Goal: Task Accomplishment & Management: Manage account settings

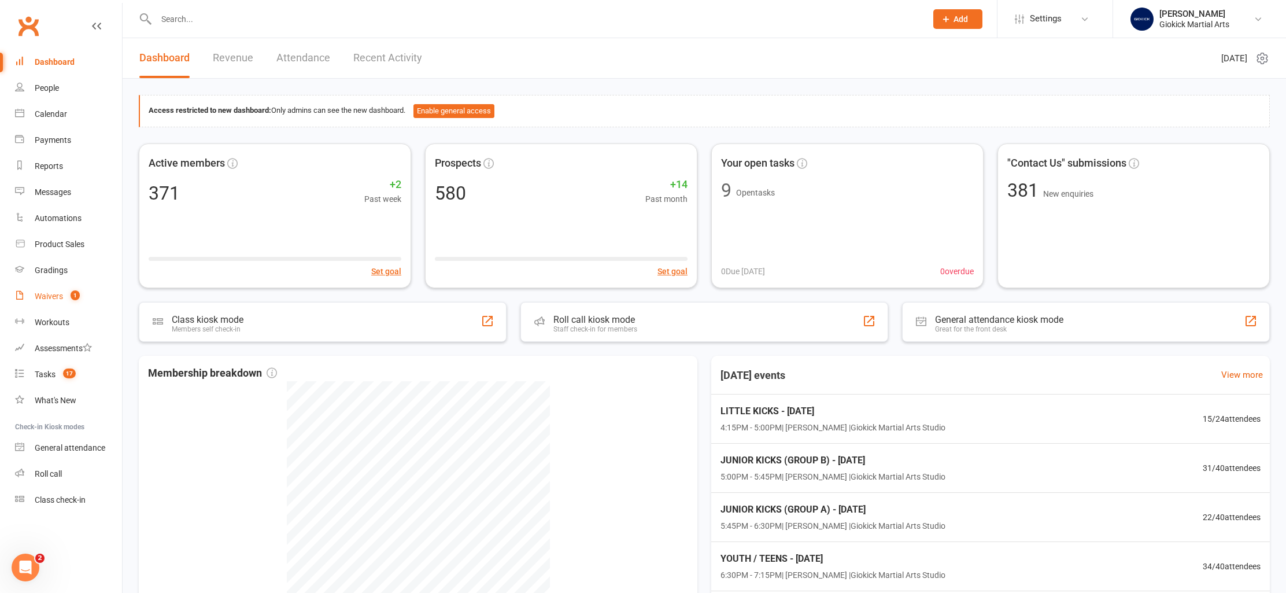
click at [42, 294] on div "Waivers" at bounding box center [49, 295] width 28 height 9
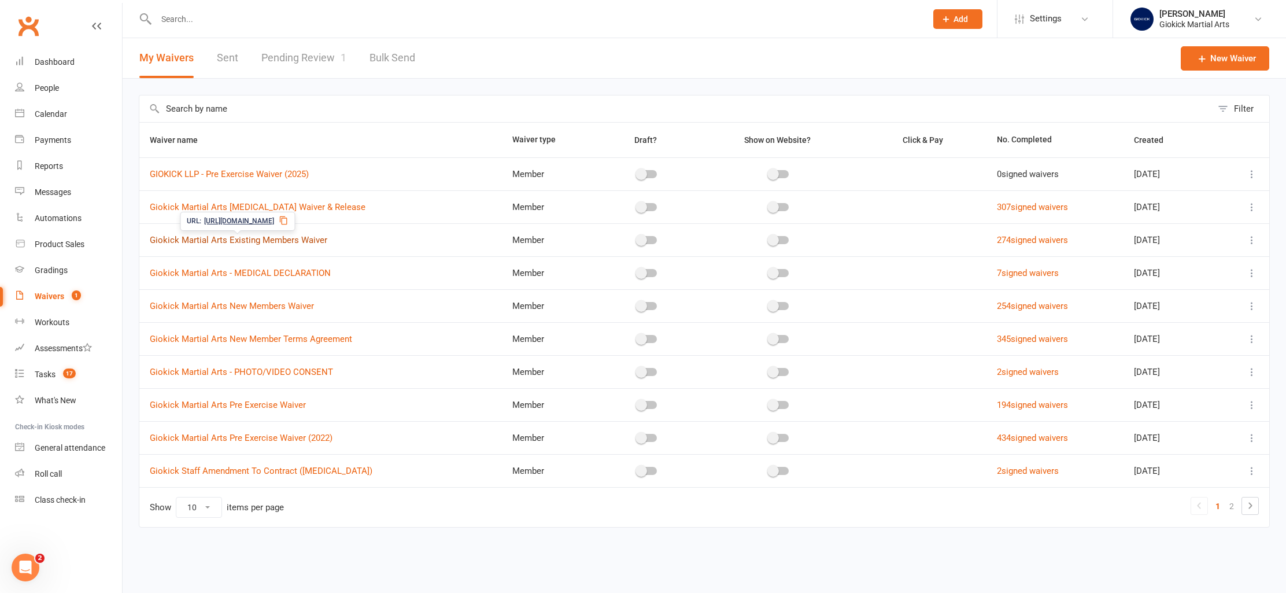
click at [285, 240] on link "Giokick Martial Arts Existing Members Waiver" at bounding box center [238, 240] width 177 height 10
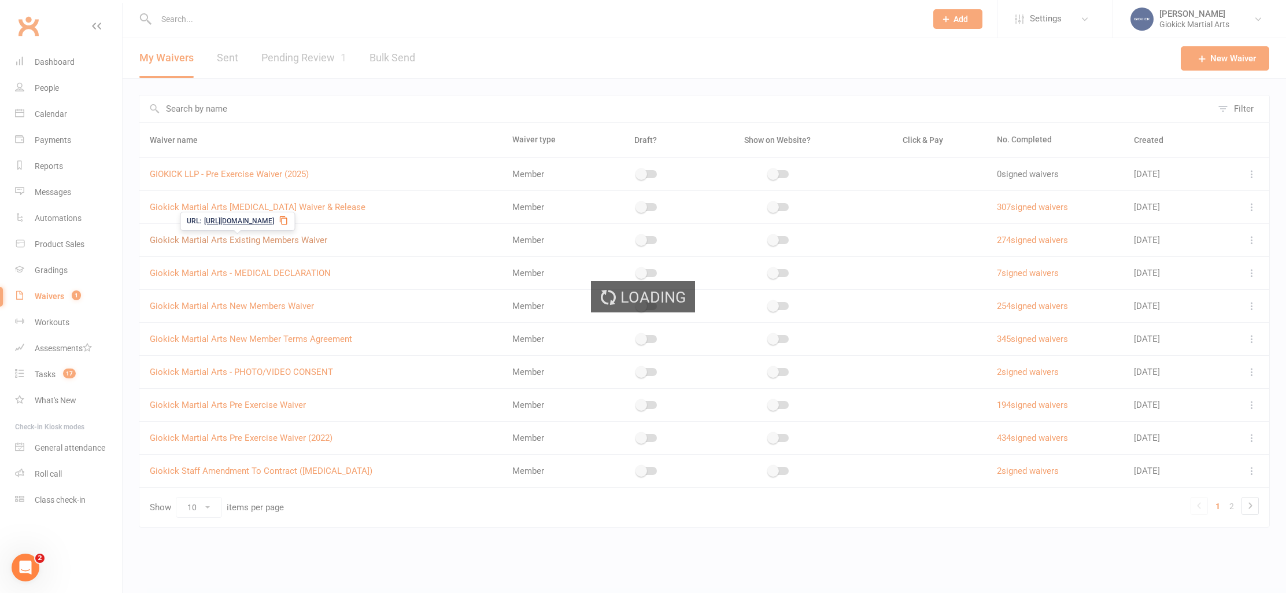
select select "applies_to_all_signees"
select select "select"
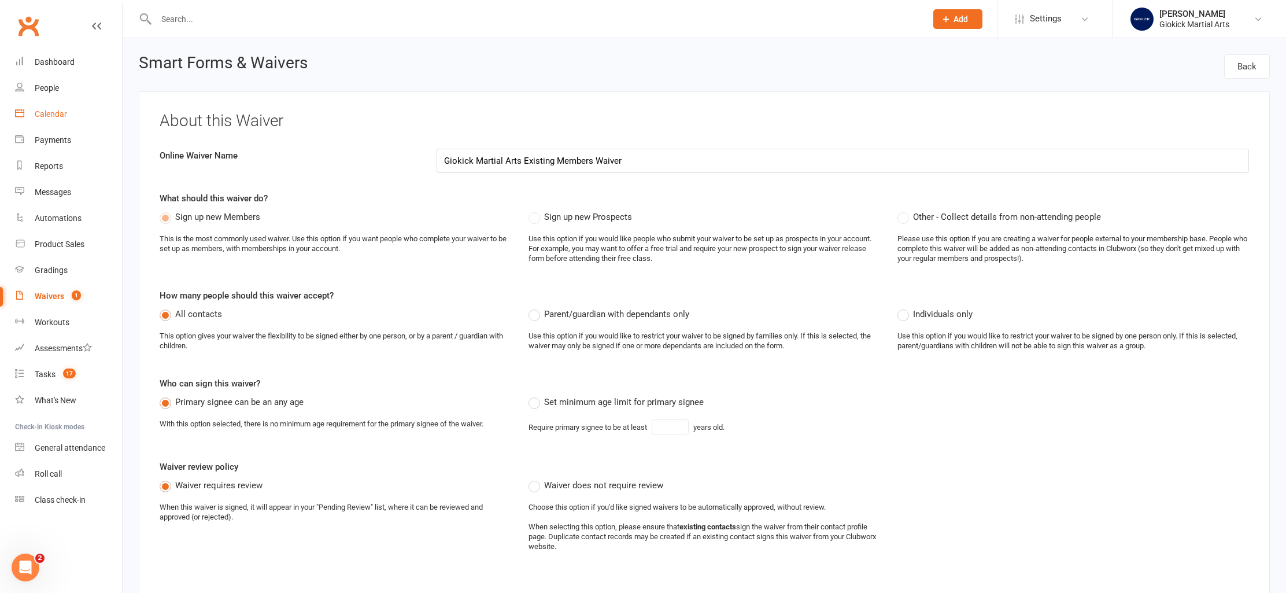
click at [36, 109] on link "Calendar" at bounding box center [68, 114] width 107 height 26
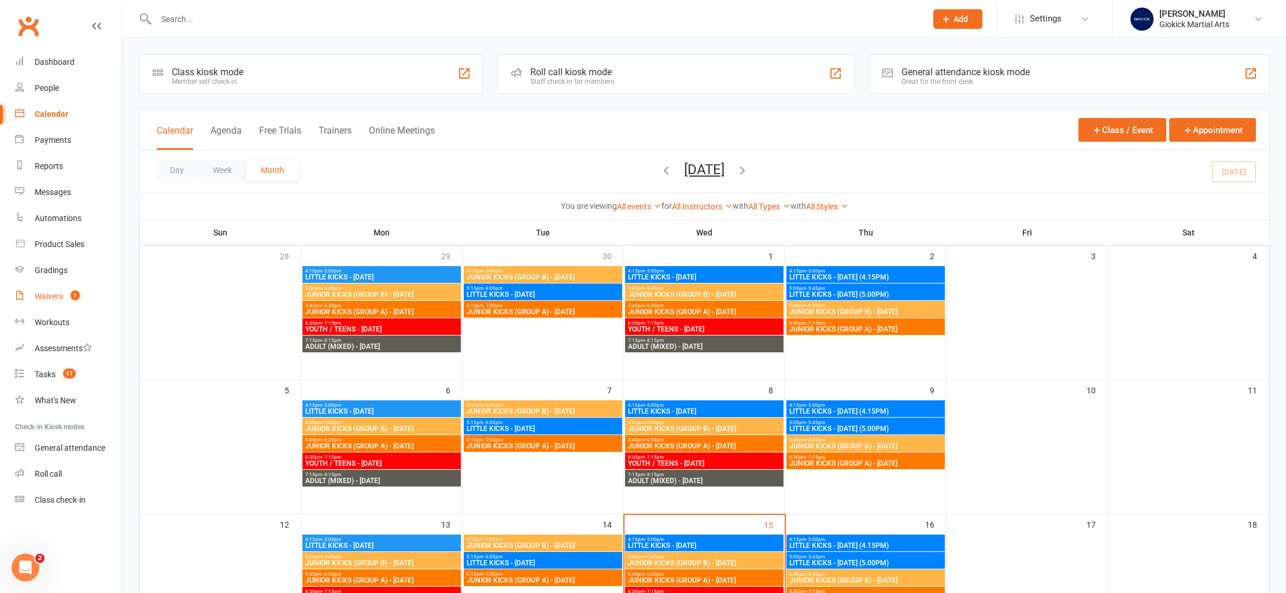
click at [43, 303] on link "Waivers 1" at bounding box center [68, 296] width 107 height 26
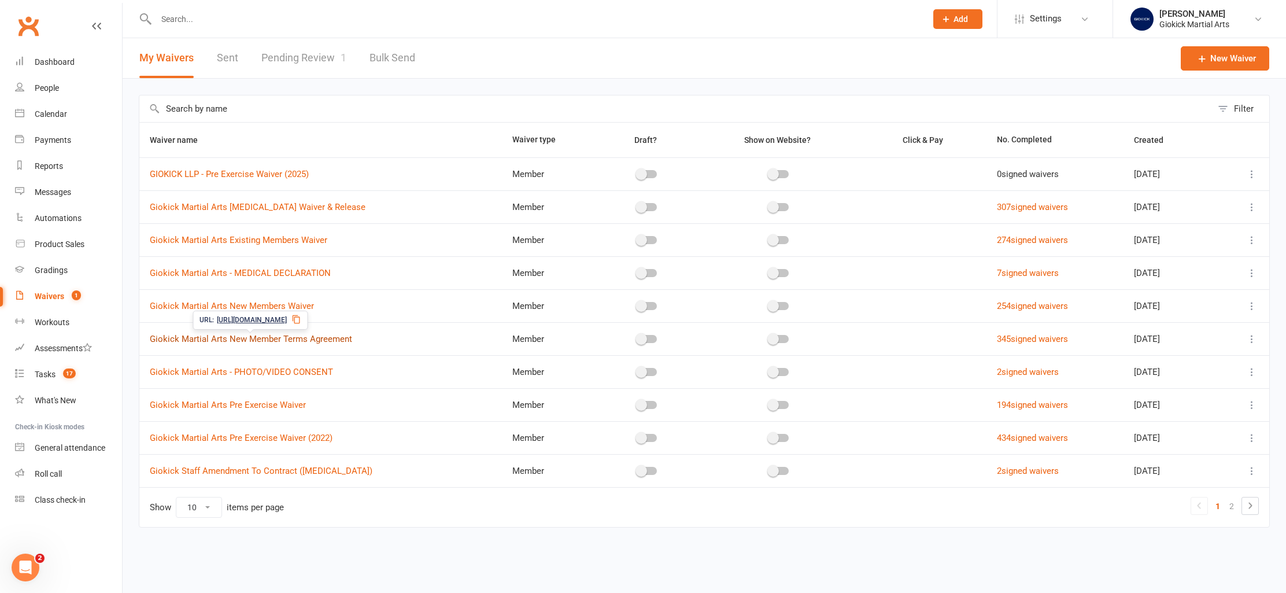
click at [250, 341] on link "Giokick Martial Arts New Member Terms Agreement" at bounding box center [251, 339] width 202 height 10
click at [278, 275] on link "Giokick Martial Arts - MEDICAL DECLARATION" at bounding box center [240, 273] width 181 height 10
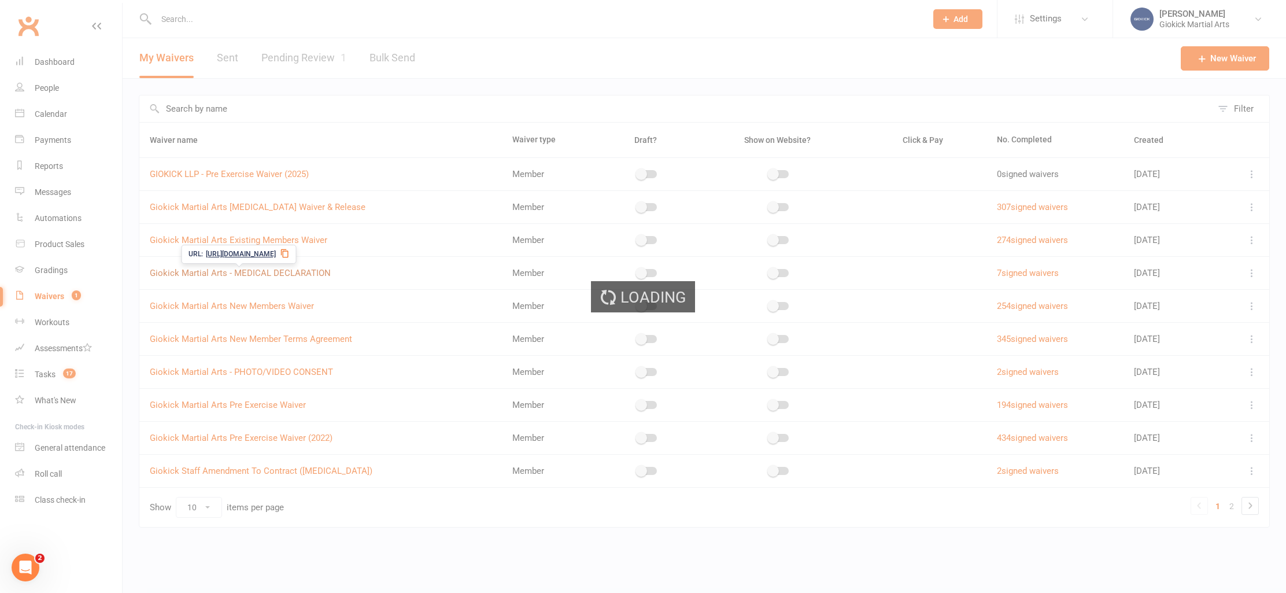
select select "applies_to_all_signees"
select select "select"
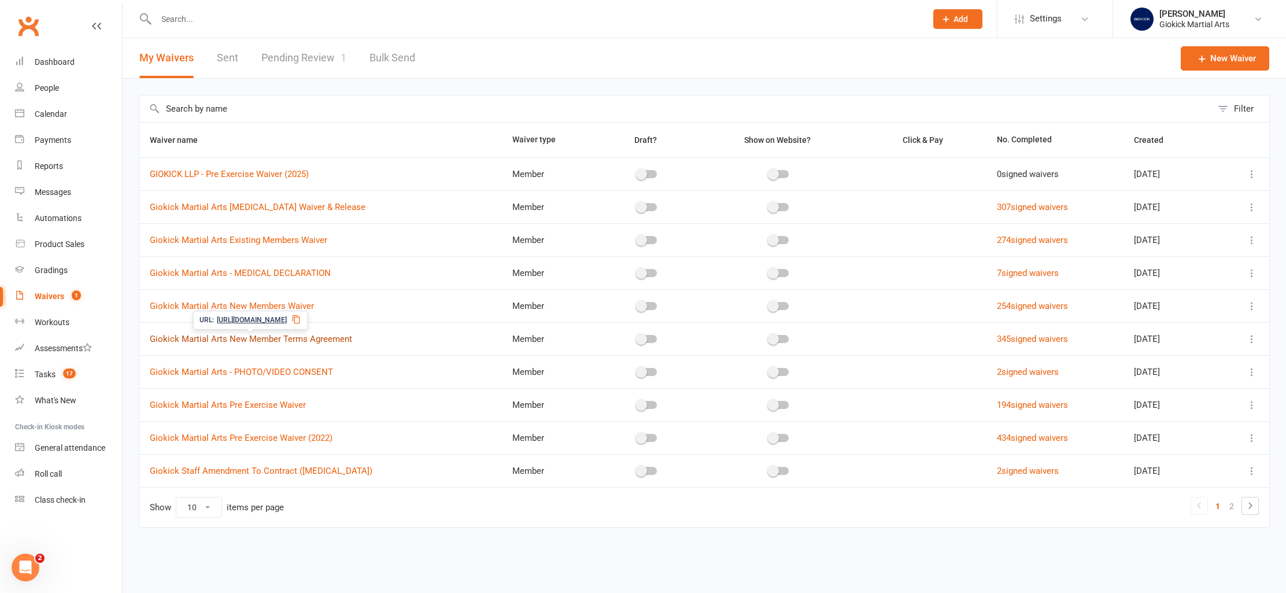
click at [299, 341] on link "Giokick Martial Arts New Member Terms Agreement" at bounding box center [251, 339] width 202 height 10
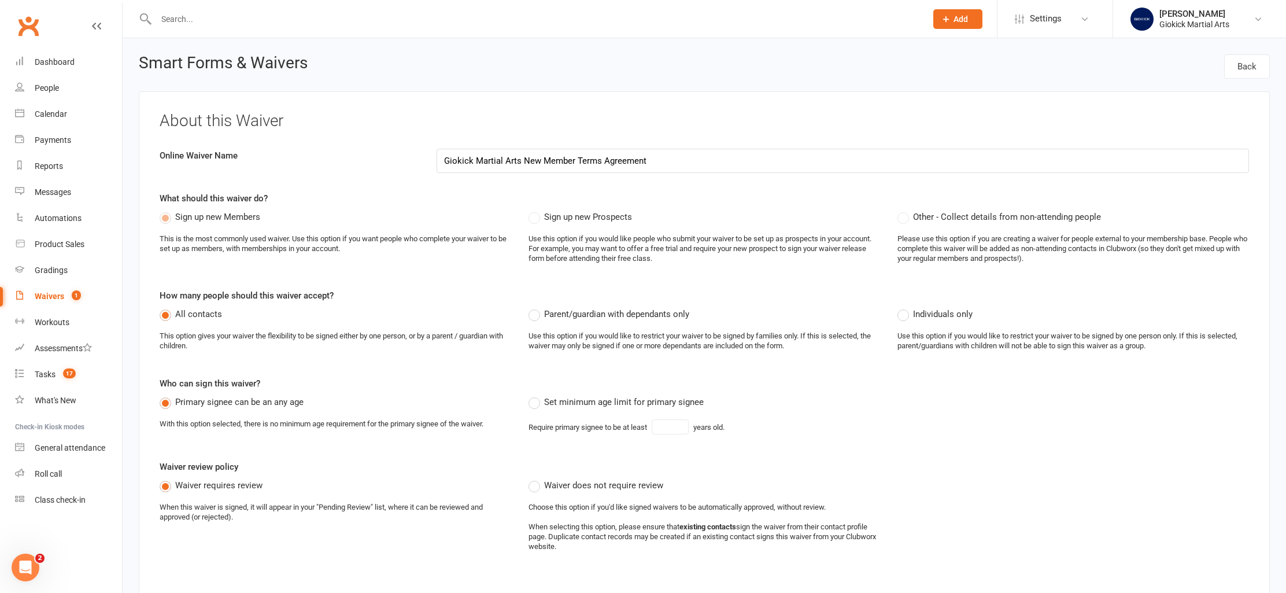
click at [46, 299] on div "Waivers" at bounding box center [49, 295] width 29 height 9
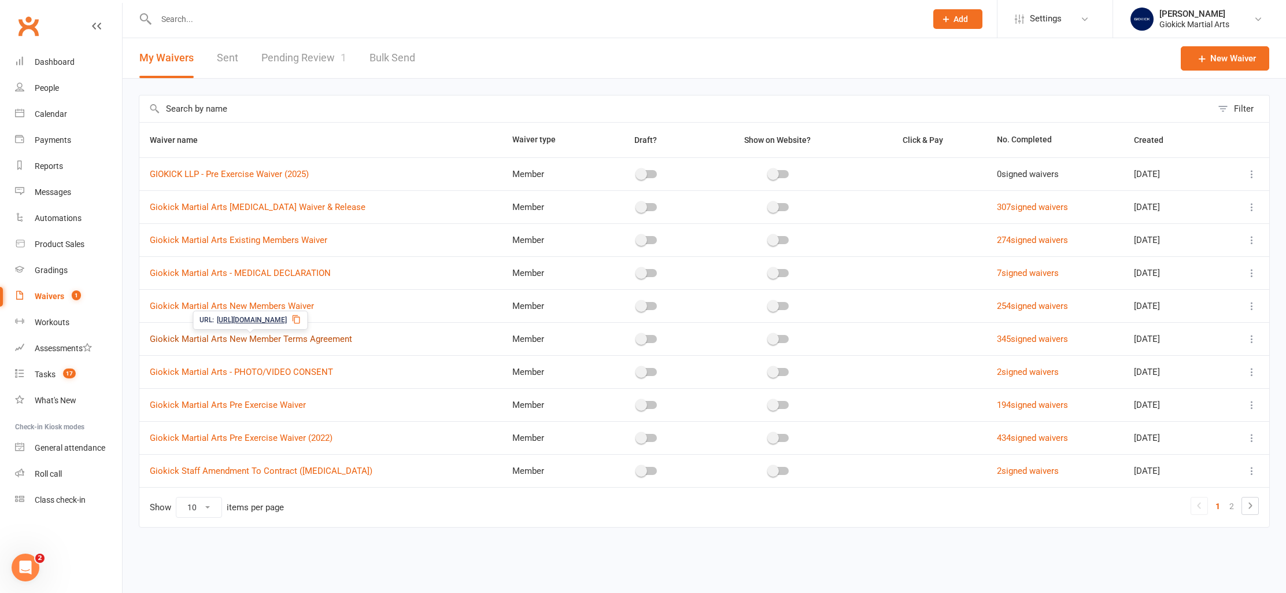
click at [280, 342] on link "Giokick Martial Arts New Member Terms Agreement" at bounding box center [251, 339] width 202 height 10
click at [251, 437] on link "Giokick Martial Arts Pre Exercise Waiver (2022)" at bounding box center [241, 437] width 183 height 10
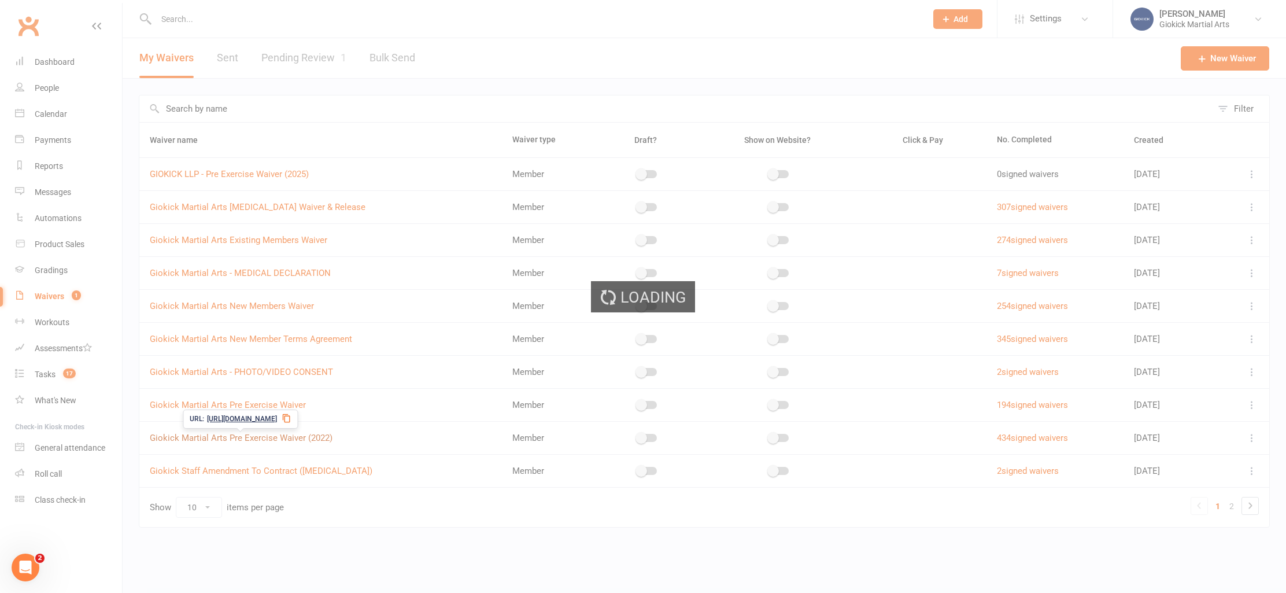
select select "applies_to_all_signees"
select select "copy_answers_for_all_signees"
select select "select"
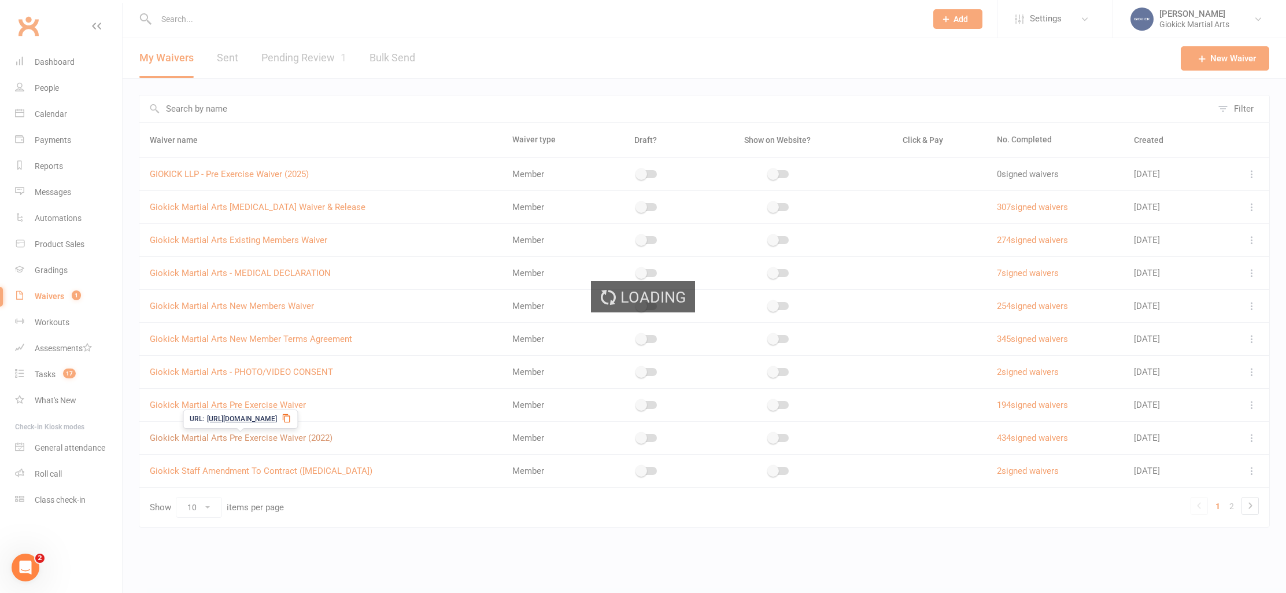
select select "select"
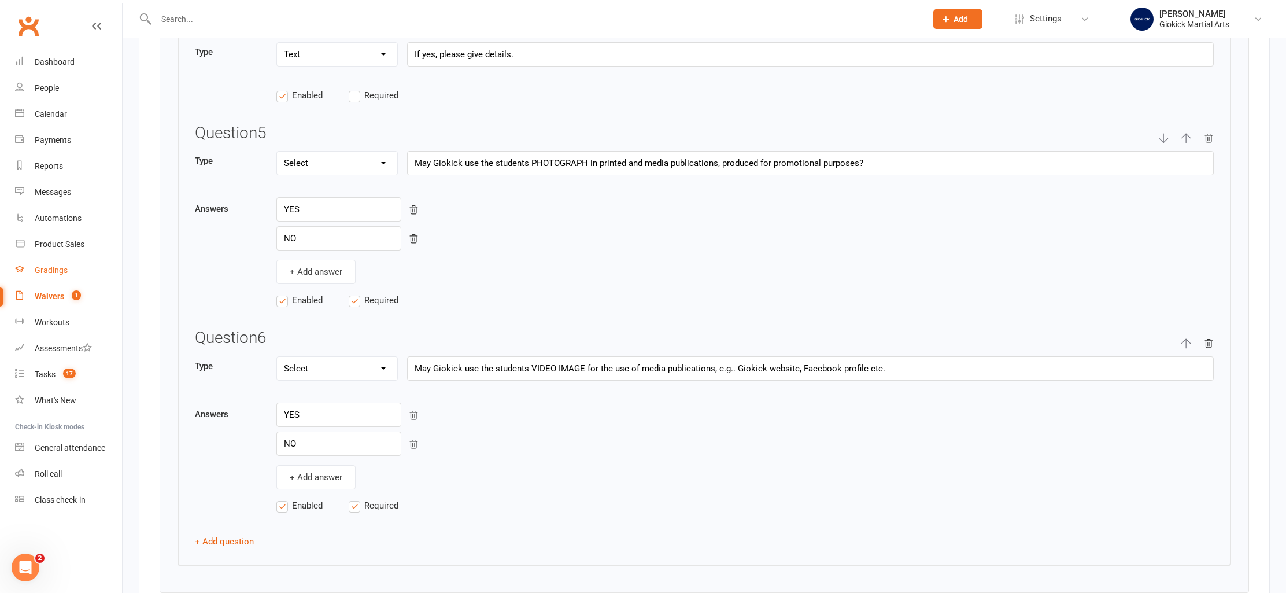
scroll to position [2328, 0]
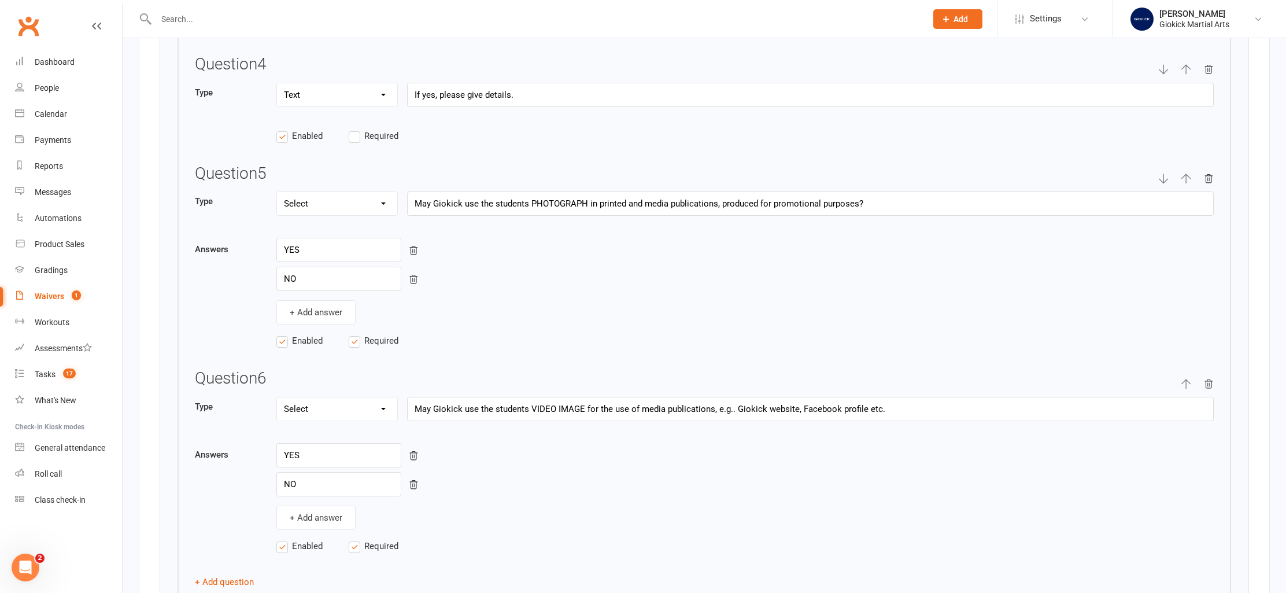
click at [44, 292] on div "Waivers" at bounding box center [49, 295] width 29 height 9
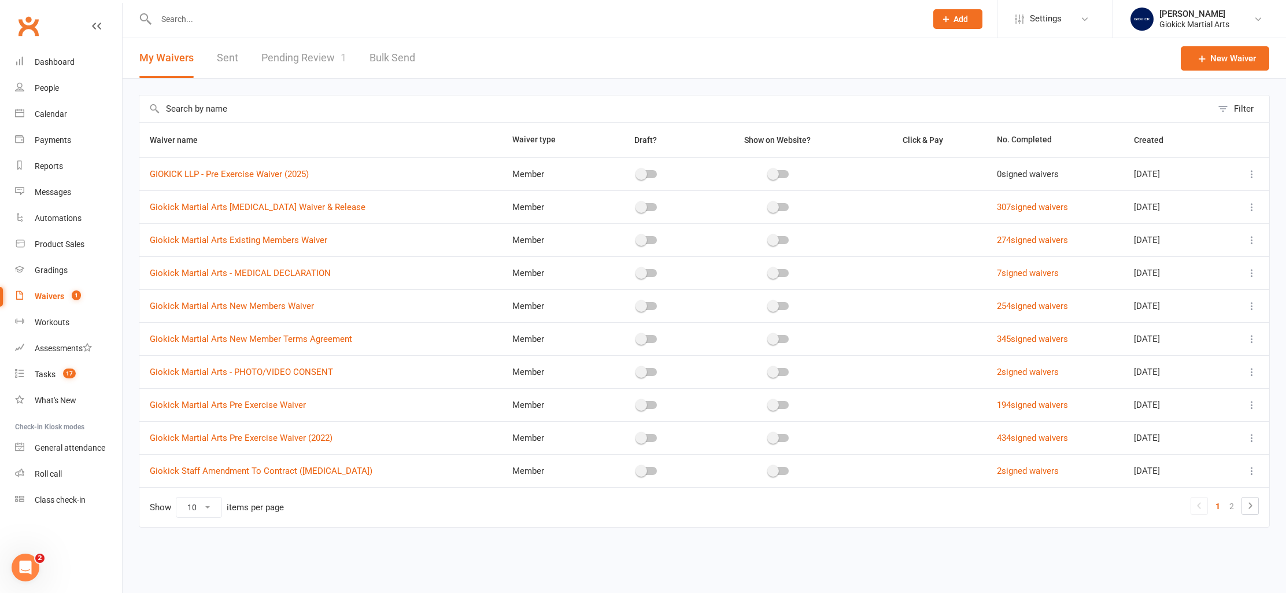
click at [1252, 434] on icon at bounding box center [1252, 438] width 12 height 12
click at [1210, 483] on link "Duplicate waiver" at bounding box center [1190, 483] width 136 height 23
click at [1253, 172] on icon at bounding box center [1252, 174] width 12 height 12
click at [1182, 200] on link "Edit waiver" at bounding box center [1190, 196] width 136 height 23
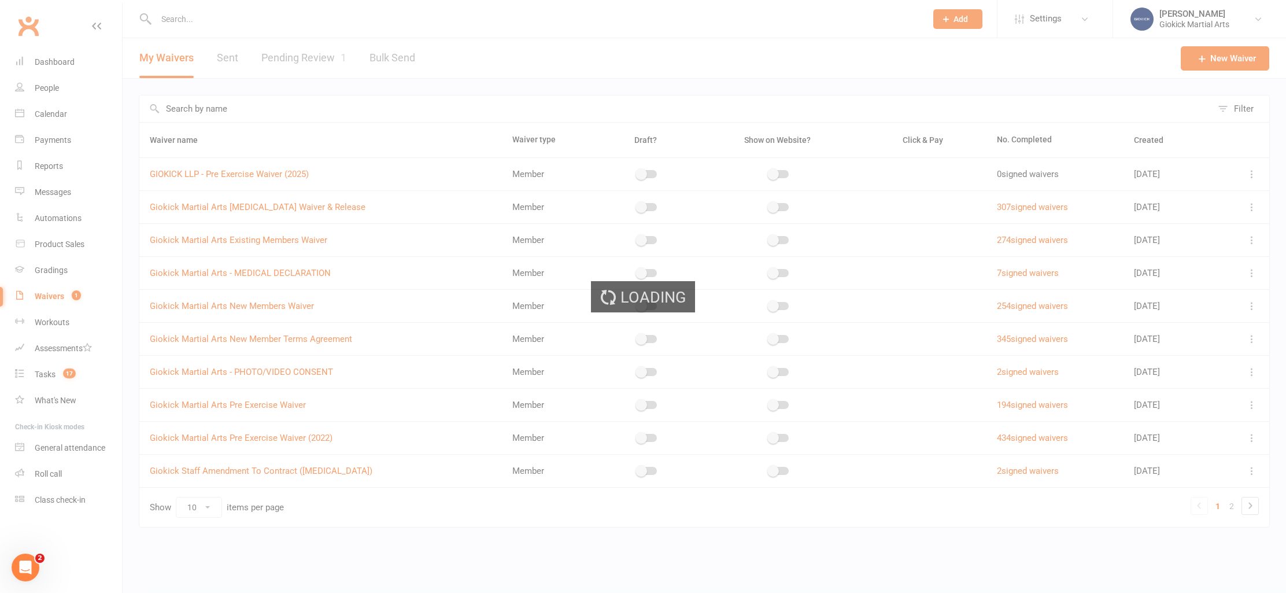
select select "applies_to_all_signees"
select select "select"
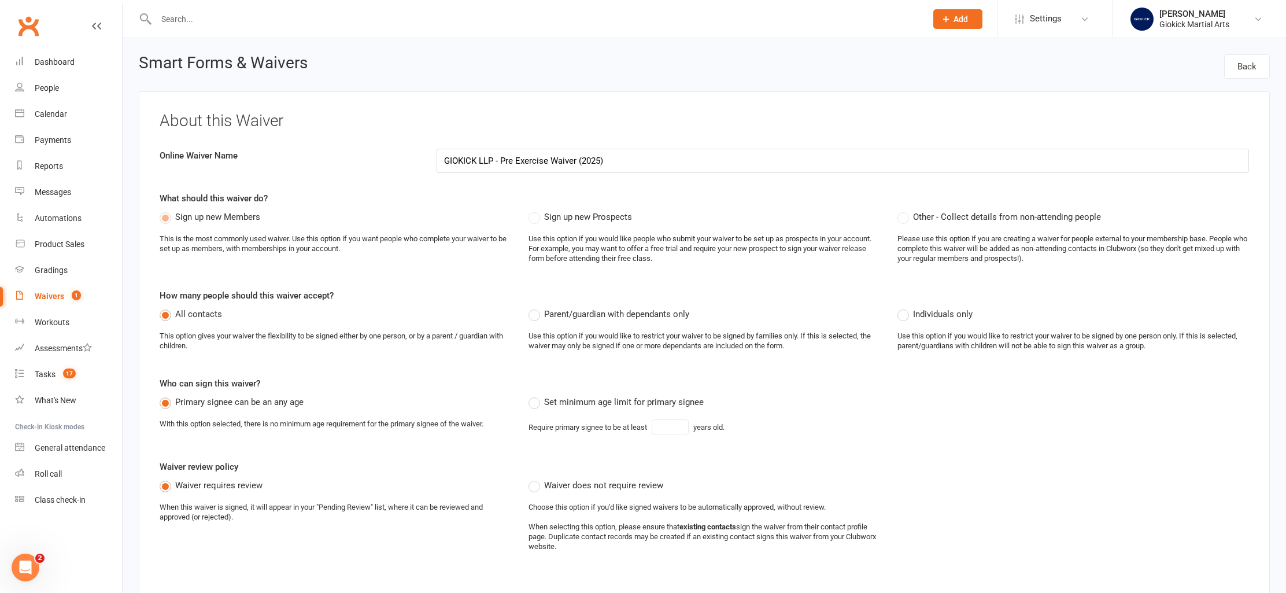
drag, startPoint x: 500, startPoint y: 160, endPoint x: 576, endPoint y: 161, distance: 75.7
click at [576, 161] on input "GIOKICK LLP - Pre Exercise Waiver (2025)" at bounding box center [843, 161] width 813 height 24
click at [778, 166] on input "GIOKICK LLP - Existing Members Medical Declaration / Terms & Conditions (2025)" at bounding box center [843, 161] width 813 height 24
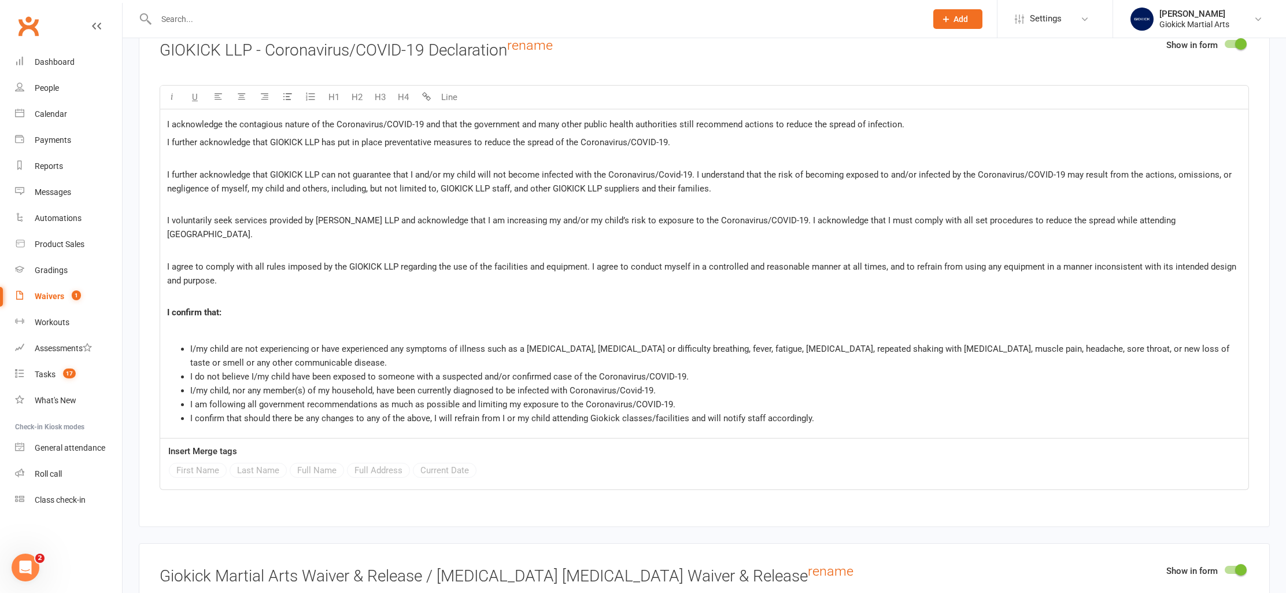
scroll to position [3018, 0]
type input "GIOKICK LLP - Existing Members Medical Declaration / Terms & Conditions (2025)"
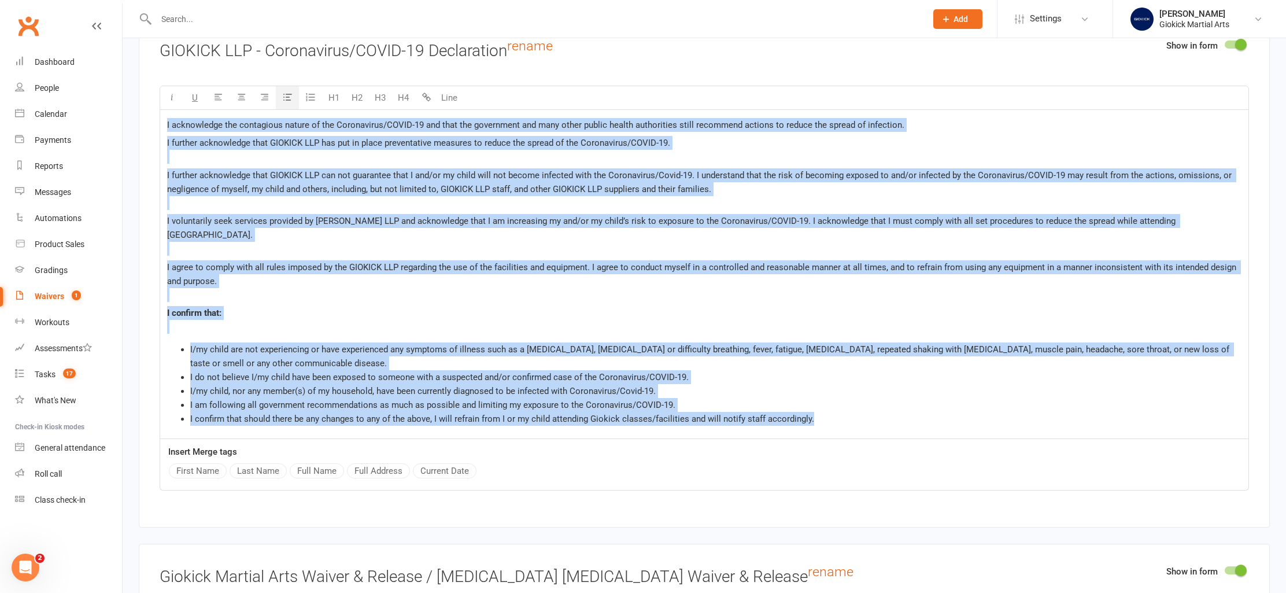
drag, startPoint x: 166, startPoint y: 121, endPoint x: 830, endPoint y: 440, distance: 736.5
click at [830, 440] on div "U H1 H2 H3 H4 Line I acknowledge the contagious nature of the Coronavirus/COVID…" at bounding box center [704, 288] width 1089 height 405
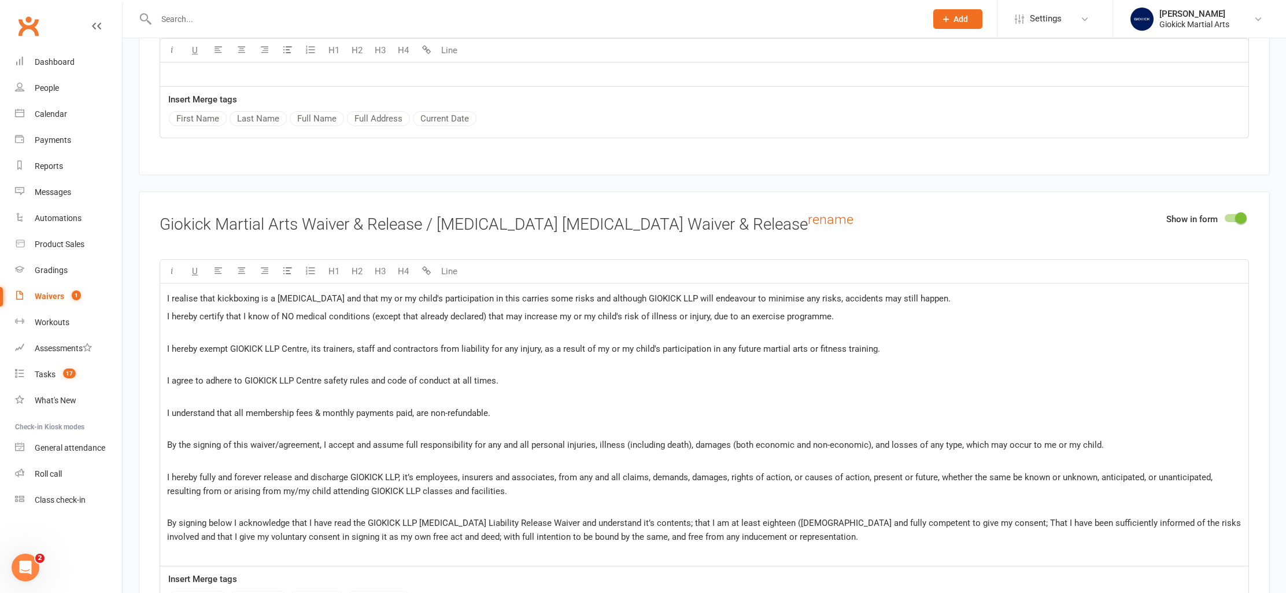
scroll to position [3314, 0]
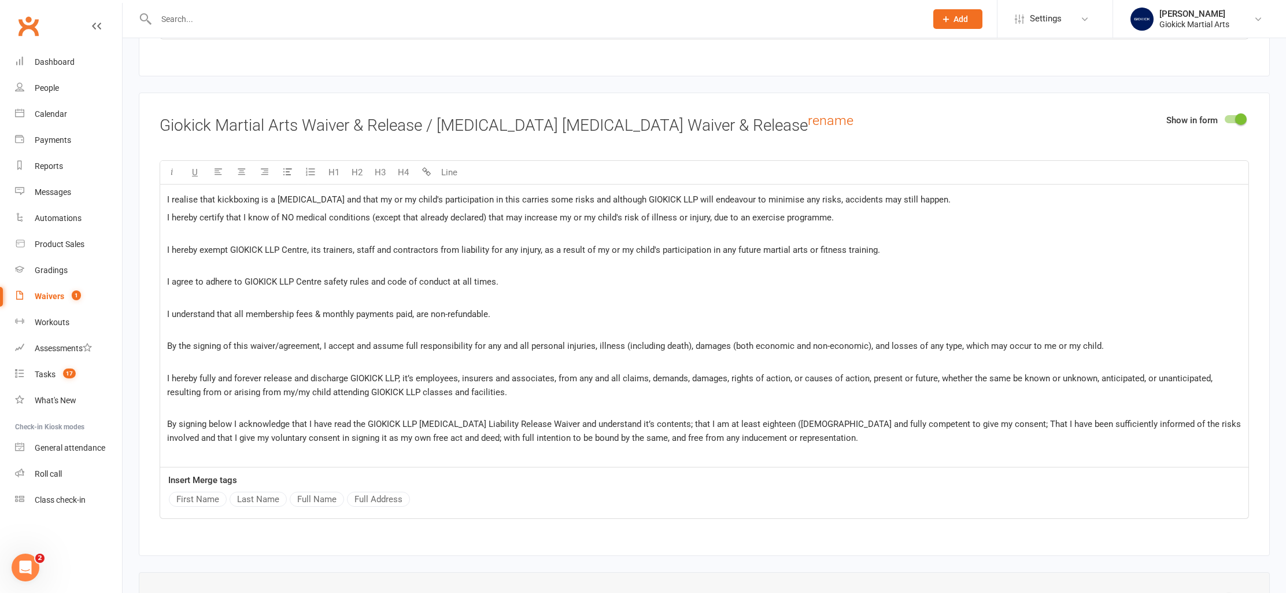
click at [162, 195] on div "I realise that kickboxing is a [MEDICAL_DATA] and that my or my child's partici…" at bounding box center [704, 325] width 1088 height 282
click at [164, 195] on div "I realise that kickboxing is a [MEDICAL_DATA] and that my or my child's partici…" at bounding box center [704, 325] width 1088 height 282
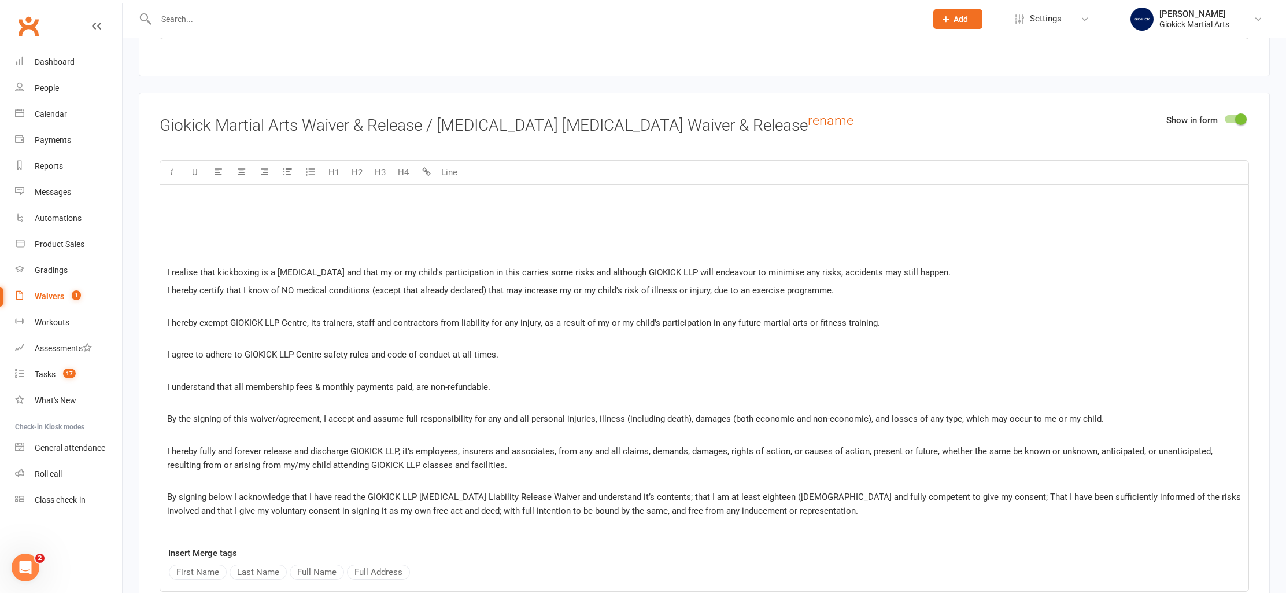
click at [183, 195] on p "﻿" at bounding box center [704, 200] width 1074 height 14
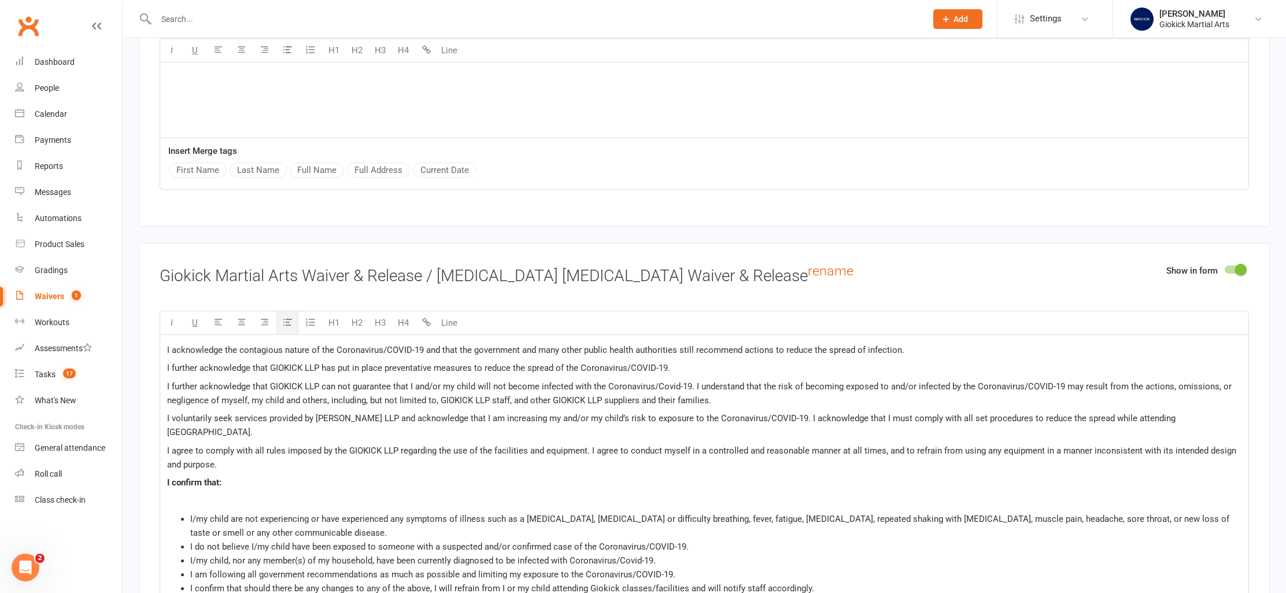
scroll to position [3169, 0]
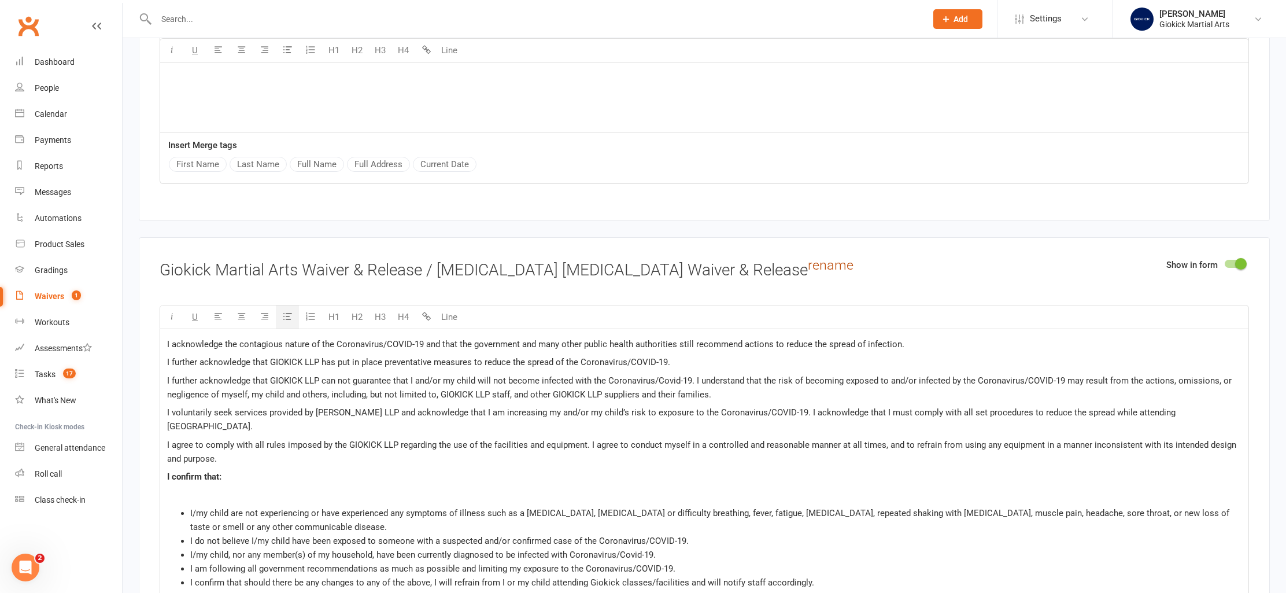
click at [808, 265] on link "rename" at bounding box center [831, 265] width 46 height 16
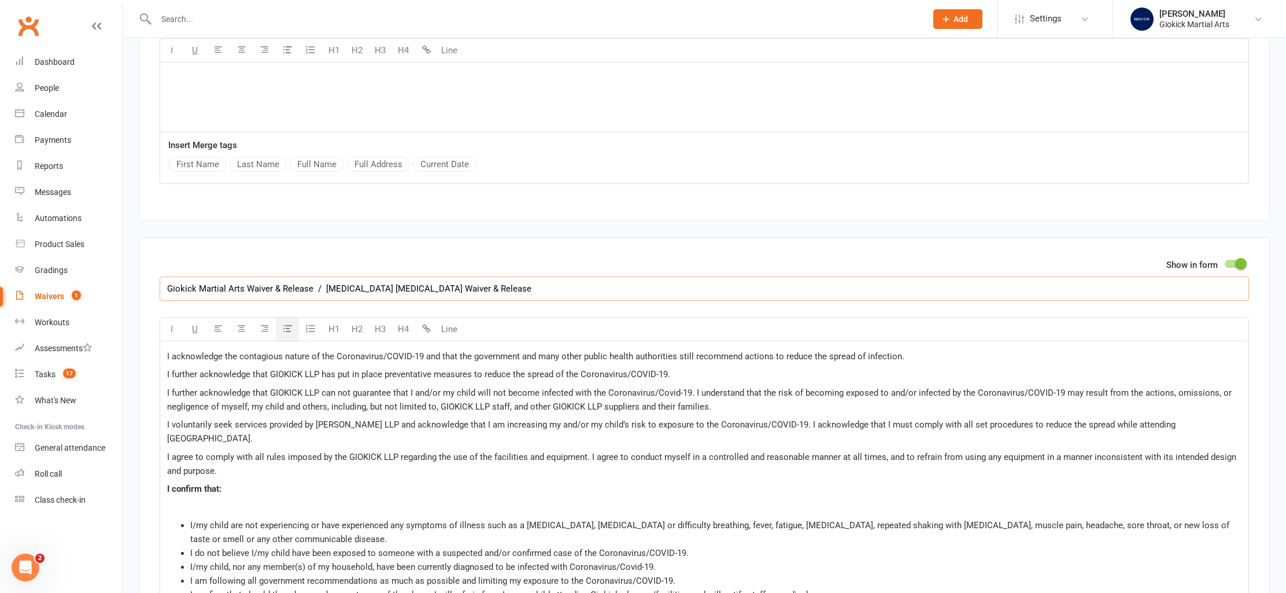
drag, startPoint x: 197, startPoint y: 287, endPoint x: 242, endPoint y: 286, distance: 44.5
click at [242, 286] on input "Giokick Martial Arts Waiver & Release / [MEDICAL_DATA] [MEDICAL_DATA] Waiver & …" at bounding box center [704, 288] width 1089 height 24
click at [378, 287] on input "Giokick LLP Waiver & Release / [MEDICAL_DATA] [MEDICAL_DATA] Waiver & Release" at bounding box center [704, 288] width 1089 height 24
click at [434, 287] on input "Giokick LLP Waiver & Release / [MEDICAL_DATA] [MEDICAL_DATA] & Infectious Desea…" at bounding box center [704, 288] width 1089 height 24
click at [441, 287] on input "Giokick LLP Waiver & Release / [MEDICAL_DATA] [MEDICAL_DATA] & Infectious Desea…" at bounding box center [704, 288] width 1089 height 24
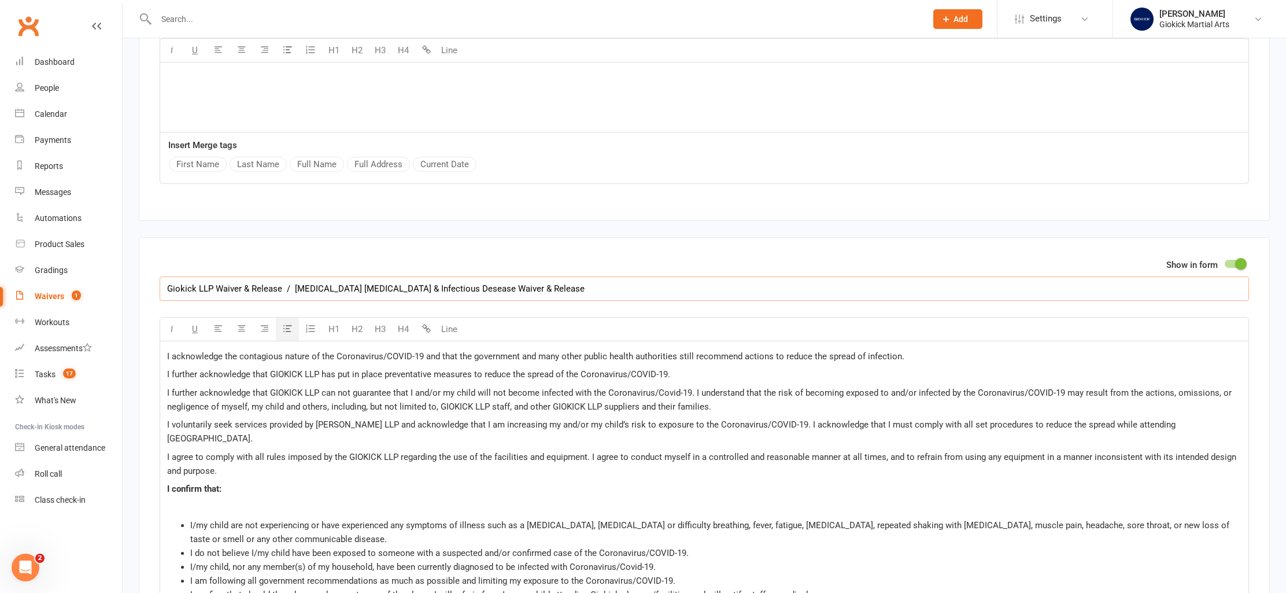
click at [433, 287] on input "Giokick LLP Waiver & Release / [MEDICAL_DATA] [MEDICAL_DATA] & Infectious Desea…" at bounding box center [704, 288] width 1089 height 24
click at [498, 292] on input "Giokick LLP Waiver & Release / [MEDICAL_DATA] [MEDICAL_DATA] & [MEDICAL_DATA] W…" at bounding box center [704, 288] width 1089 height 24
click at [441, 287] on input "Giokick LLP Waiver & Release / [MEDICAL_DATA] [MEDICAL_DATA] & [MEDICAL_DATA] W…" at bounding box center [704, 288] width 1089 height 24
click at [578, 288] on input "Giokick LLP Waiver & Release / [MEDICAL_DATA] [MEDICAL_DATA] & [MEDICAL_DATA] W…" at bounding box center [704, 288] width 1089 height 24
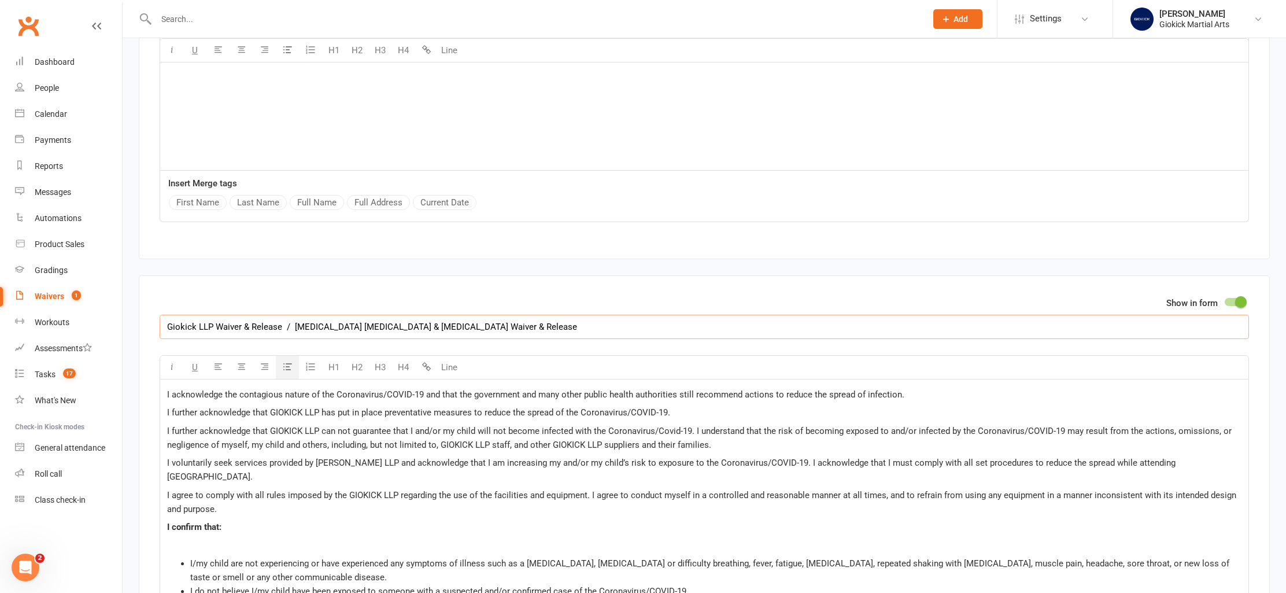
scroll to position [3125, 0]
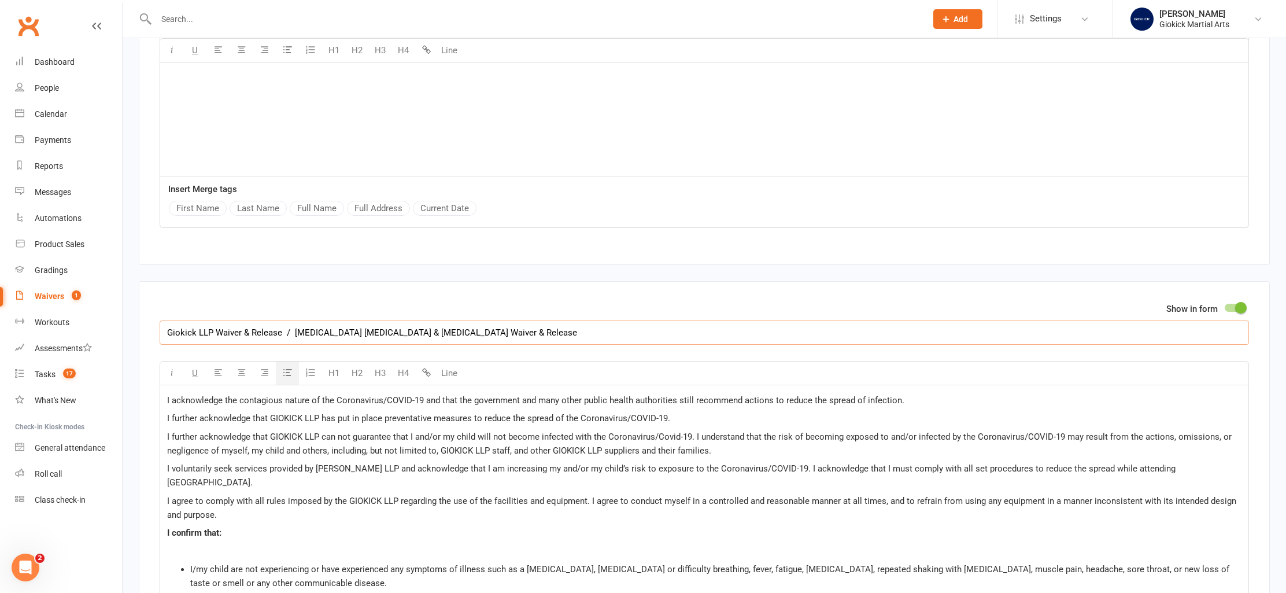
type input "Giokick LLP Waiver & Release / [MEDICAL_DATA] [MEDICAL_DATA] & [MEDICAL_DATA] W…"
click at [557, 336] on input "Giokick LLP Waiver & Release / [MEDICAL_DATA] [MEDICAL_DATA] & [MEDICAL_DATA] W…" at bounding box center [704, 332] width 1089 height 24
click at [502, 401] on span "I acknowledge the contagious nature of the Coronavirus/COVID-19 and that the go…" at bounding box center [535, 400] width 737 height 10
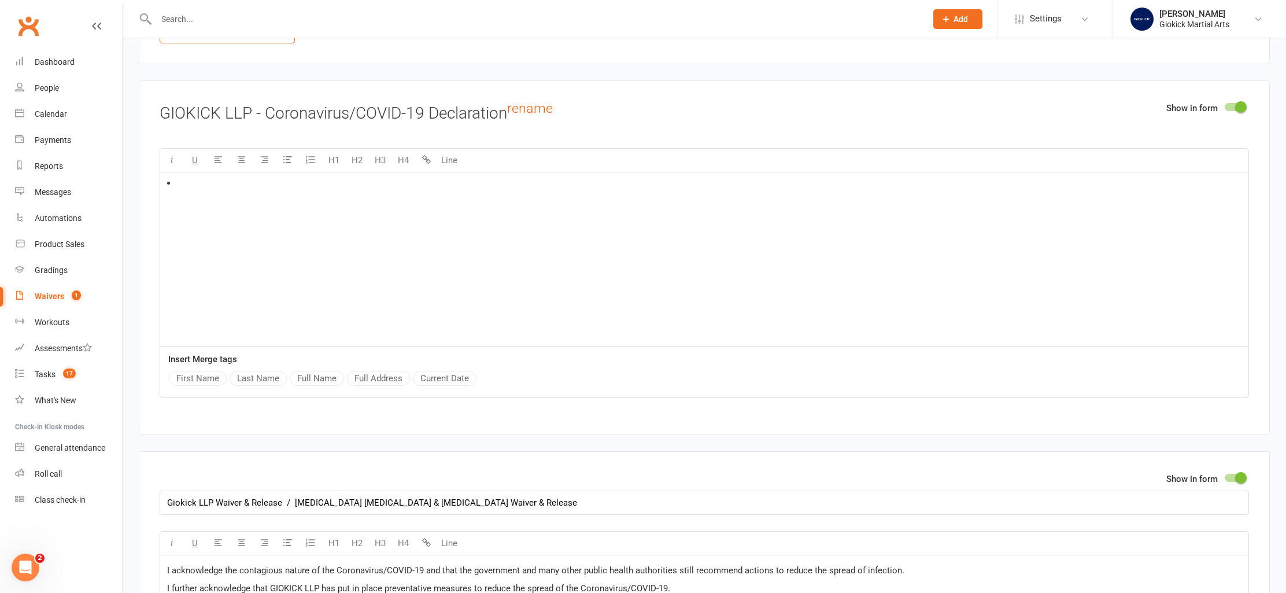
scroll to position [2910, 0]
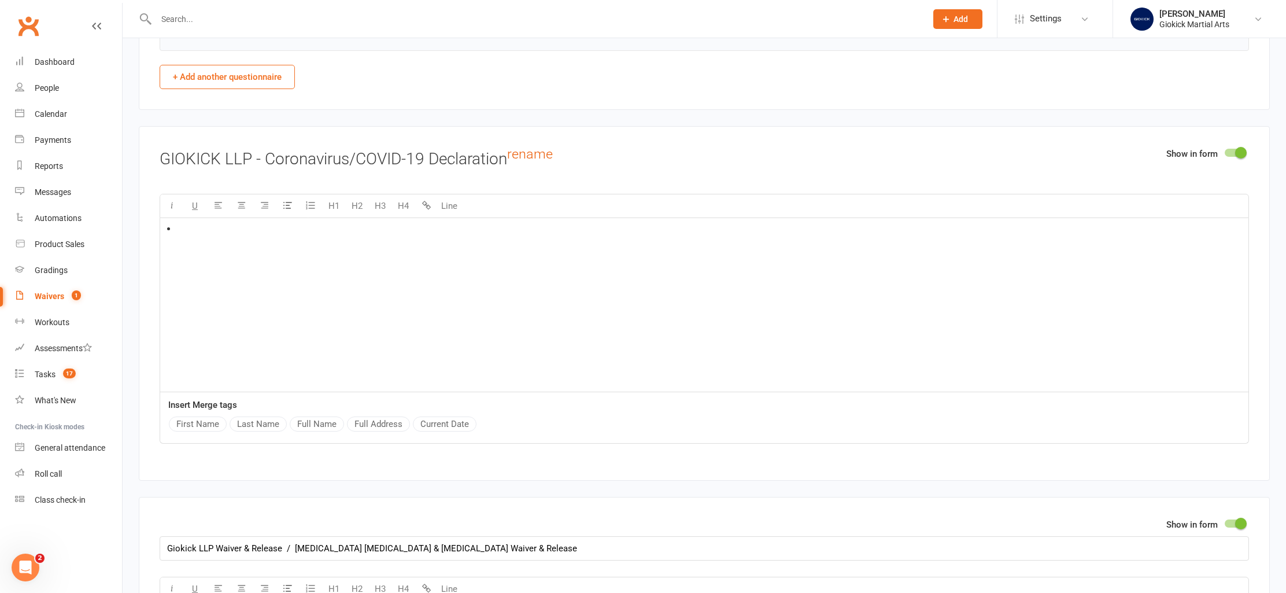
click at [253, 243] on div "﻿" at bounding box center [704, 304] width 1088 height 173
click at [160, 225] on div "﻿" at bounding box center [704, 305] width 1089 height 174
click at [167, 226] on li "﻿" at bounding box center [704, 228] width 1074 height 14
click at [250, 154] on h3 "GIOKICK LLP - Coronavirus/COVID-19 Declaration rename" at bounding box center [704, 157] width 1089 height 21
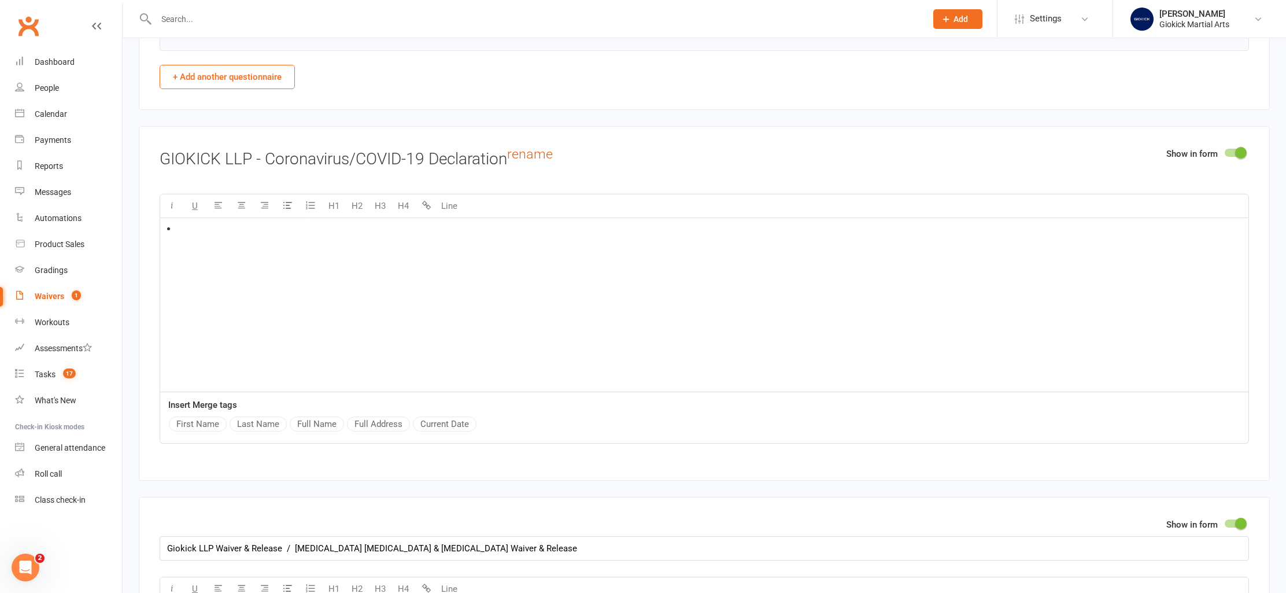
click at [162, 225] on div "﻿" at bounding box center [704, 304] width 1088 height 173
click at [169, 225] on li "﻿" at bounding box center [704, 228] width 1074 height 14
click at [531, 156] on link "rename" at bounding box center [530, 154] width 46 height 16
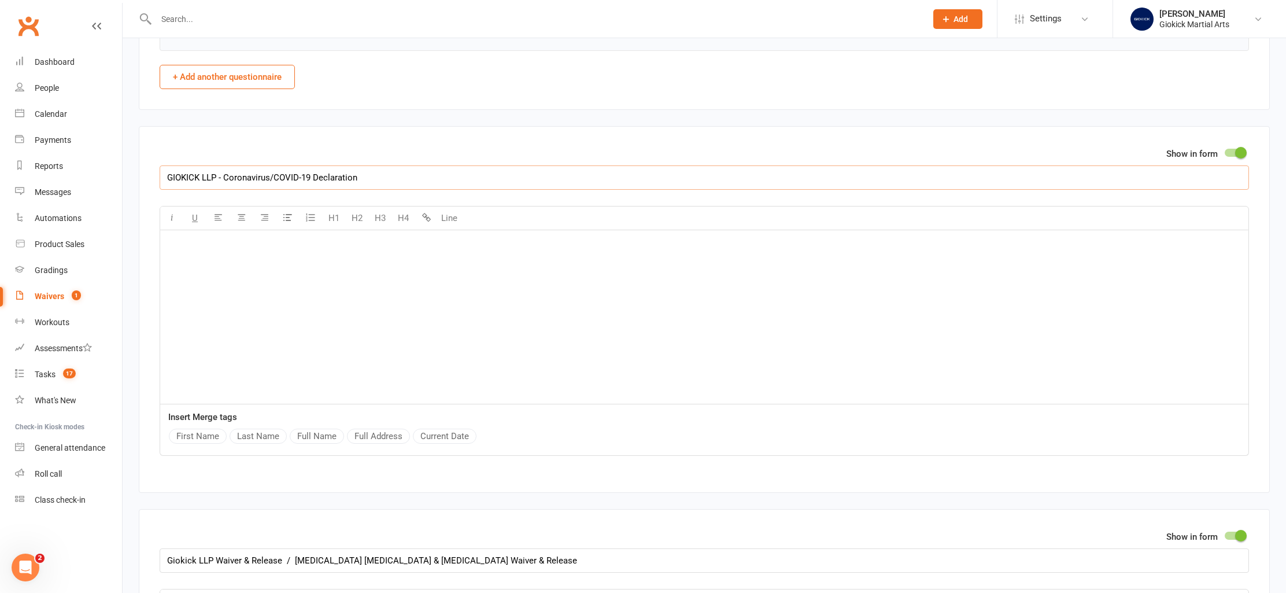
drag, startPoint x: 225, startPoint y: 175, endPoint x: 386, endPoint y: 177, distance: 160.7
click at [386, 177] on input "GIOKICK LLP - Coronavirus/COVID-19 Declaration" at bounding box center [704, 177] width 1089 height 24
type input "GIOKICK LLP - Terms & Conditions"
click at [442, 264] on div "﻿" at bounding box center [704, 316] width 1088 height 173
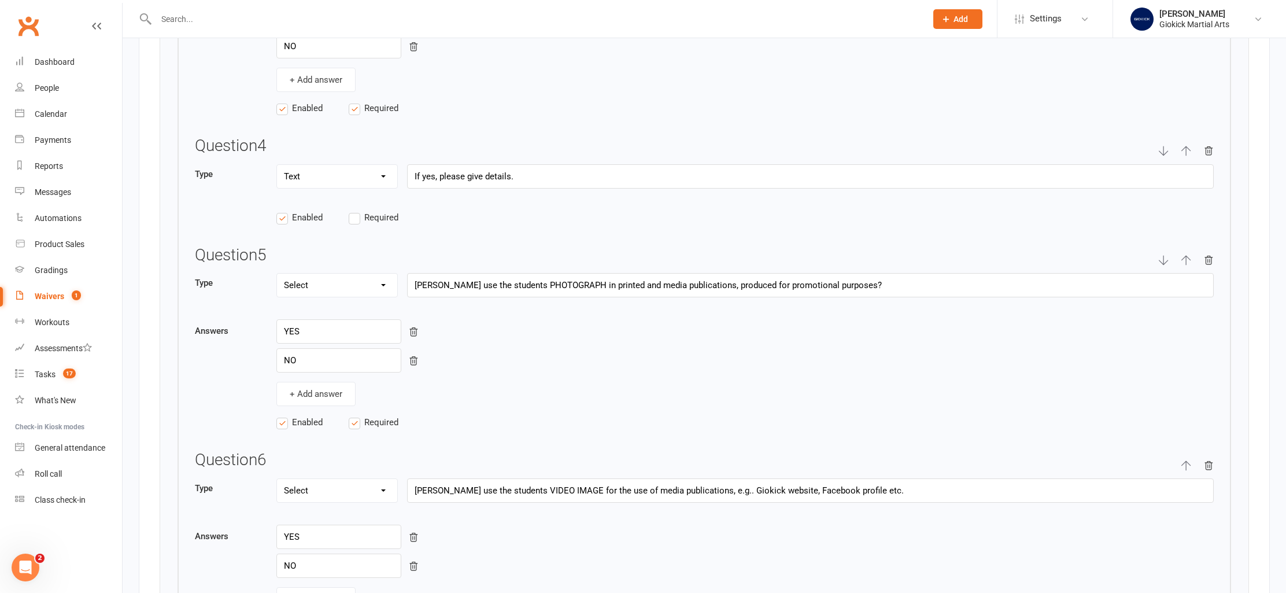
scroll to position [2250, 0]
click at [468, 282] on input "[PERSON_NAME] use the students PHOTOGRAPH in printed and media publications, pr…" at bounding box center [810, 281] width 807 height 24
type input "May GIOKICK LLP use the students PHOTOGRAPH in printed and media publications, …"
click at [468, 487] on input "[PERSON_NAME] use the students VIDEO IMAGE for the use of media publications, e…" at bounding box center [810, 487] width 807 height 24
click at [579, 526] on div "YES" at bounding box center [744, 533] width 937 height 24
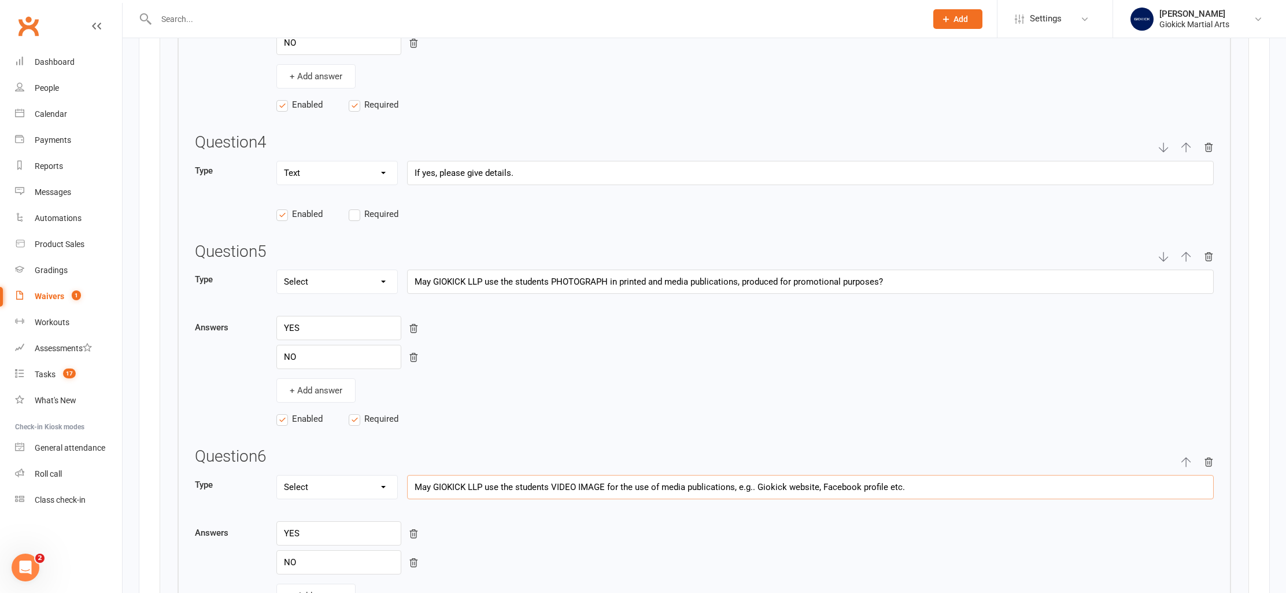
click at [480, 483] on input "May GIOKICK LLP use the students VIDEO IMAGE for the use of media publications,…" at bounding box center [810, 487] width 807 height 24
type input "[PERSON_NAME] use the students VIDEO IMAGE for the use of media publications, e…"
click at [482, 280] on input "May GIOKICK LLP use the students PHOTOGRAPH in printed and media publications, …" at bounding box center [810, 281] width 807 height 24
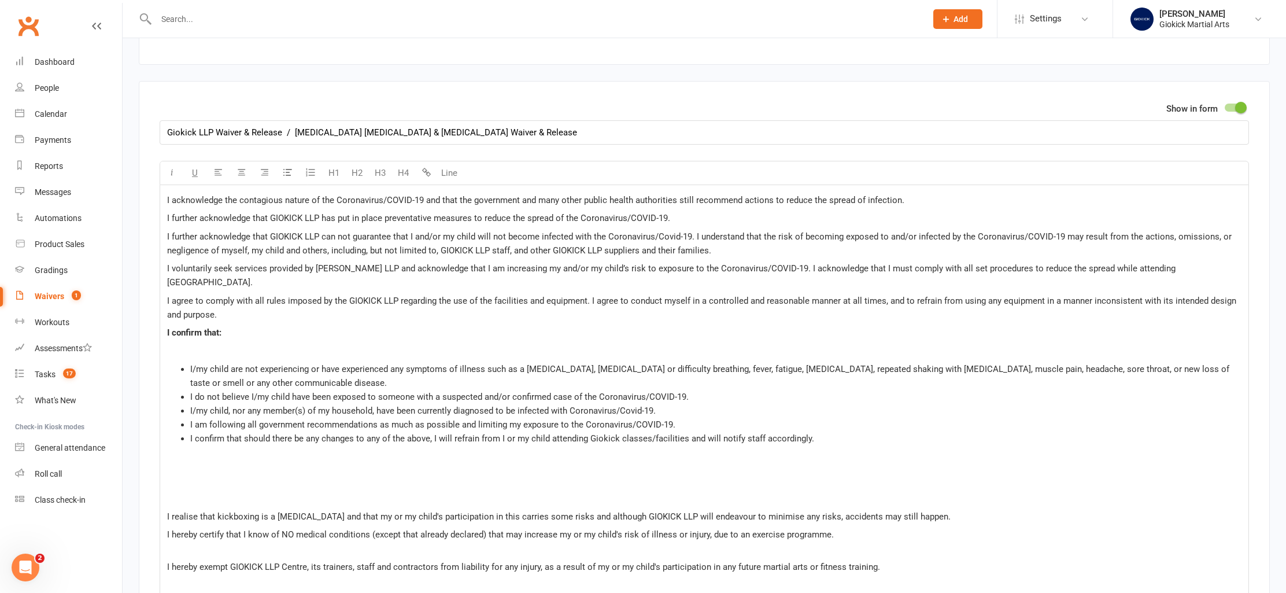
scroll to position [3349, 0]
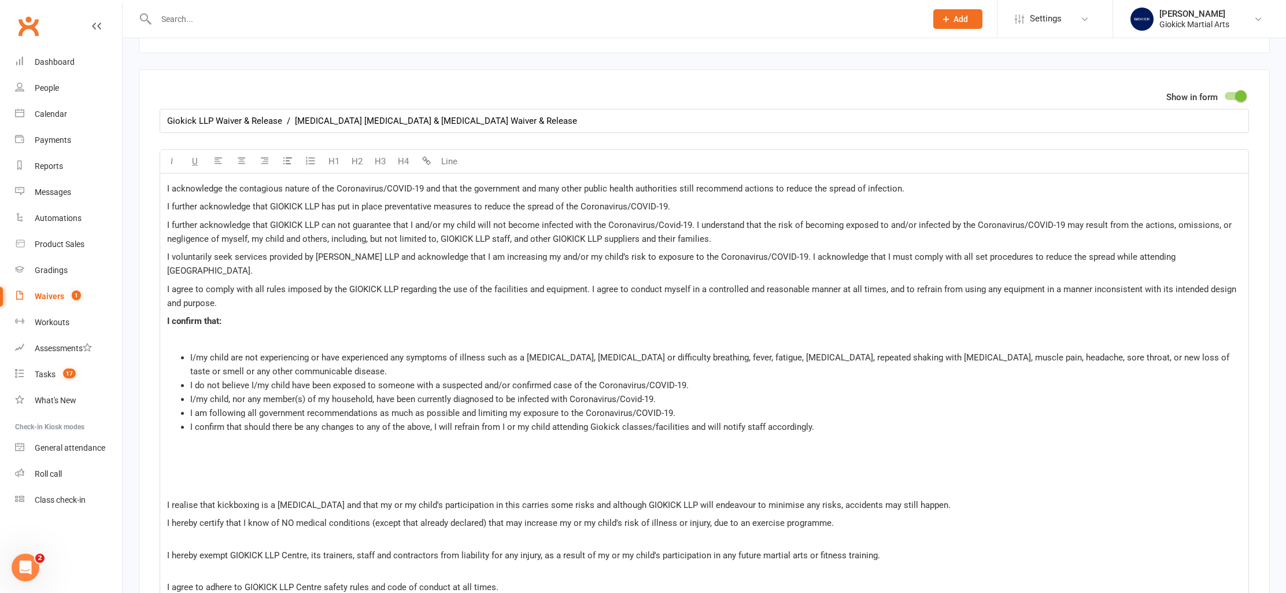
type input "[PERSON_NAME] use the students PHOTOGRAPH in printed and media publications, pr…"
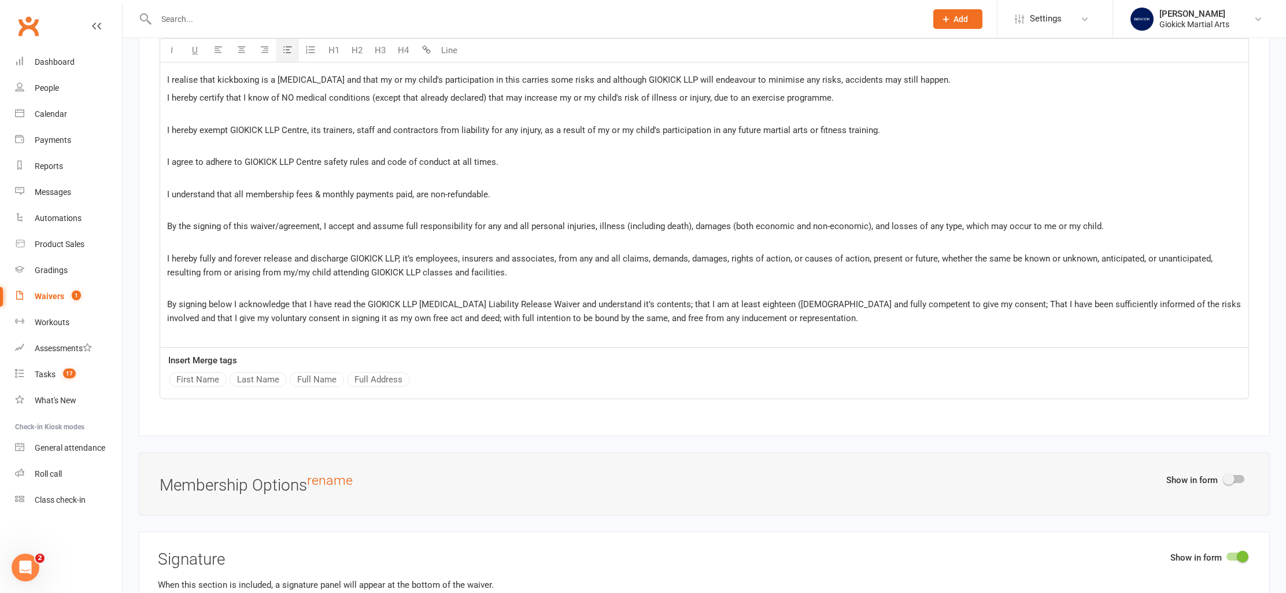
scroll to position [3697, 0]
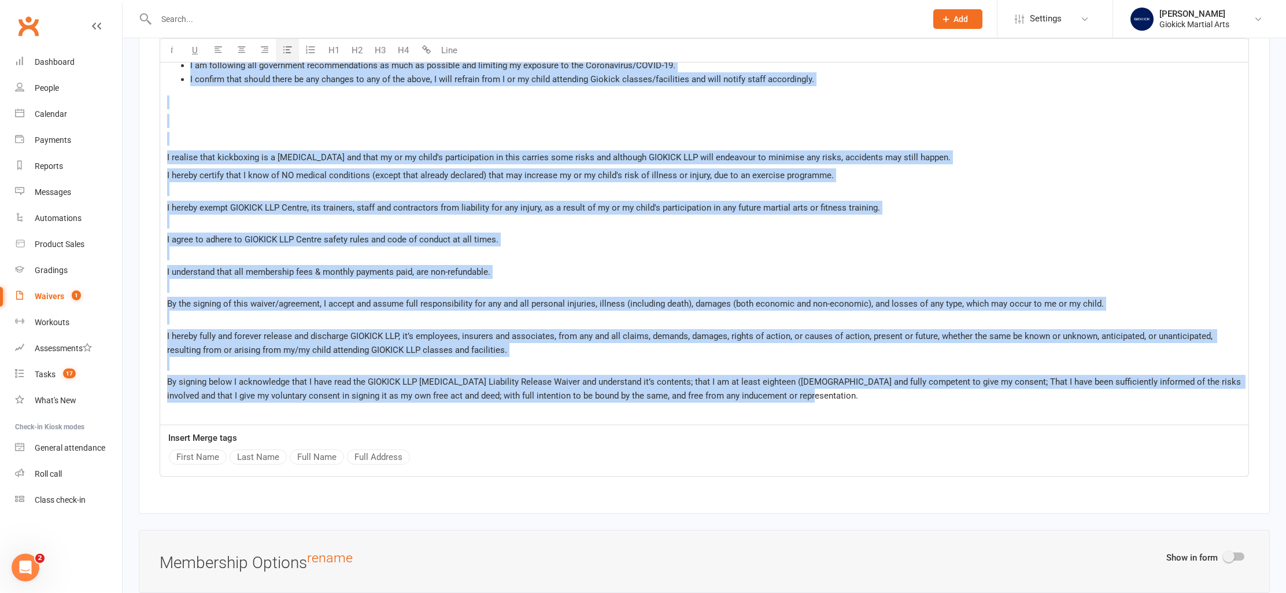
drag, startPoint x: 166, startPoint y: 187, endPoint x: 797, endPoint y: 442, distance: 681.1
click at [797, 424] on div "I acknowledge the contagious nature of the Coronavirus/COVID-19 and that the go…" at bounding box center [704, 125] width 1088 height 598
copy div "L ipsumdolors ame consectetu adipis el sed Doeiusmodte/INCID-89 utl etdo mag al…"
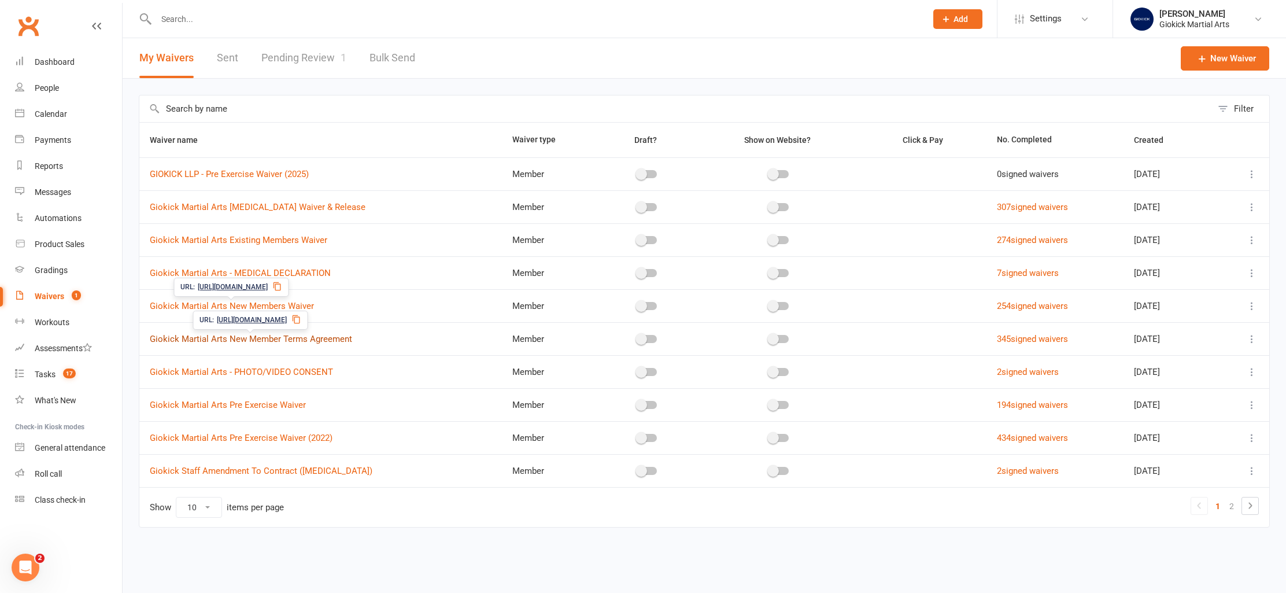
click at [232, 341] on link "Giokick Martial Arts New Member Terms Agreement" at bounding box center [251, 339] width 202 height 10
click at [268, 336] on link "Giokick Martial Arts New Member Terms Agreement" at bounding box center [251, 339] width 202 height 10
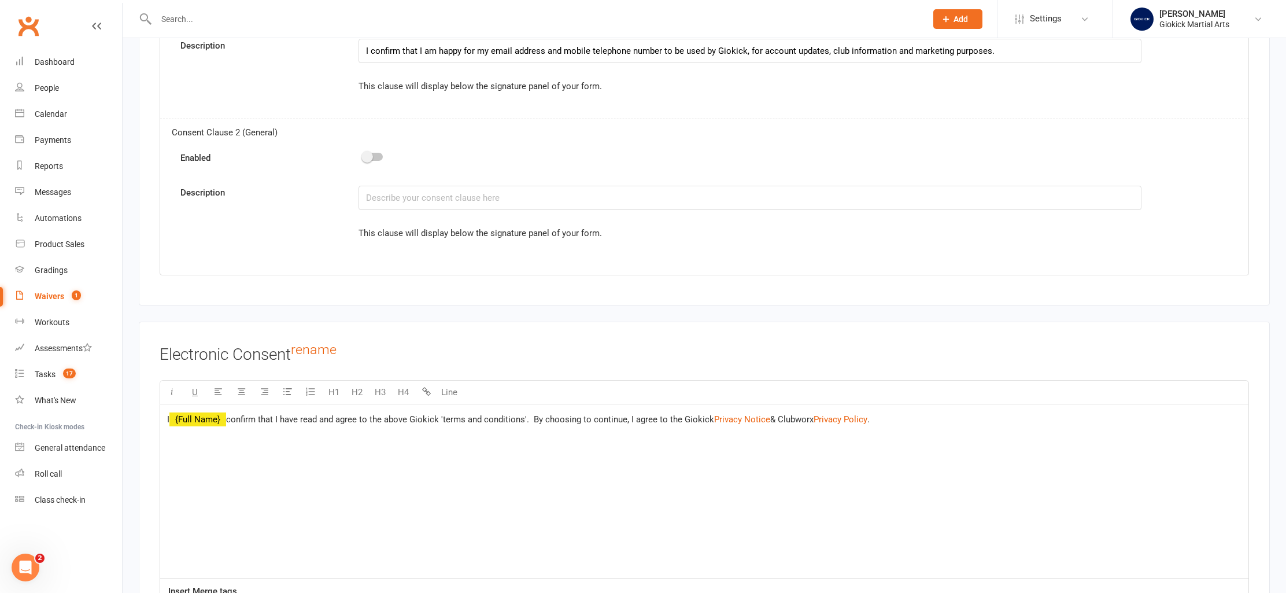
scroll to position [3929, 0]
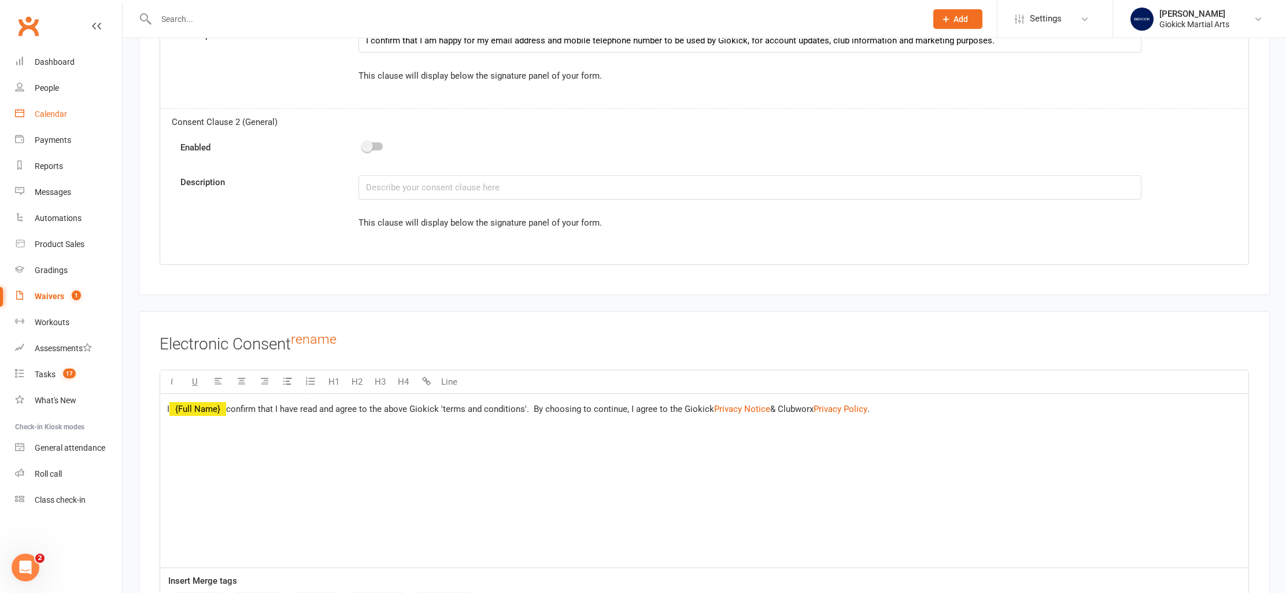
click at [51, 113] on div "Calendar" at bounding box center [51, 113] width 32 height 9
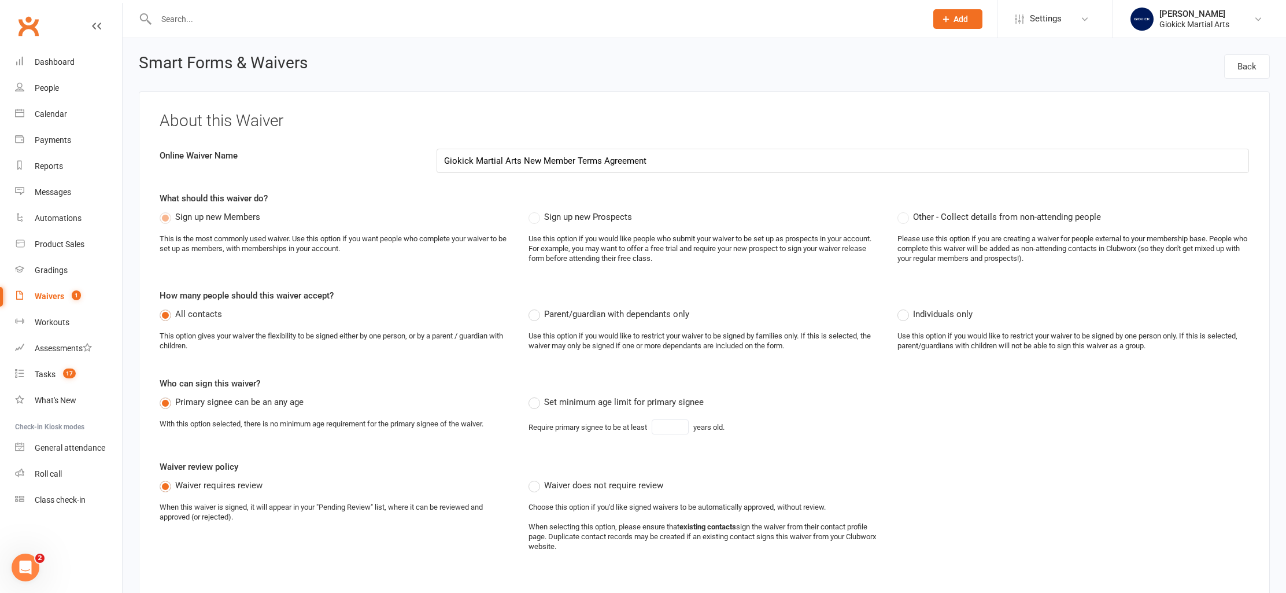
click at [52, 293] on div "Waivers" at bounding box center [49, 295] width 29 height 9
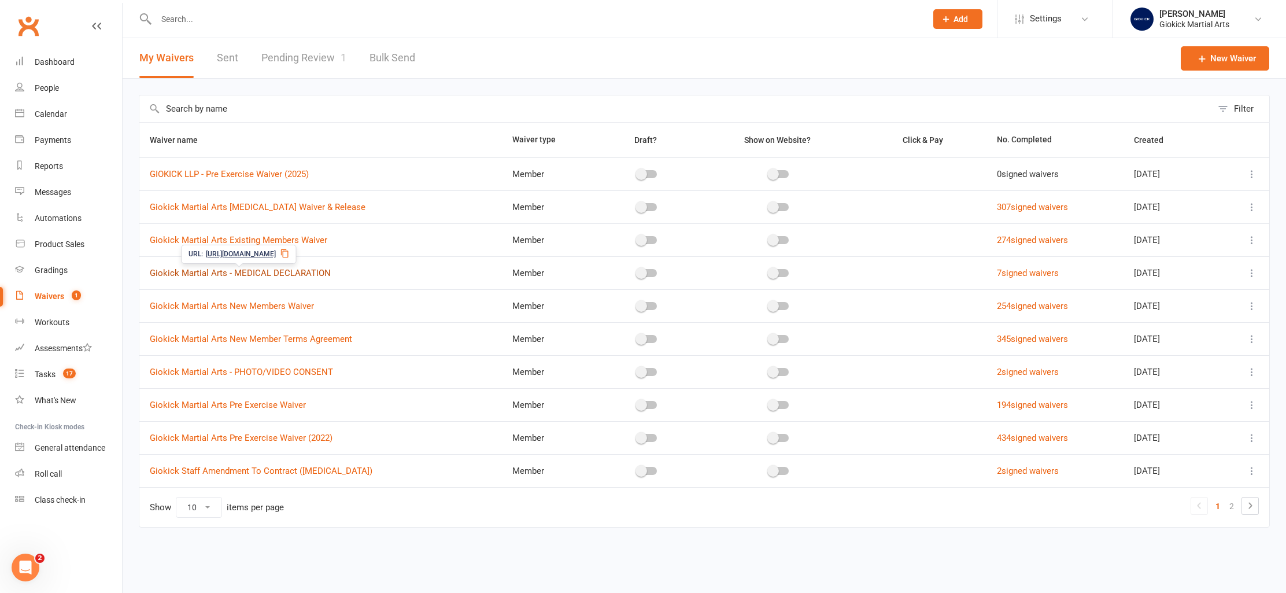
click at [288, 272] on link "Giokick Martial Arts - MEDICAL DECLARATION" at bounding box center [240, 273] width 181 height 10
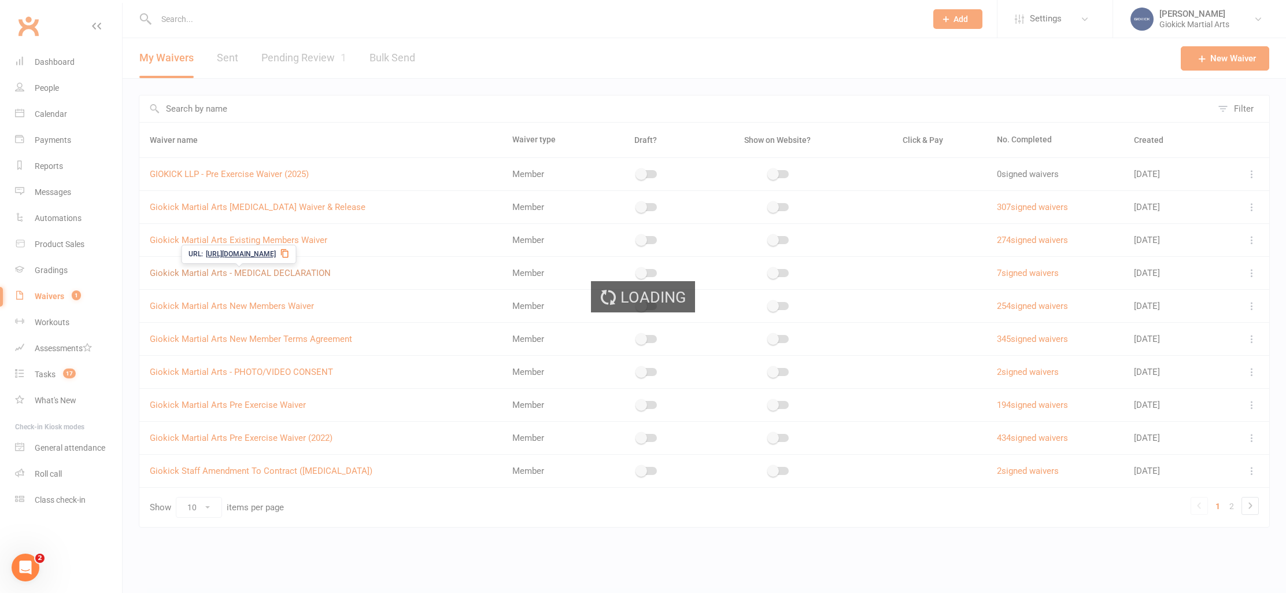
select select "applies_to_all_signees"
select select "select"
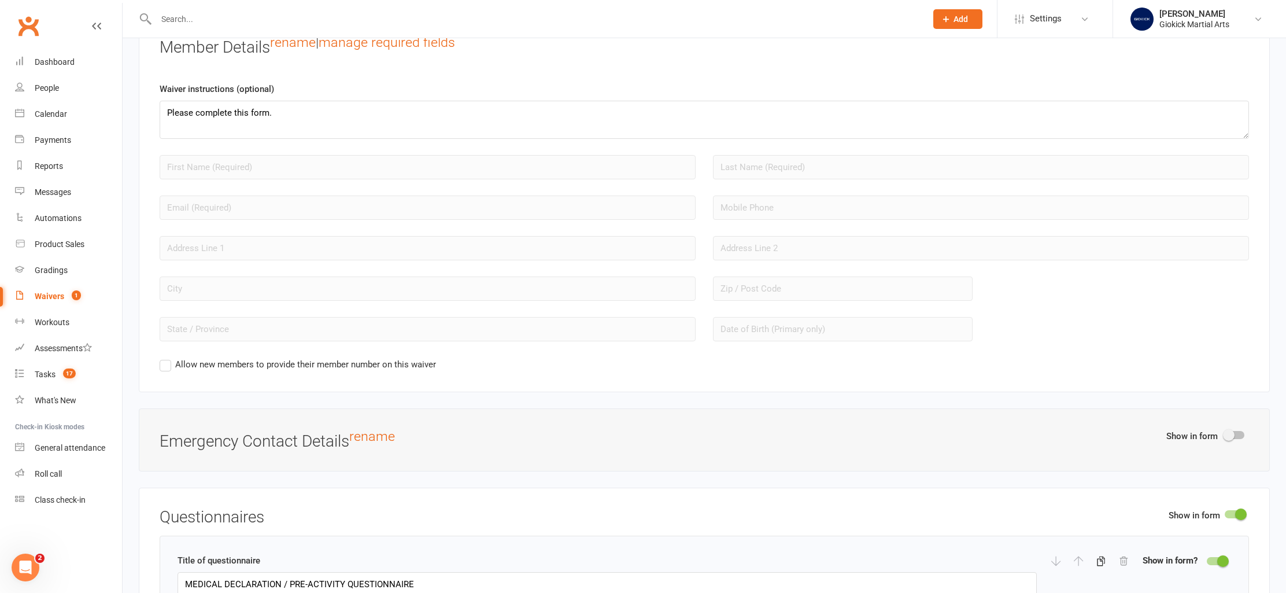
scroll to position [734, 0]
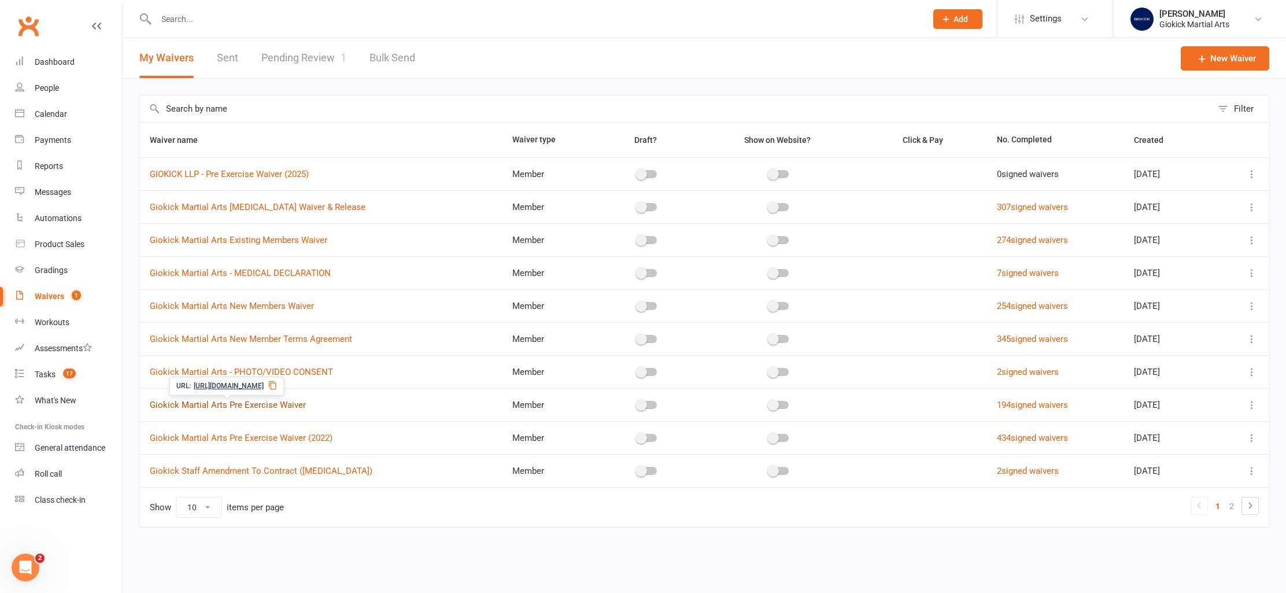
click at [278, 407] on link "Giokick Martial Arts Pre Exercise Waiver" at bounding box center [228, 405] width 156 height 10
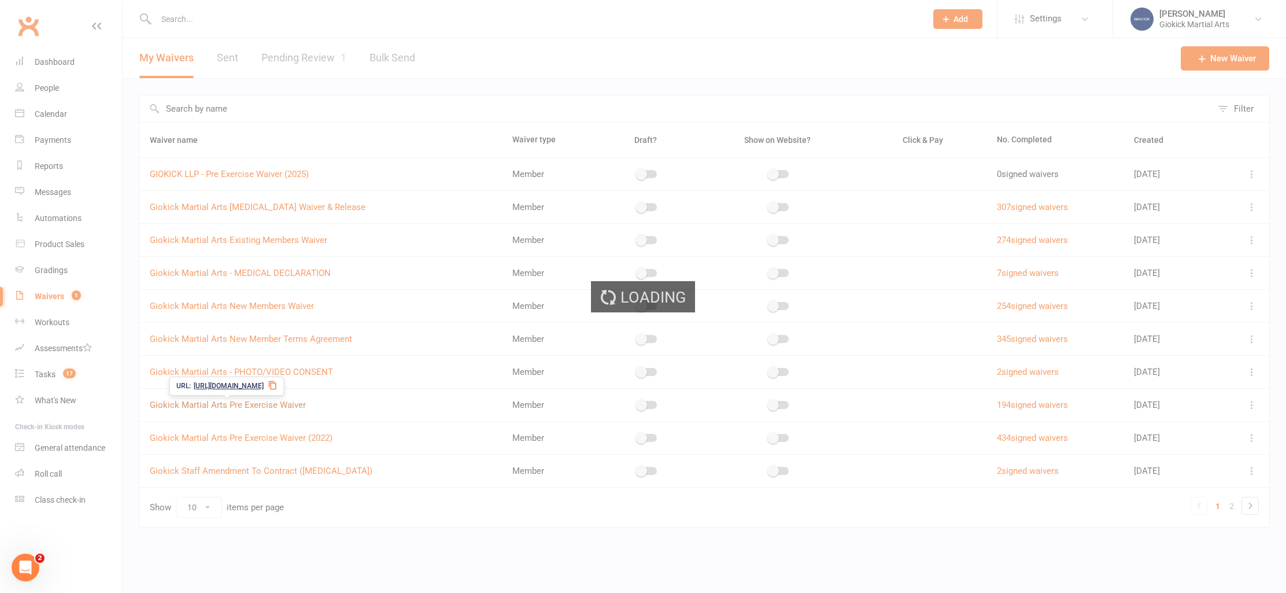
select select "applies_to_all_signees"
select select "select"
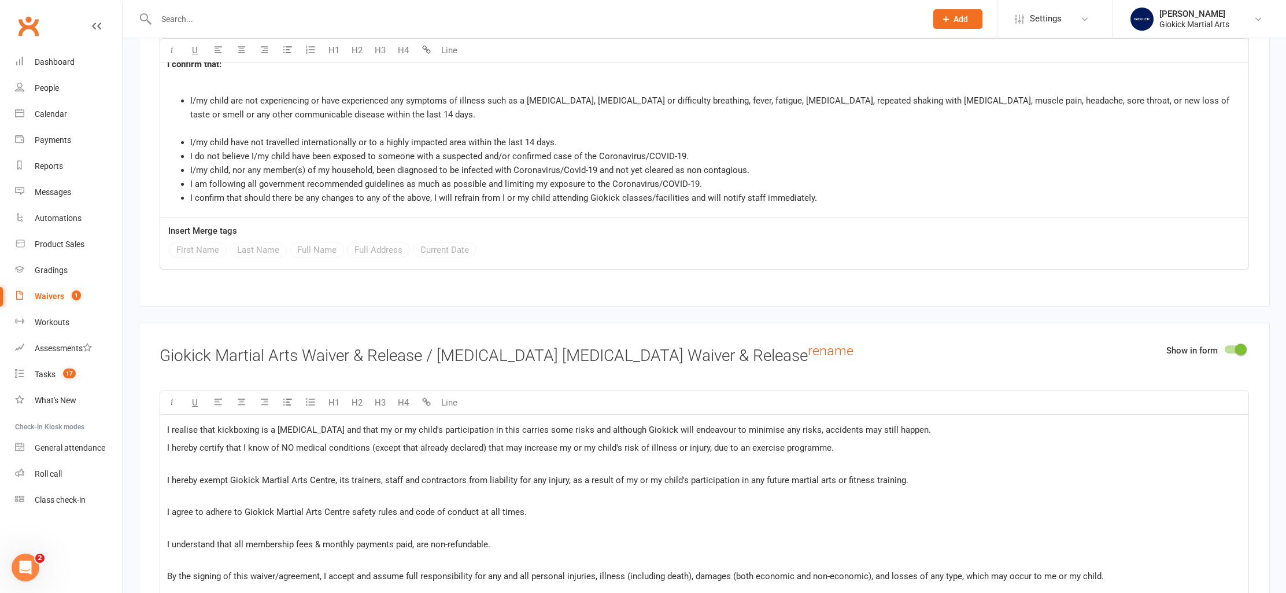
scroll to position [2972, 0]
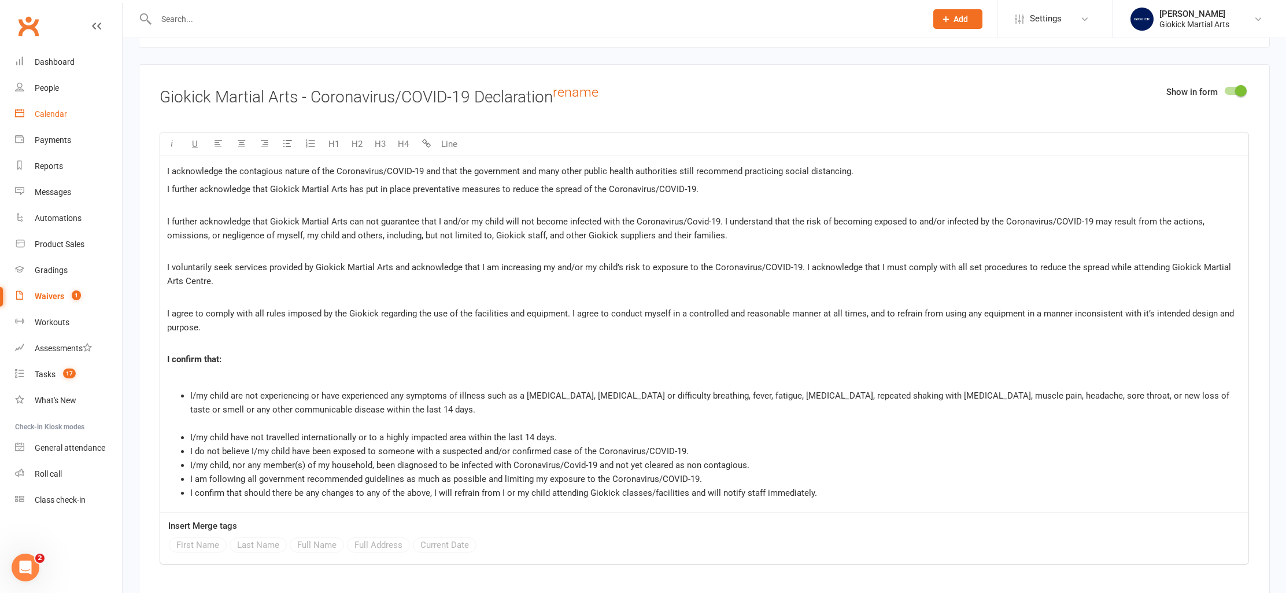
click at [54, 116] on div "Calendar" at bounding box center [51, 113] width 32 height 9
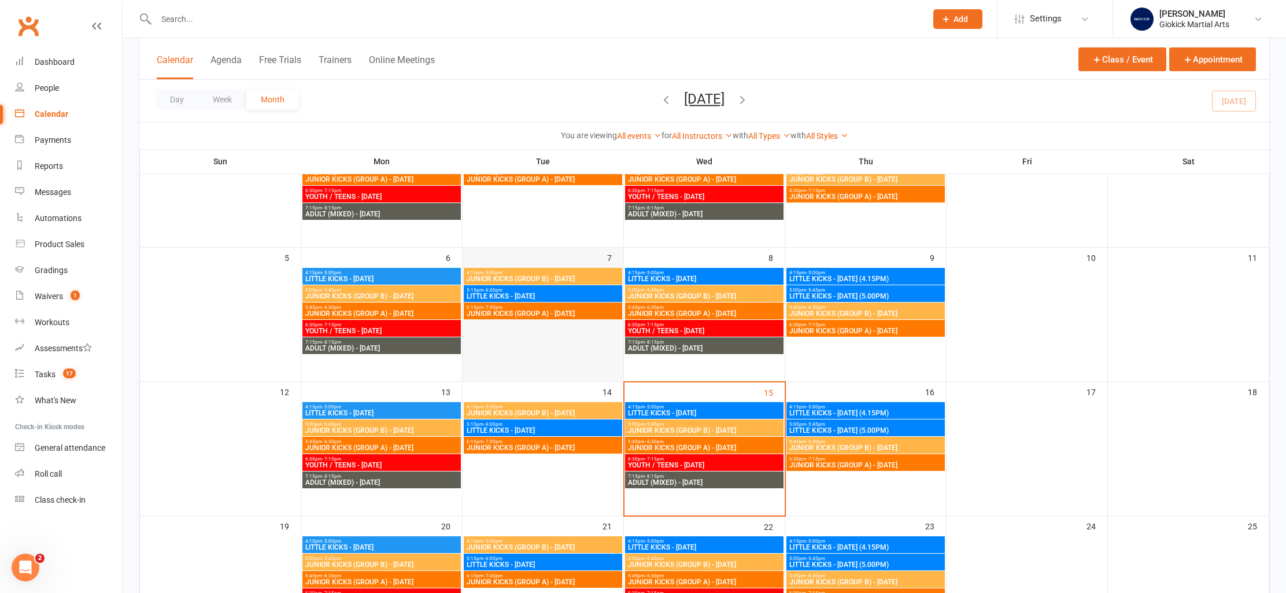
scroll to position [139, 0]
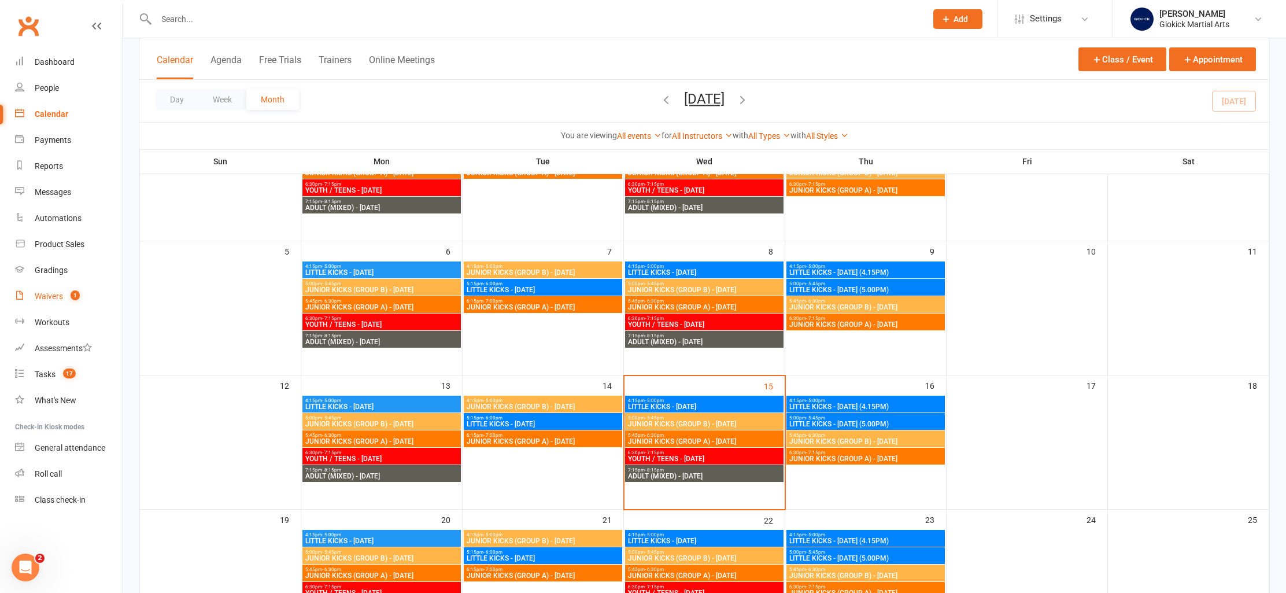
click at [49, 291] on div "Waivers" at bounding box center [49, 295] width 28 height 9
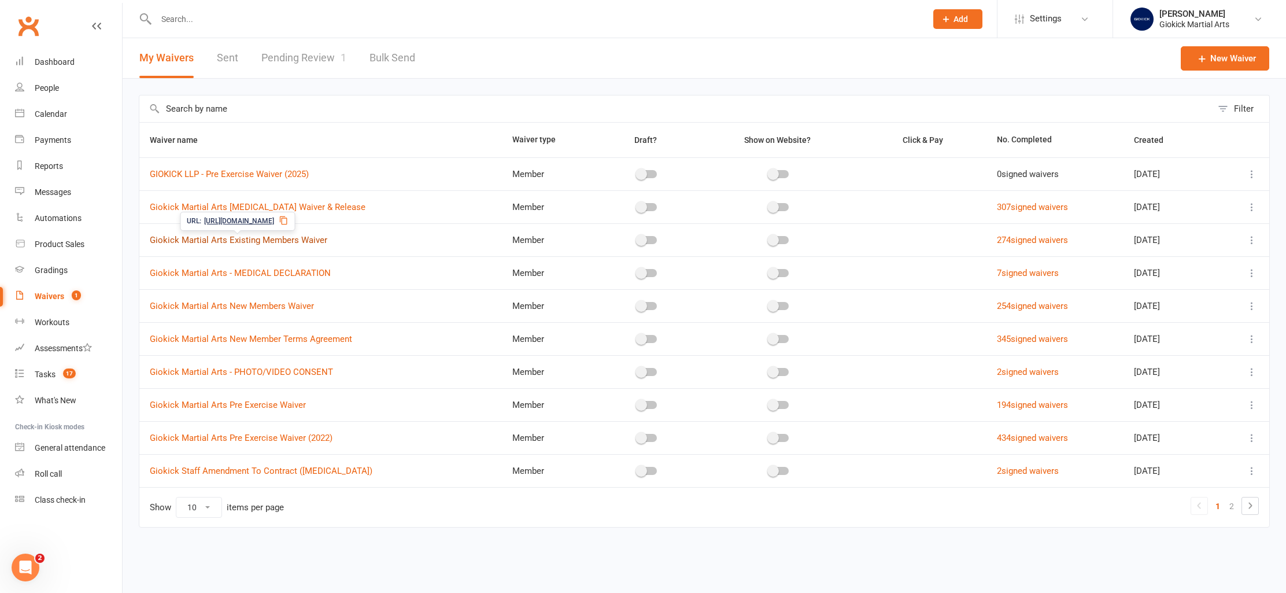
click at [254, 239] on link "Giokick Martial Arts Existing Members Waiver" at bounding box center [238, 240] width 177 height 10
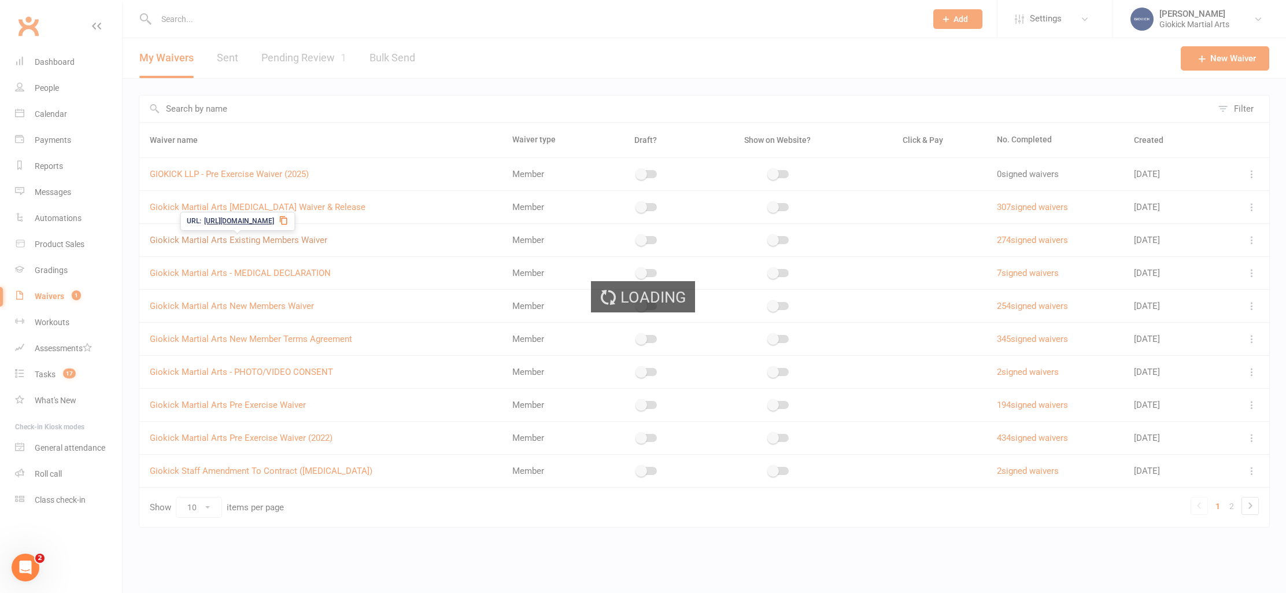
select select "applies_to_all_signees"
select select "select"
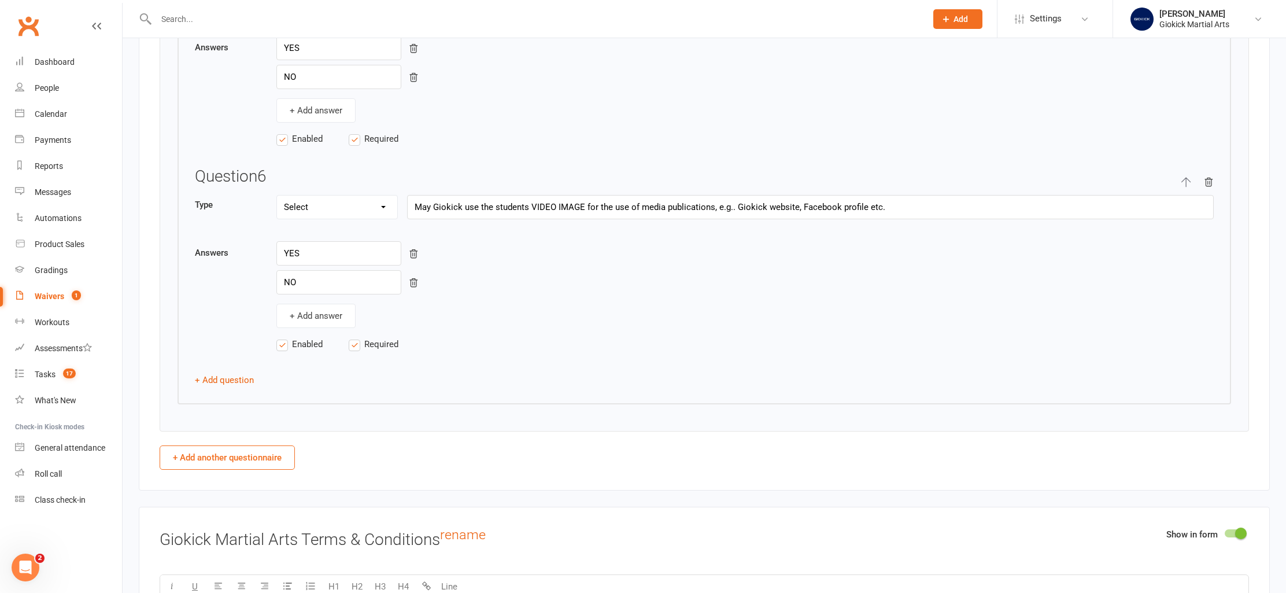
scroll to position [2533, 0]
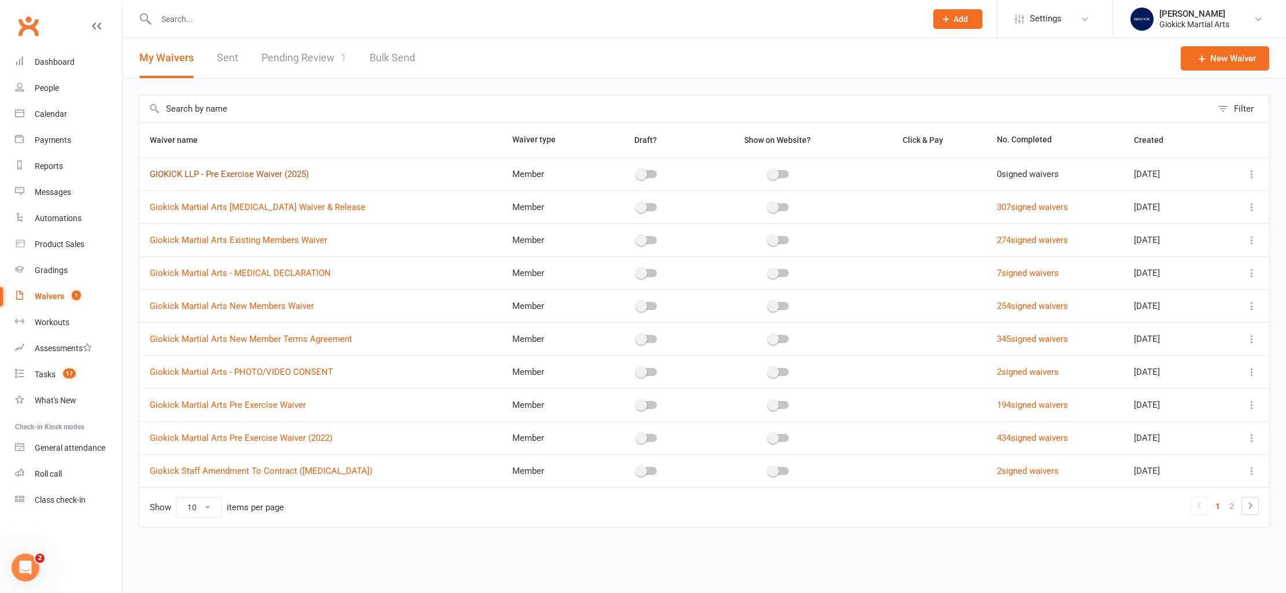
click at [271, 172] on link "GIOKICK LLP - Pre Exercise Waiver (2025)" at bounding box center [229, 174] width 159 height 10
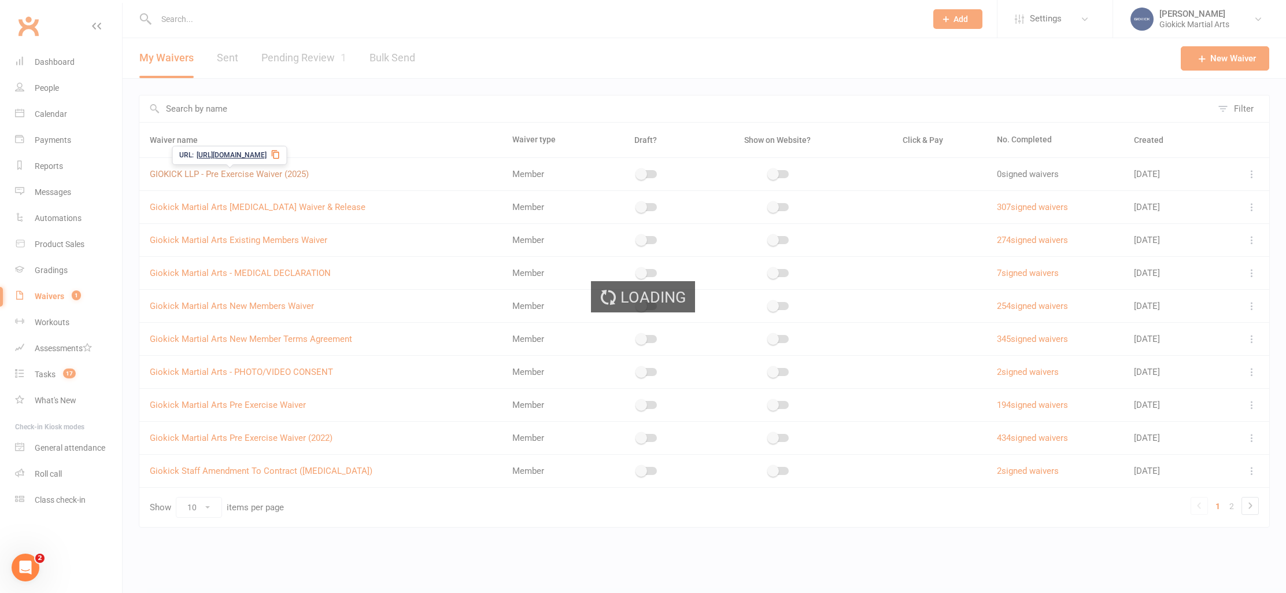
select select "applies_to_all_signees"
select select "select"
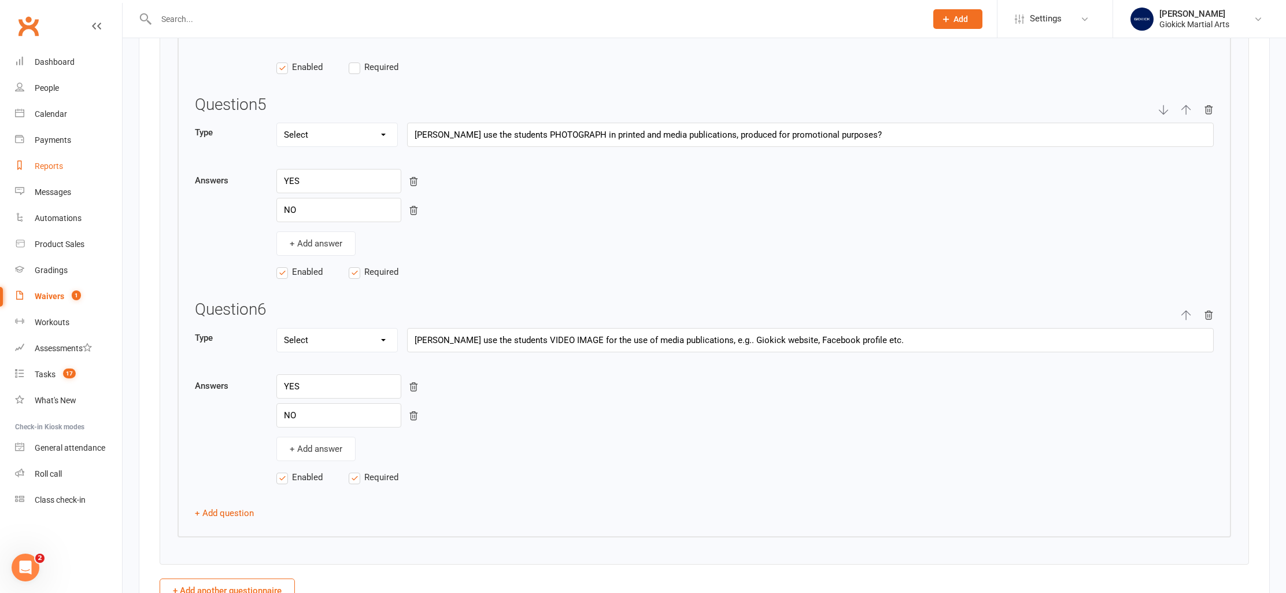
scroll to position [2411, 0]
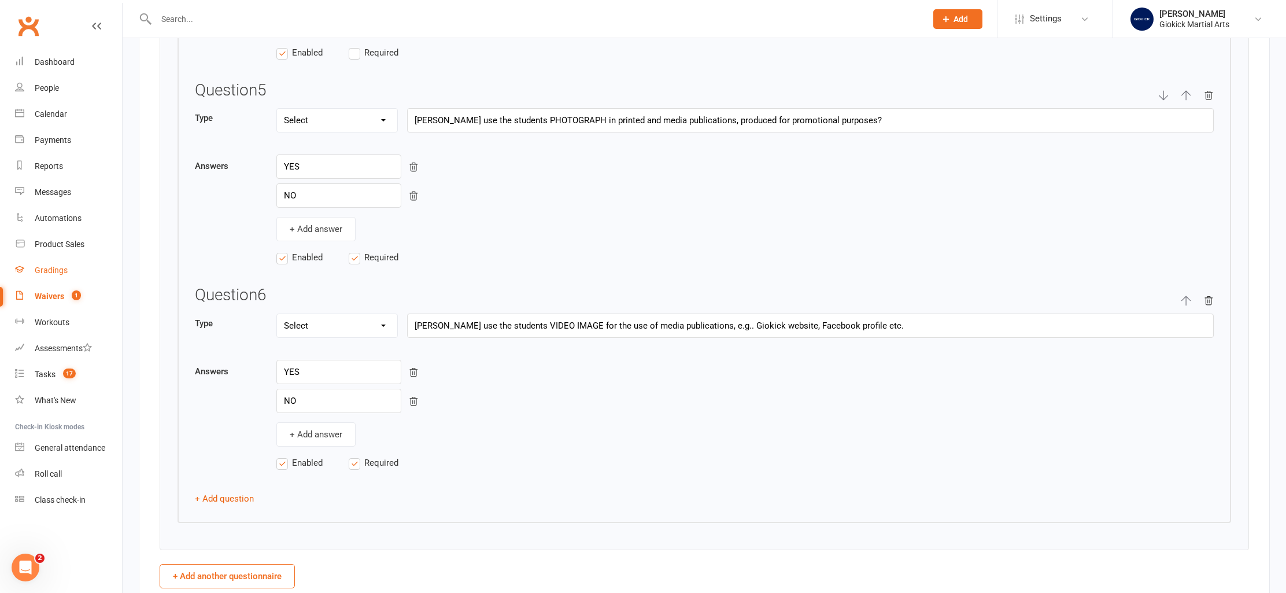
click at [50, 271] on div "Gradings" at bounding box center [51, 269] width 33 height 9
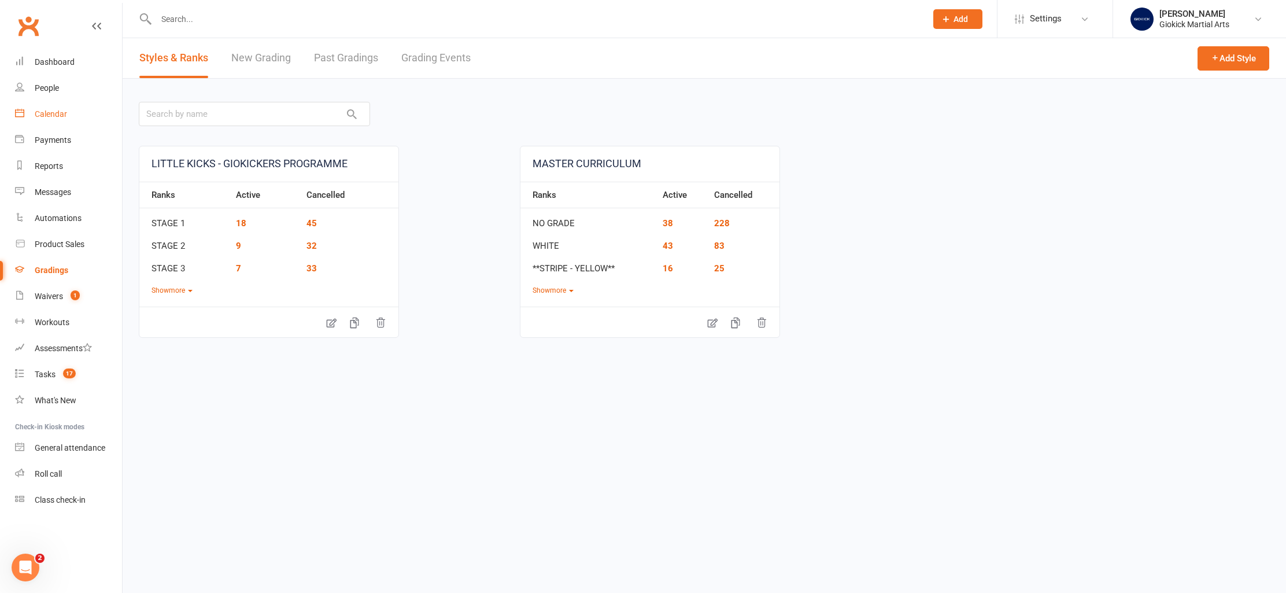
click at [62, 110] on div "Calendar" at bounding box center [51, 113] width 32 height 9
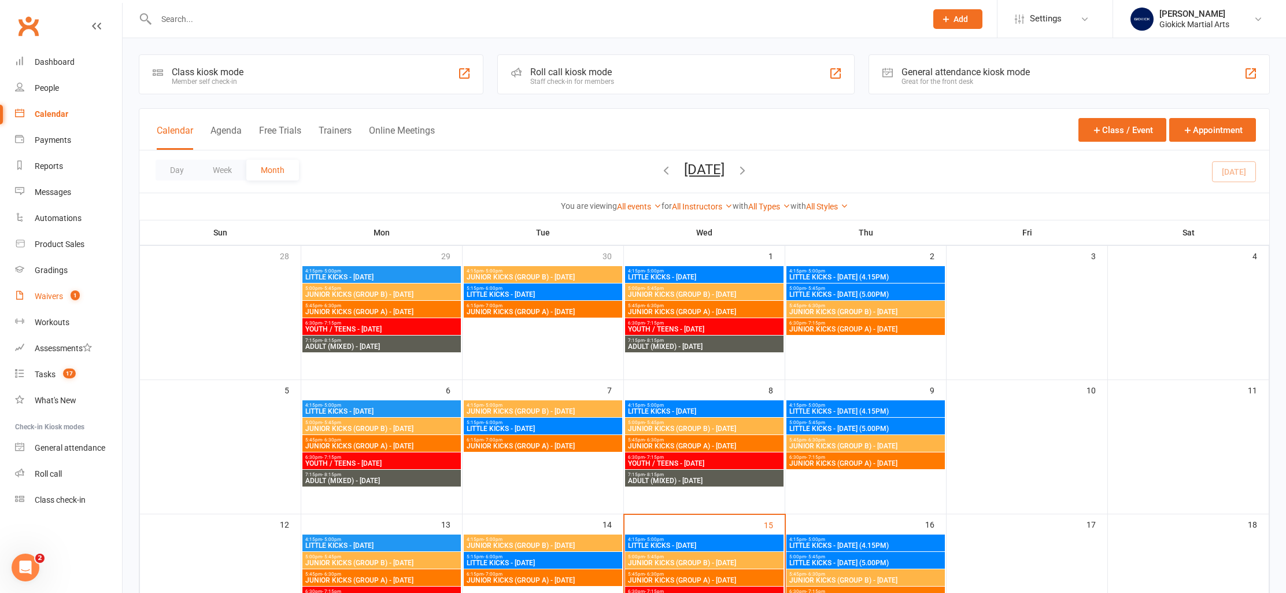
click at [49, 295] on div "Waivers" at bounding box center [49, 295] width 28 height 9
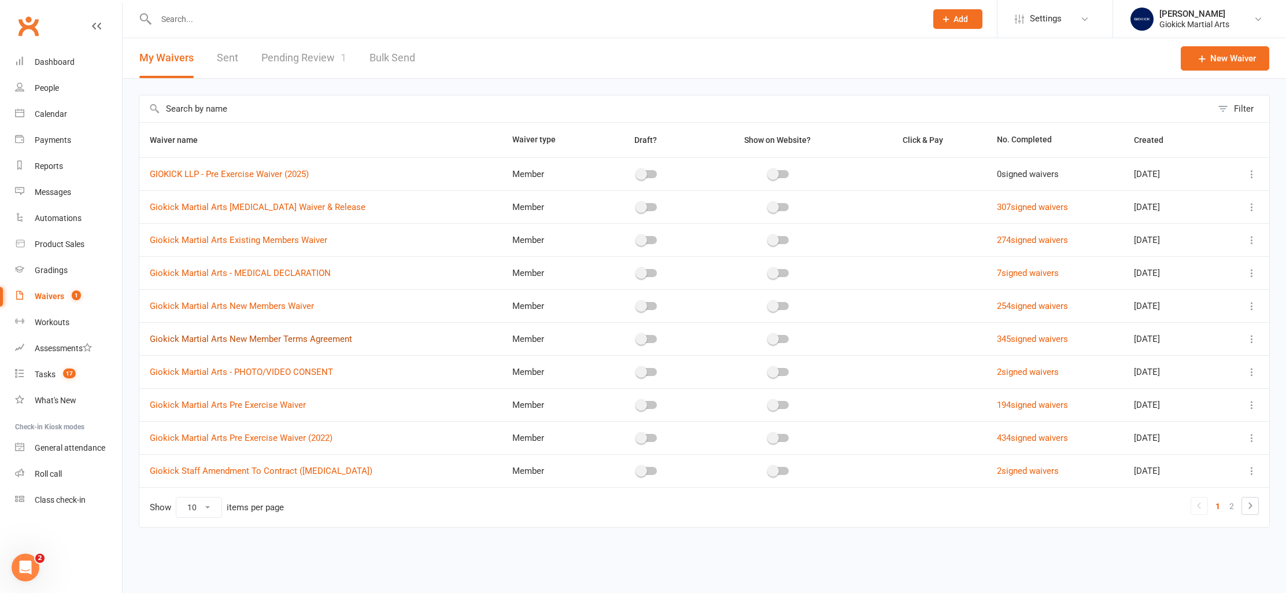
click at [277, 342] on link "Giokick Martial Arts New Member Terms Agreement" at bounding box center [251, 339] width 202 height 10
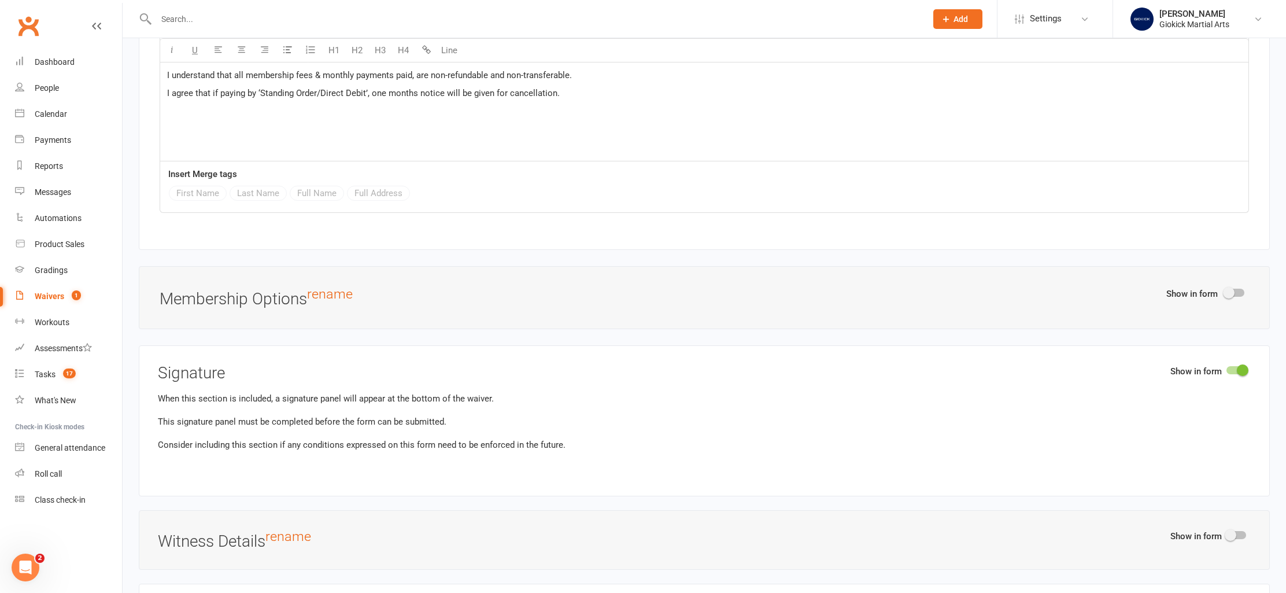
scroll to position [3215, 0]
click at [1242, 289] on div at bounding box center [1235, 290] width 20 height 8
click at [1225, 288] on input "checkbox" at bounding box center [1225, 288] width 0 height 0
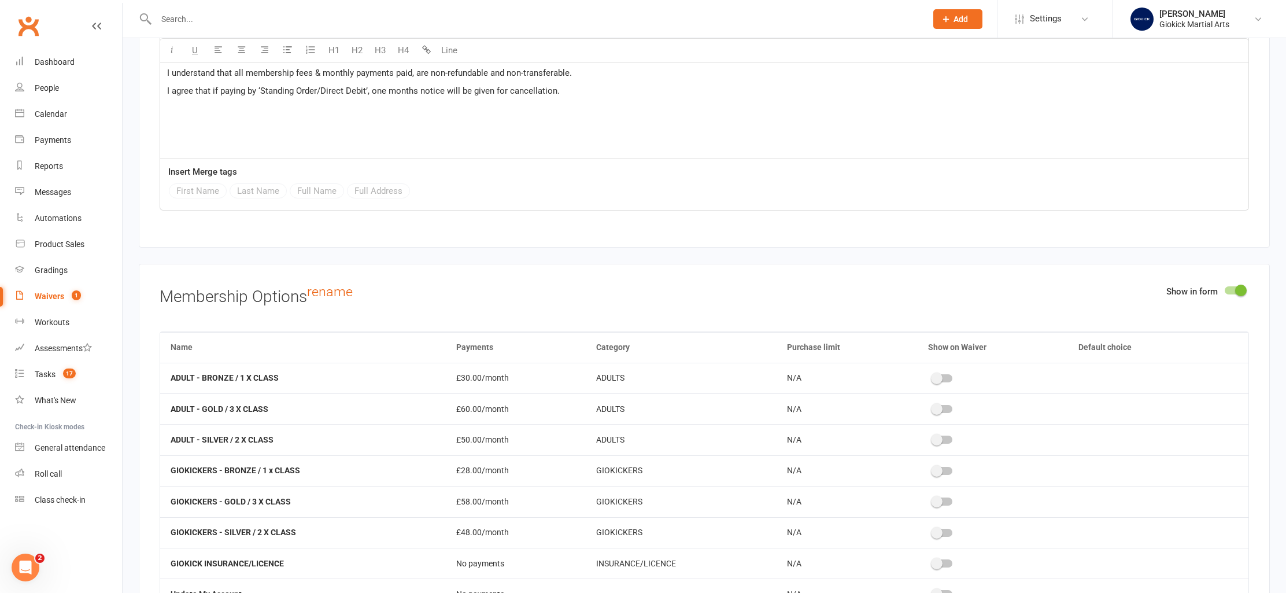
click at [1230, 288] on div at bounding box center [1235, 290] width 20 height 8
click at [1225, 288] on input "checkbox" at bounding box center [1225, 288] width 0 height 0
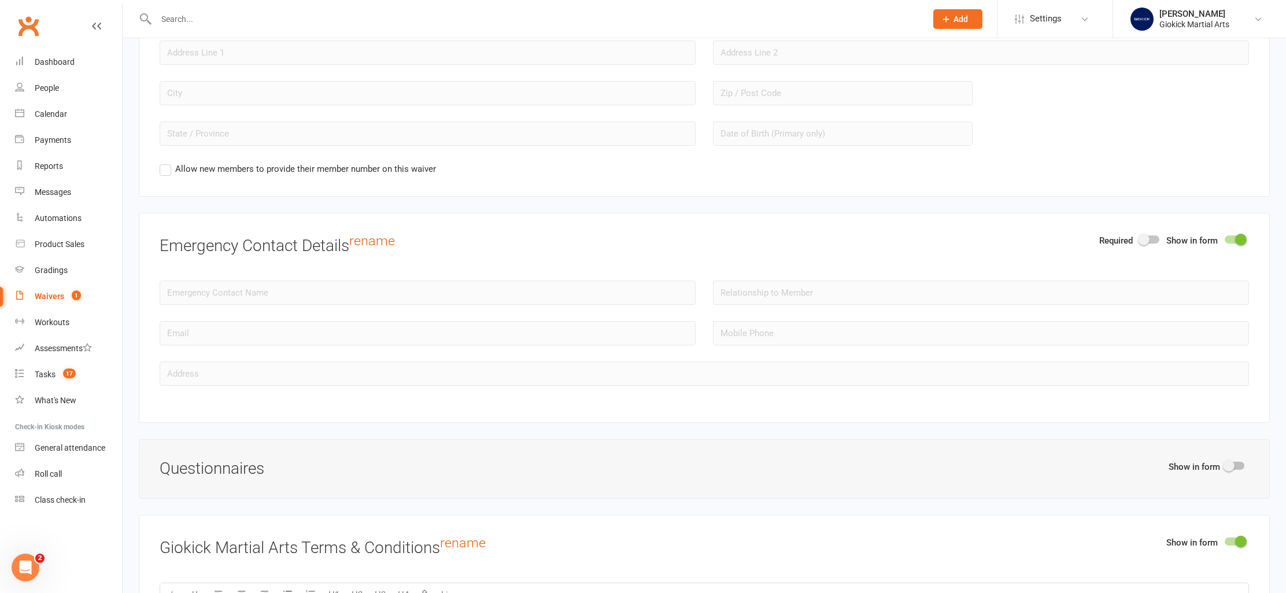
scroll to position [1044, 0]
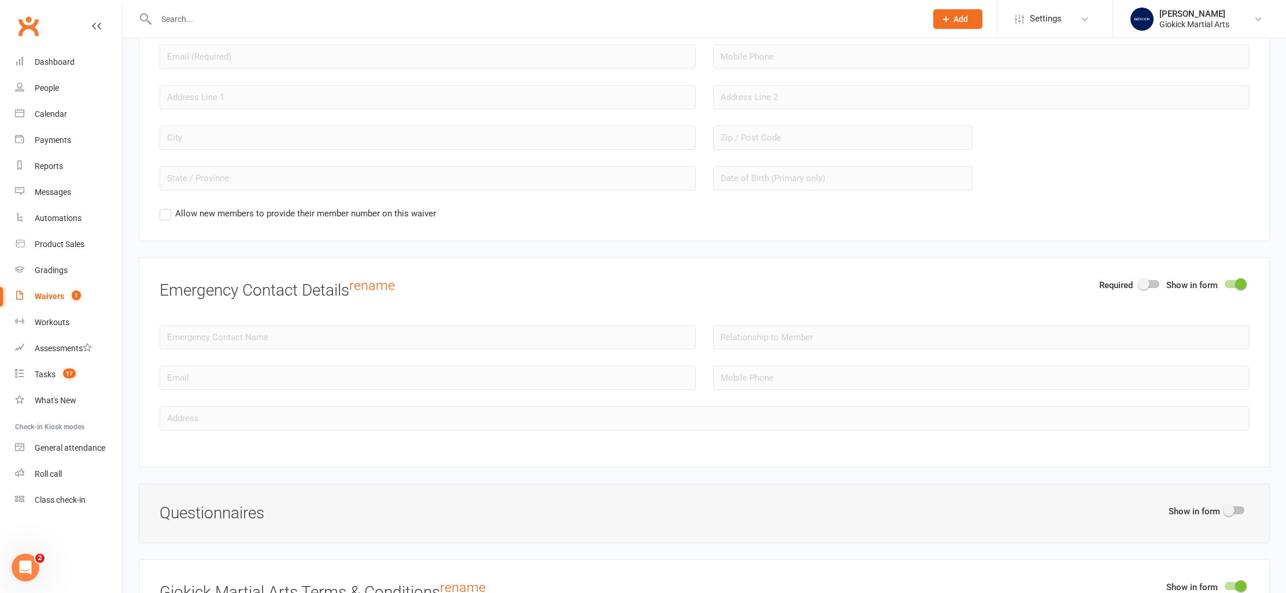
click at [46, 299] on div "Waivers" at bounding box center [49, 295] width 29 height 9
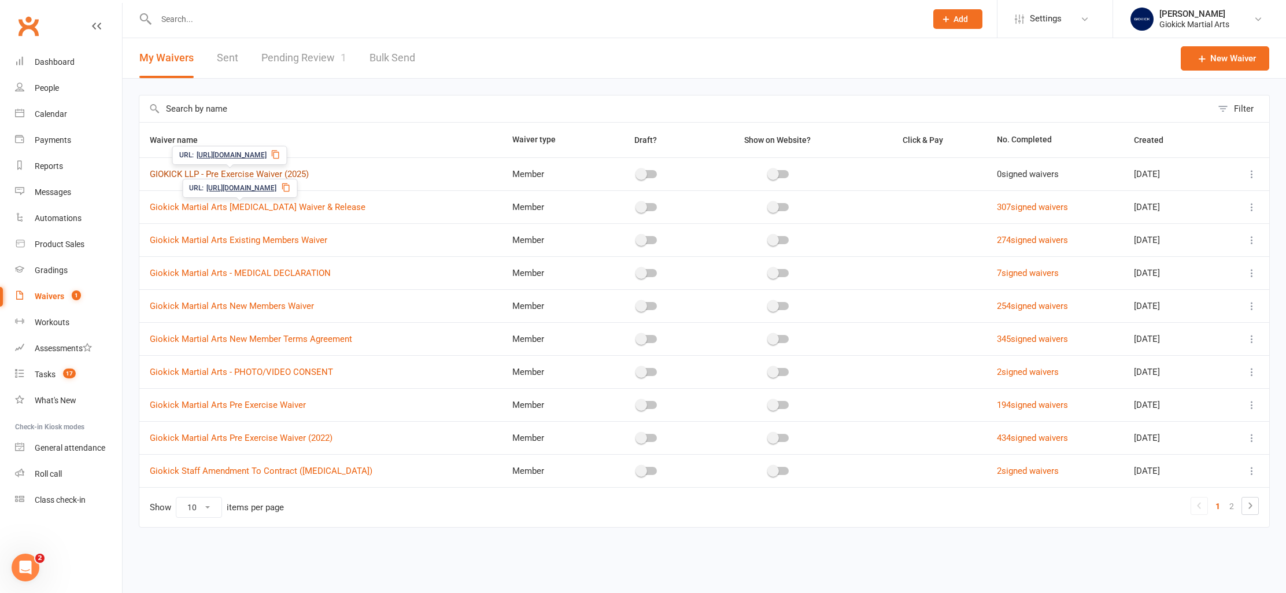
click at [275, 172] on link "GIOKICK LLP - Pre Exercise Waiver (2025)" at bounding box center [229, 174] width 159 height 10
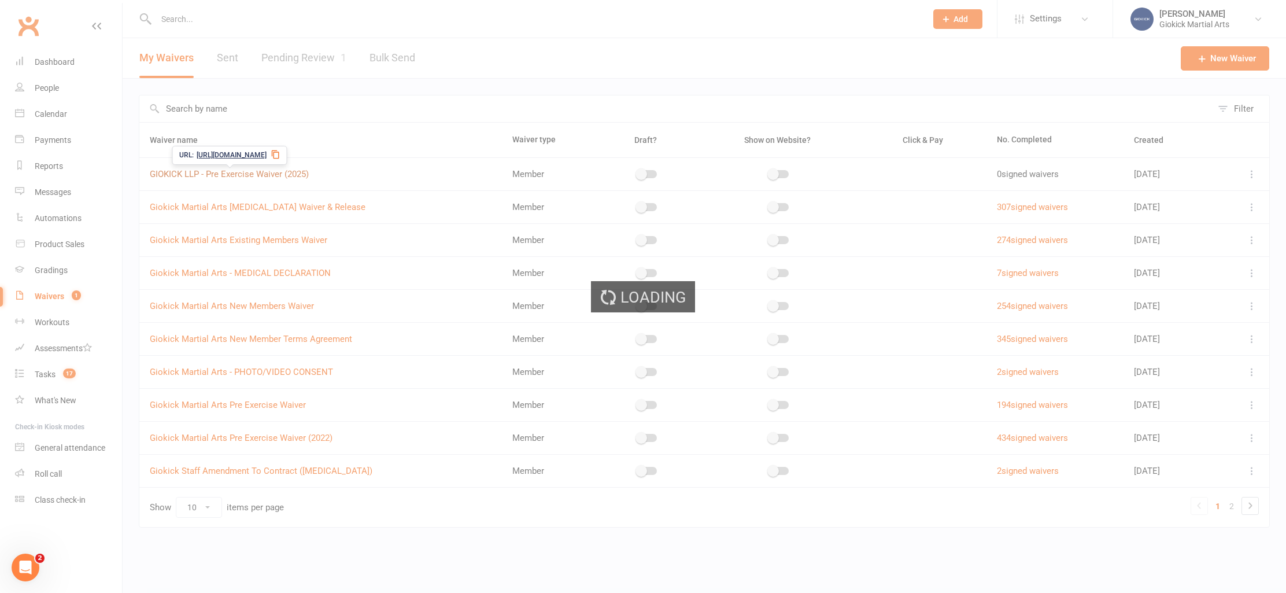
select select "applies_to_all_signees"
select select "select"
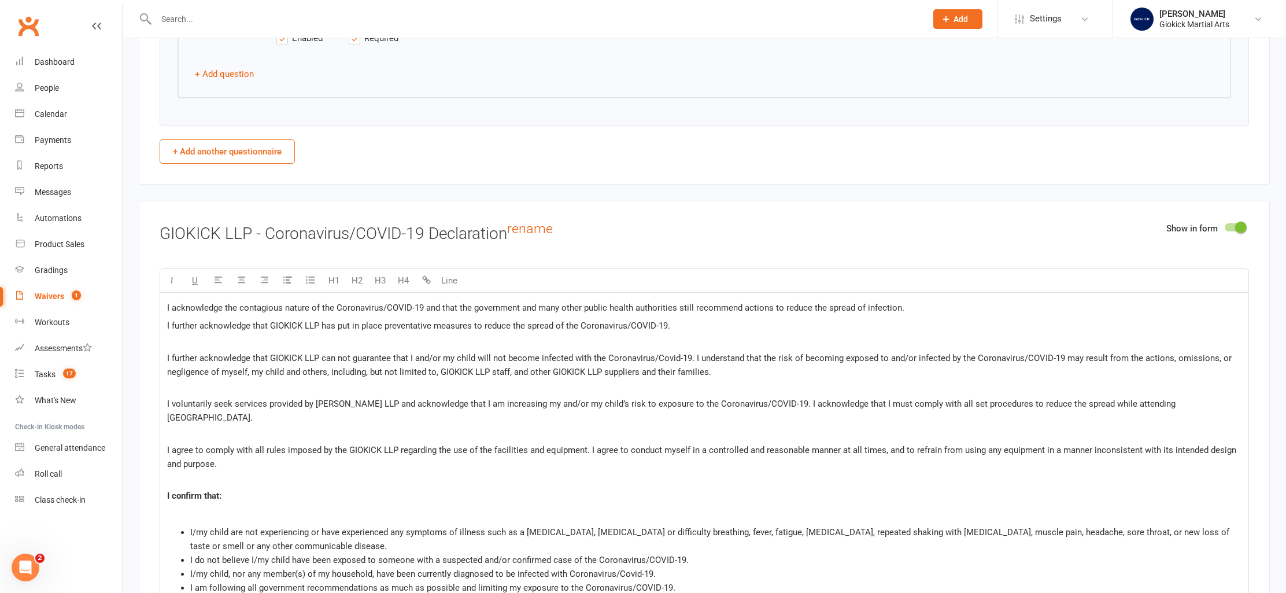
scroll to position [2838, 0]
click at [211, 148] on button "+ Add another questionnaire" at bounding box center [227, 148] width 135 height 24
select select "do_not_copy_answers"
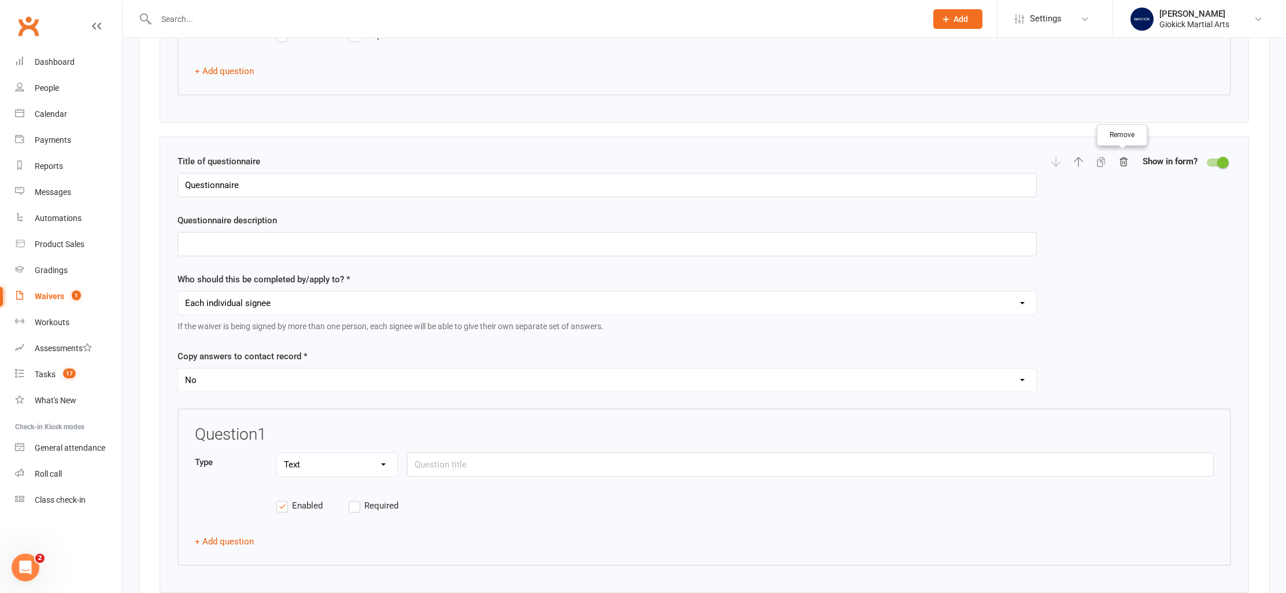
click at [1120, 161] on icon "button" at bounding box center [1123, 162] width 10 height 10
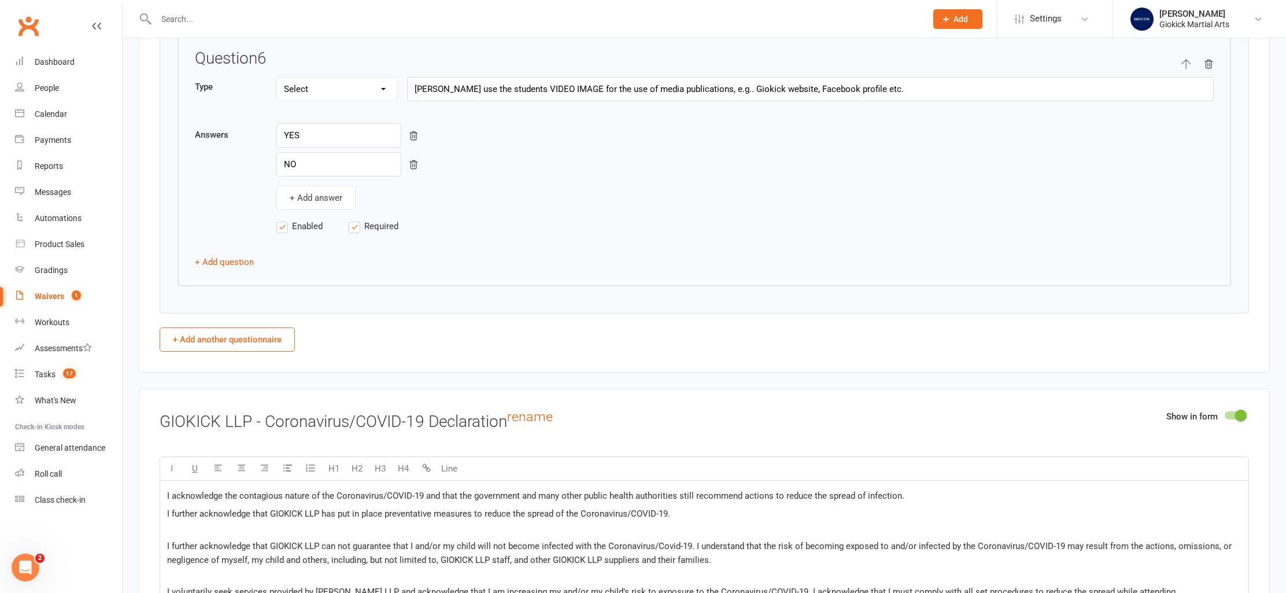
scroll to position [2303, 0]
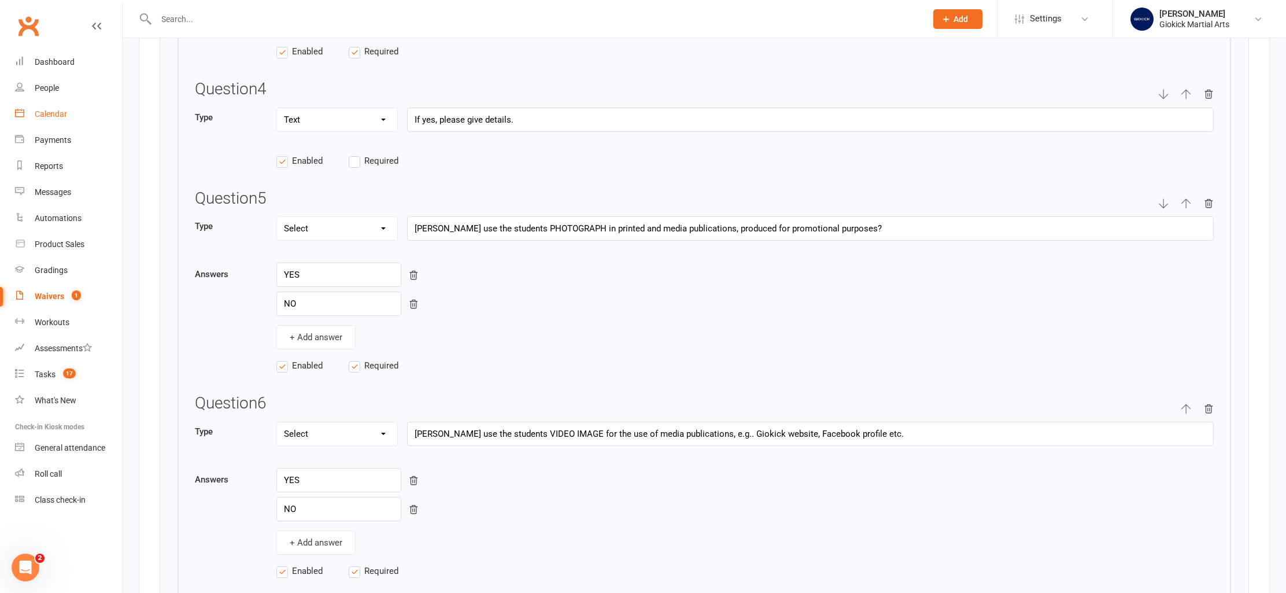
click at [42, 106] on link "Calendar" at bounding box center [68, 114] width 107 height 26
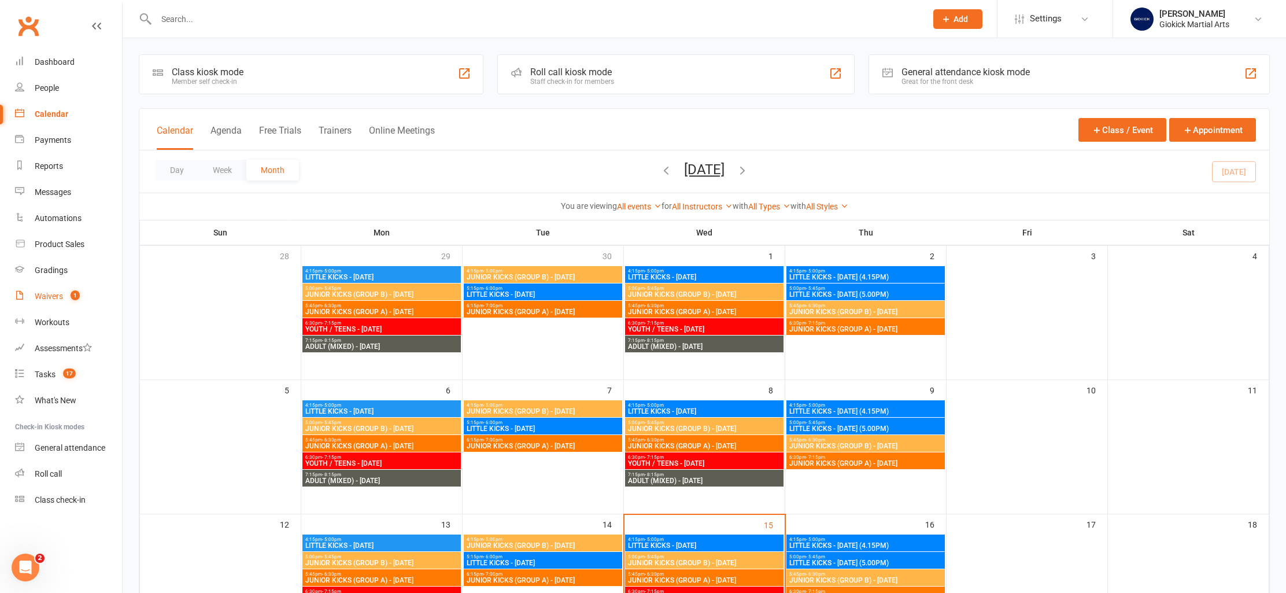
click at [49, 294] on div "Waivers" at bounding box center [49, 295] width 28 height 9
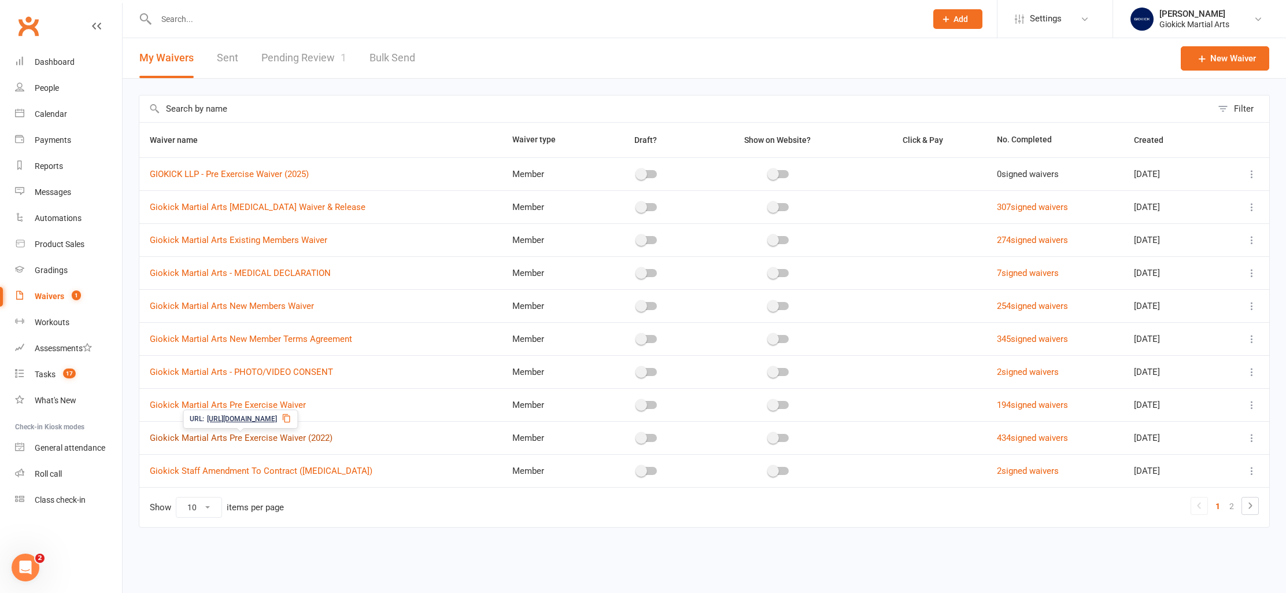
click at [253, 437] on link "Giokick Martial Arts Pre Exercise Waiver (2022)" at bounding box center [241, 437] width 183 height 10
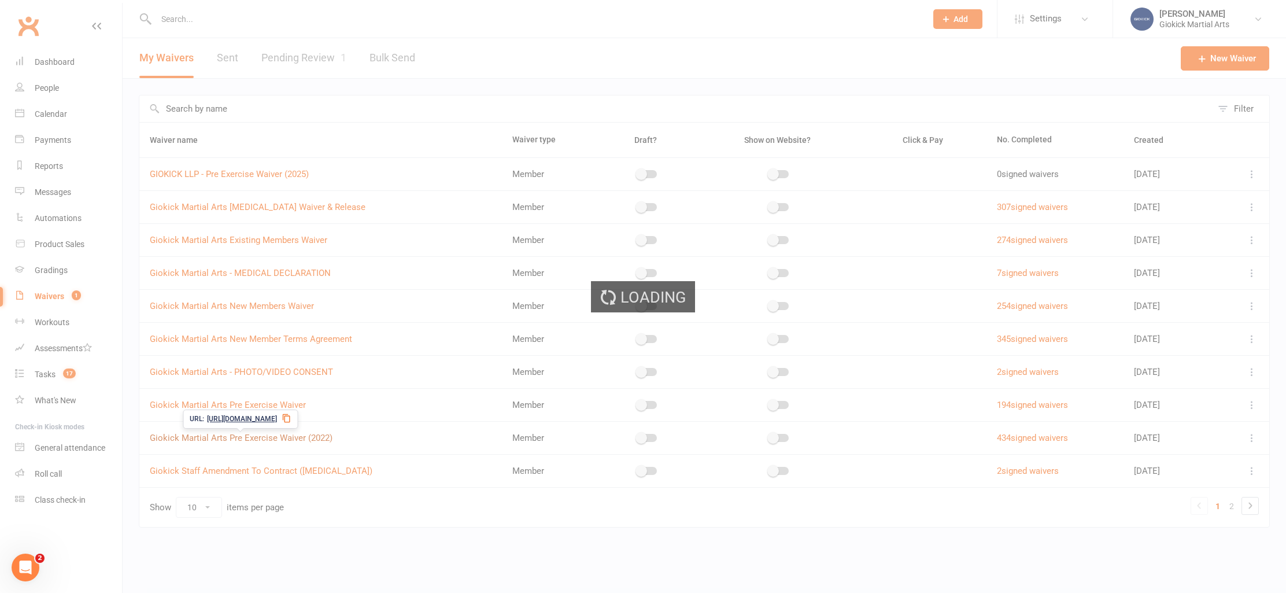
select select "applies_to_all_signees"
select select "copy_answers_for_all_signees"
select select "select"
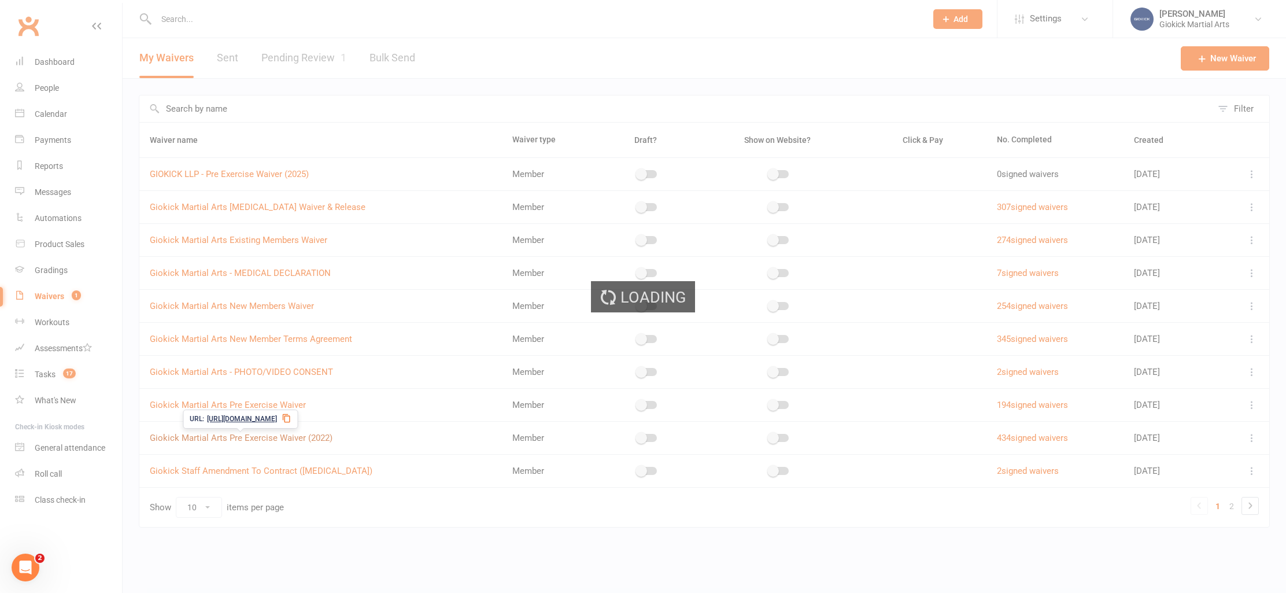
select select "select"
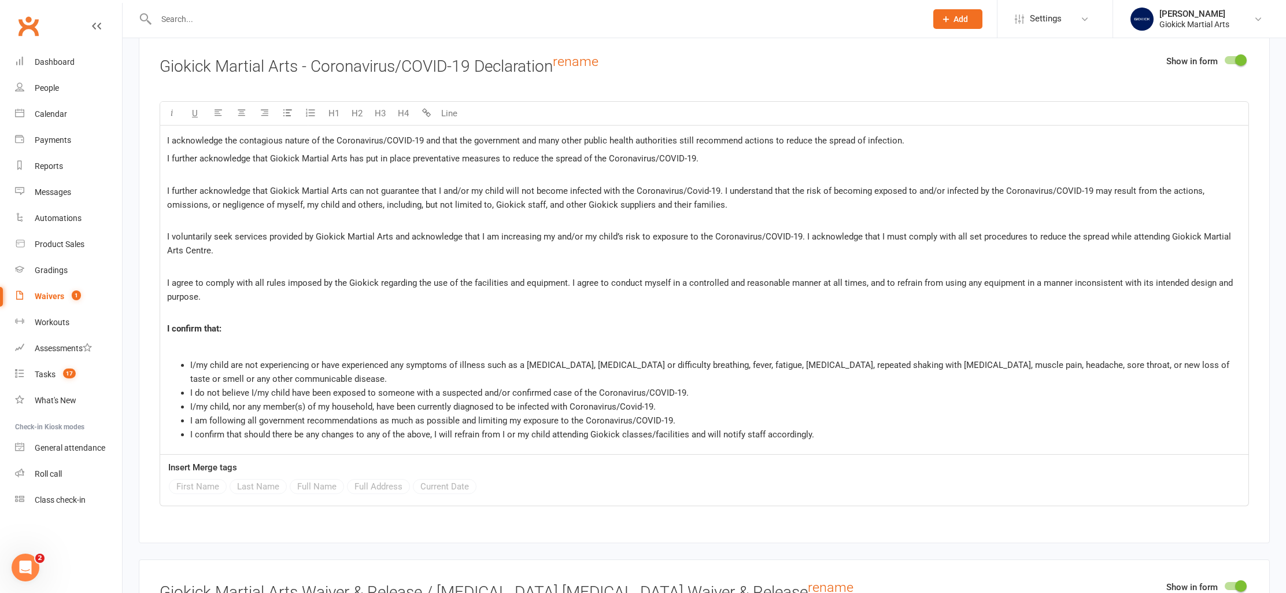
scroll to position [3002, 0]
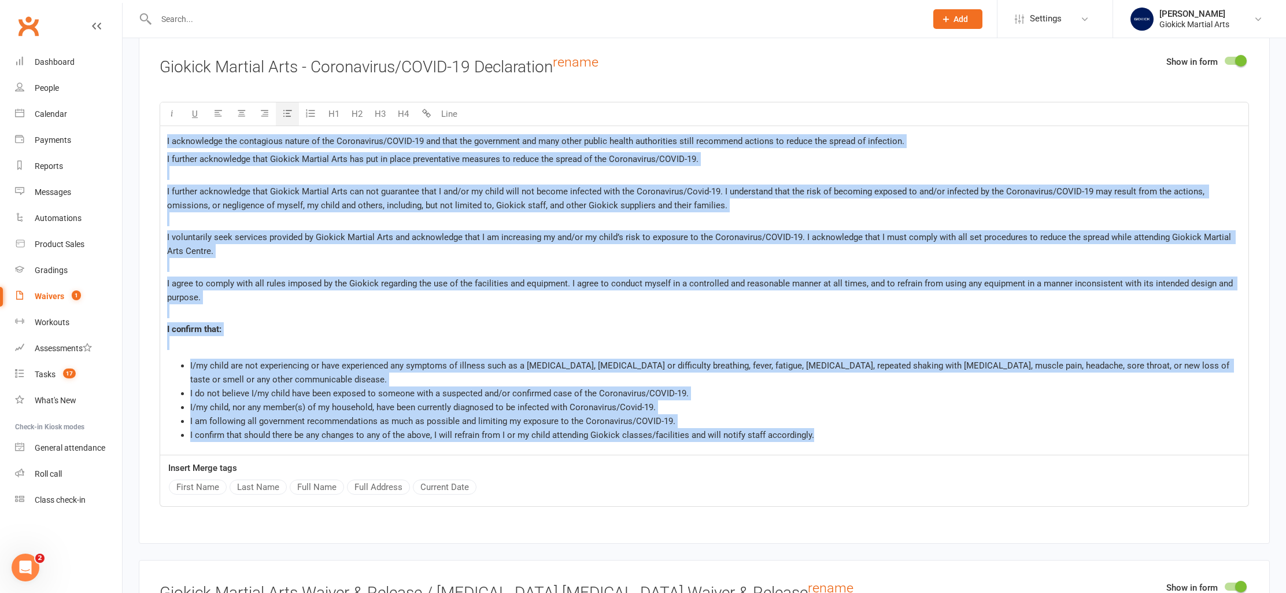
drag, startPoint x: 167, startPoint y: 139, endPoint x: 845, endPoint y: 476, distance: 756.8
click at [845, 476] on div "U H1 H2 H3 H4 Line I acknowledge the contagious nature of the Coronavirus/COVID…" at bounding box center [704, 304] width 1089 height 405
copy div "I acknowledge the contagious nature of the Coronavirus/COVID-19 and that the go…"
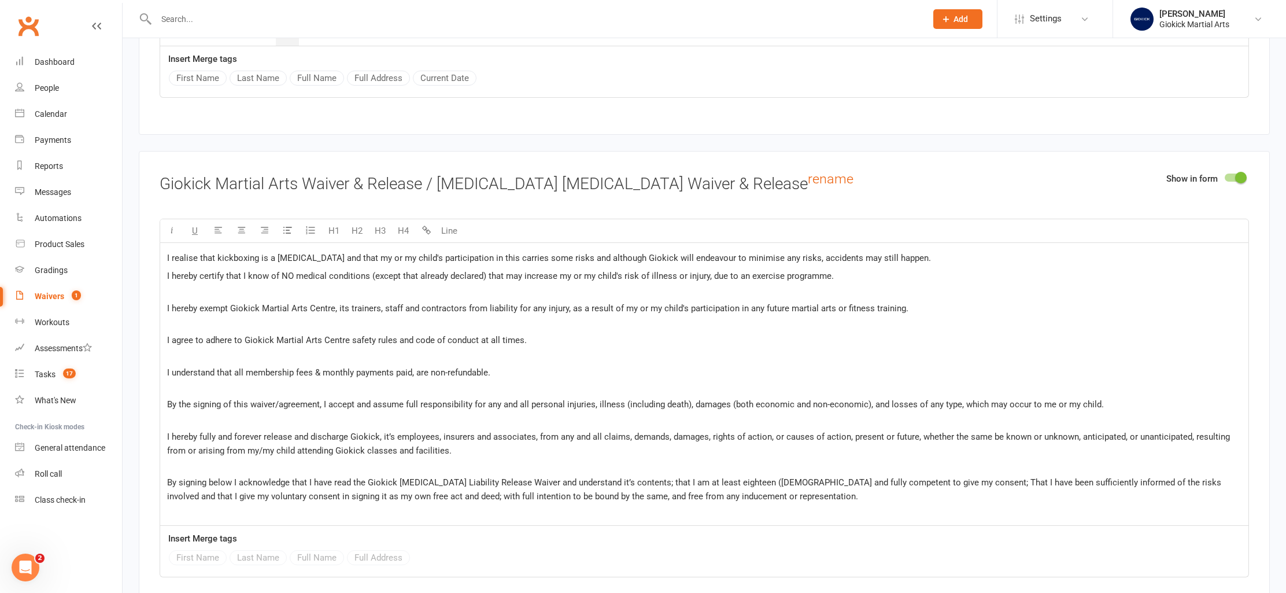
scroll to position [3428, 0]
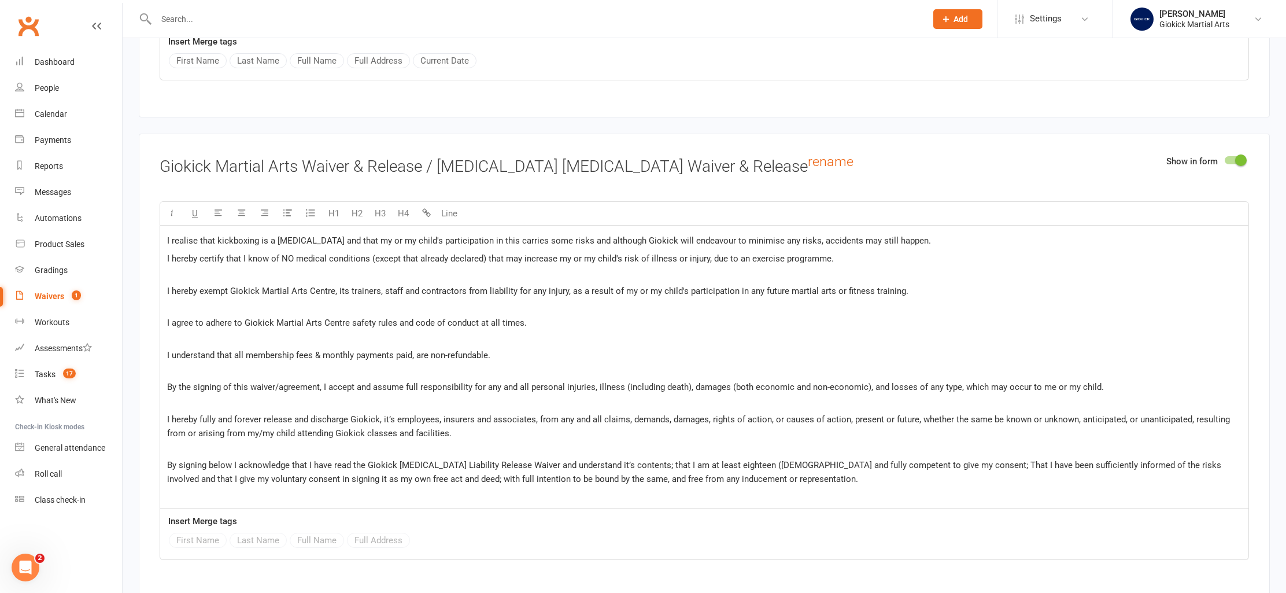
click at [296, 287] on span "I hereby exempt Giokick Martial Arts Centre, its trainers, staff and contractor…" at bounding box center [537, 291] width 741 height 10
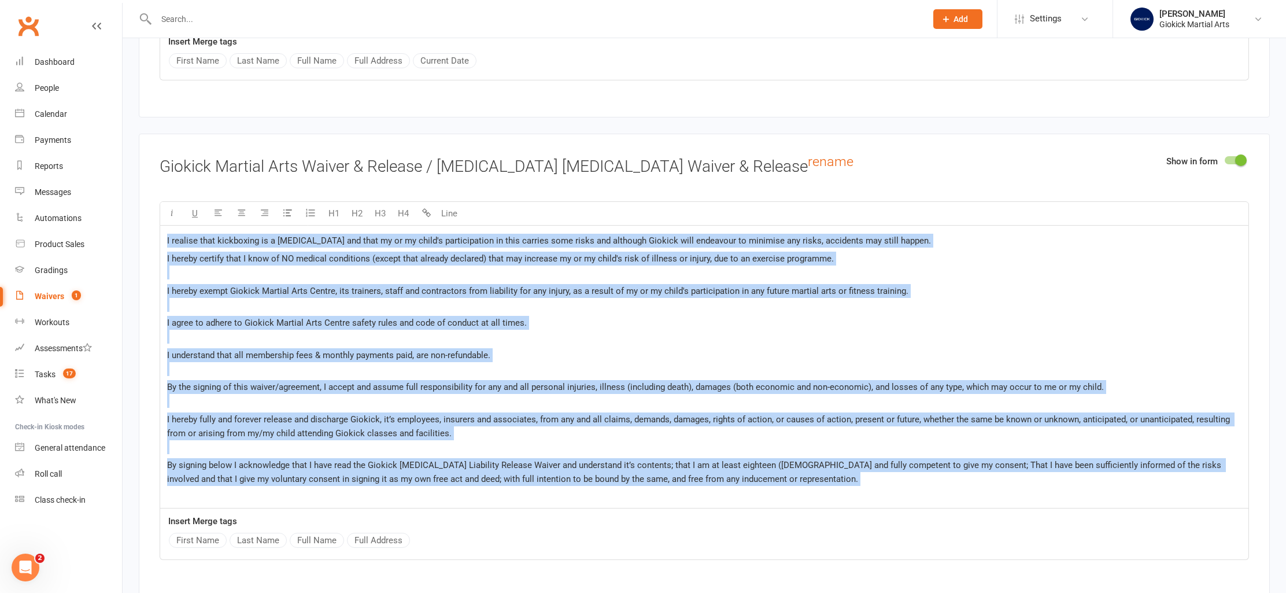
drag, startPoint x: 166, startPoint y: 238, endPoint x: 909, endPoint y: 528, distance: 797.9
click at [913, 530] on div "U H1 H2 H3 H4 Line I realise that kickboxing is a contact sport and that my or …" at bounding box center [704, 380] width 1089 height 358
copy div "I realise that kickboxing is a contact sport and that my or my child's particip…"
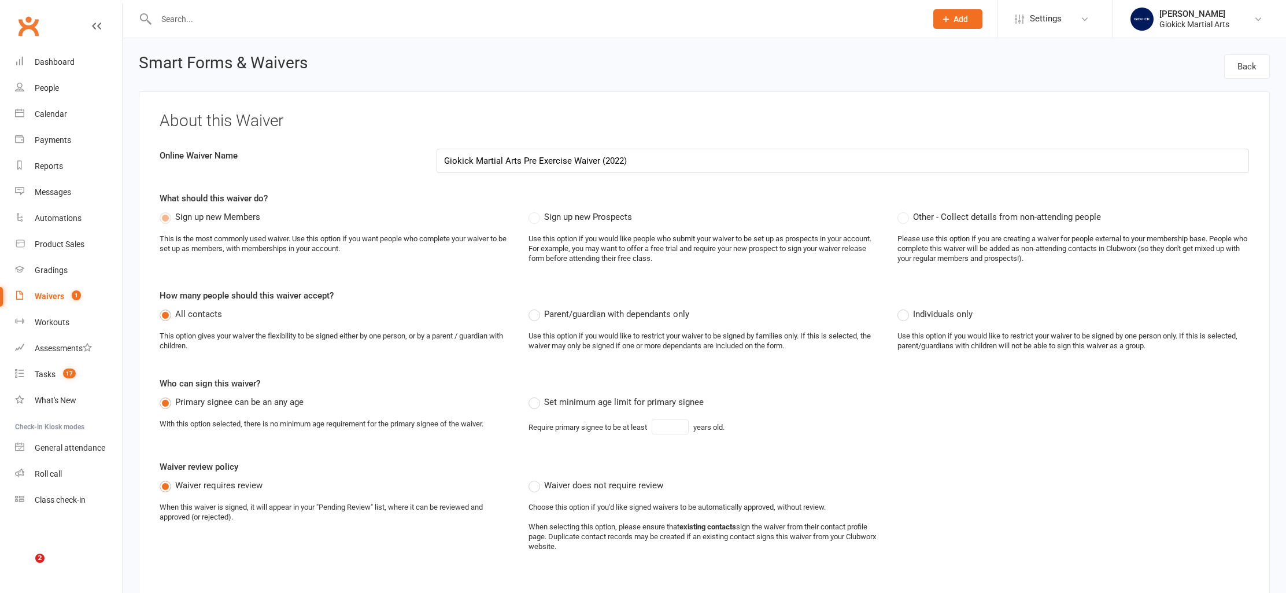
select select "applies_to_all_signees"
select select "copy_answers_for_all_signees"
select select "select"
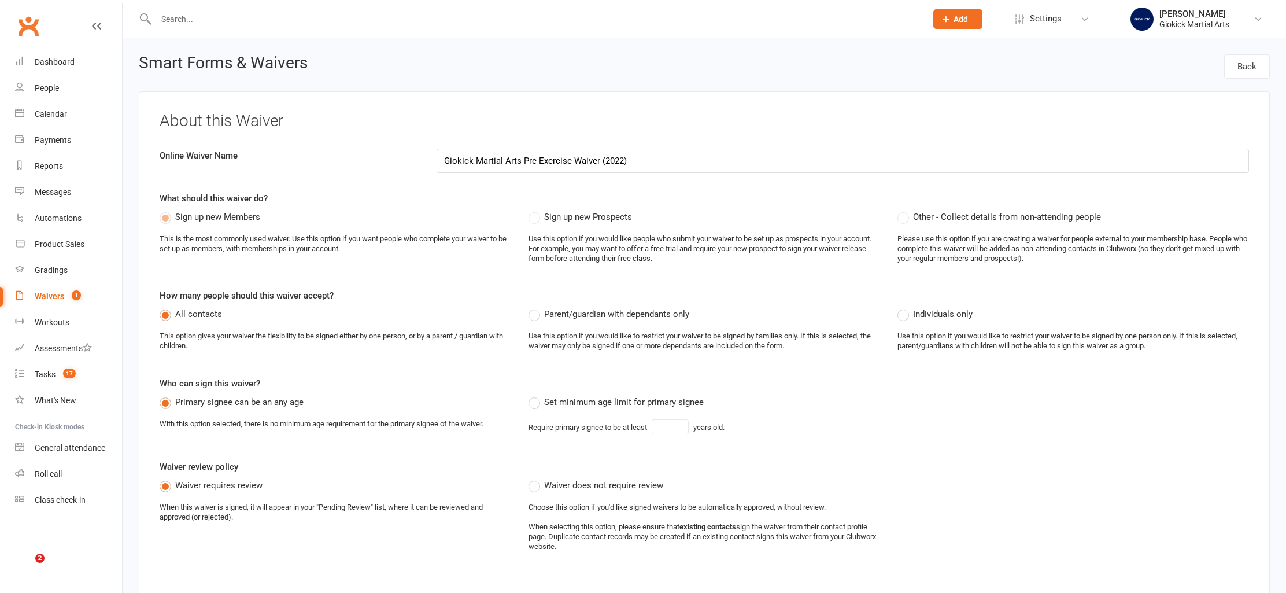
select select "select"
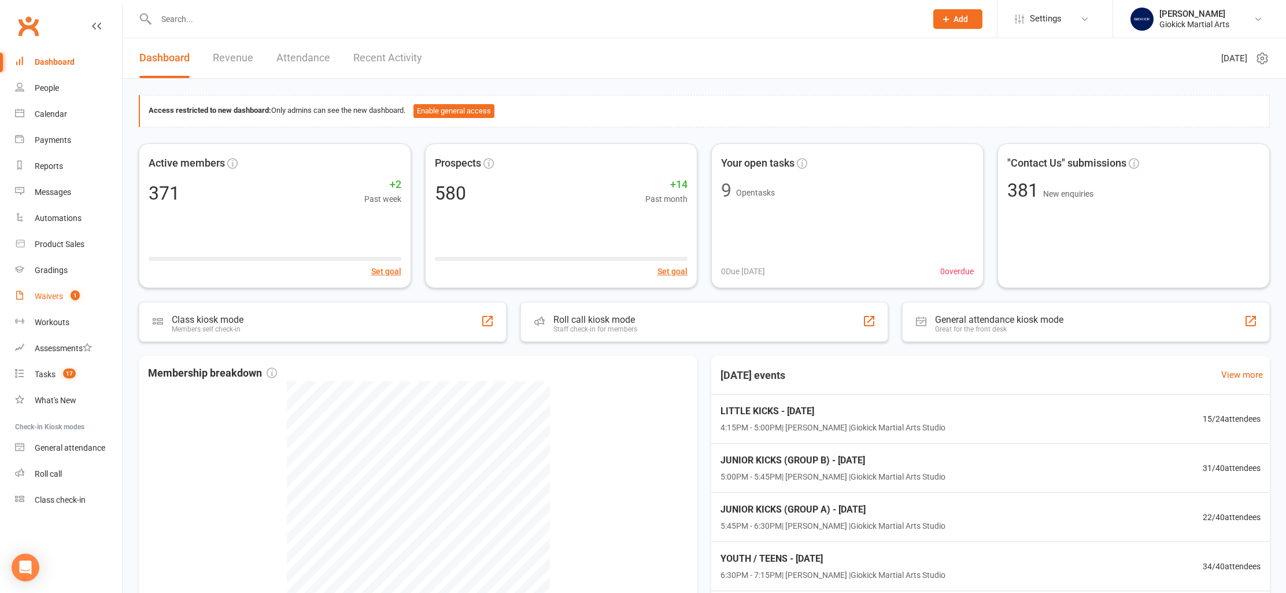
click at [33, 296] on link "Waivers 1" at bounding box center [68, 296] width 107 height 26
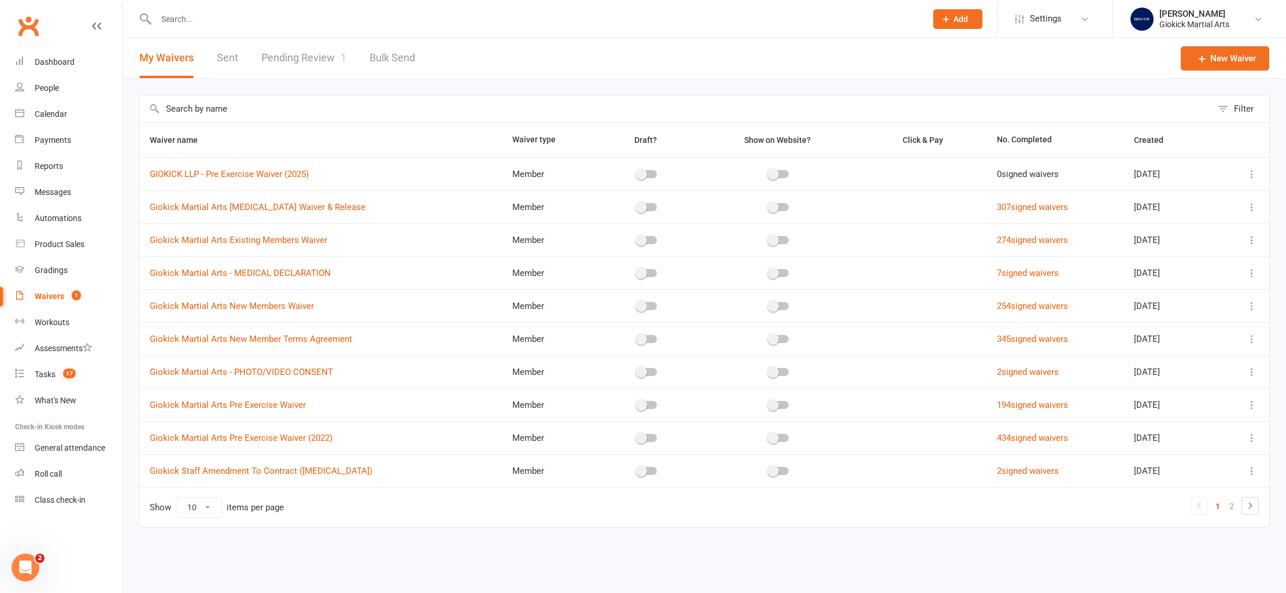
click at [1252, 175] on icon at bounding box center [1252, 174] width 12 height 12
click at [1203, 200] on link "Edit waiver" at bounding box center [1190, 196] width 136 height 23
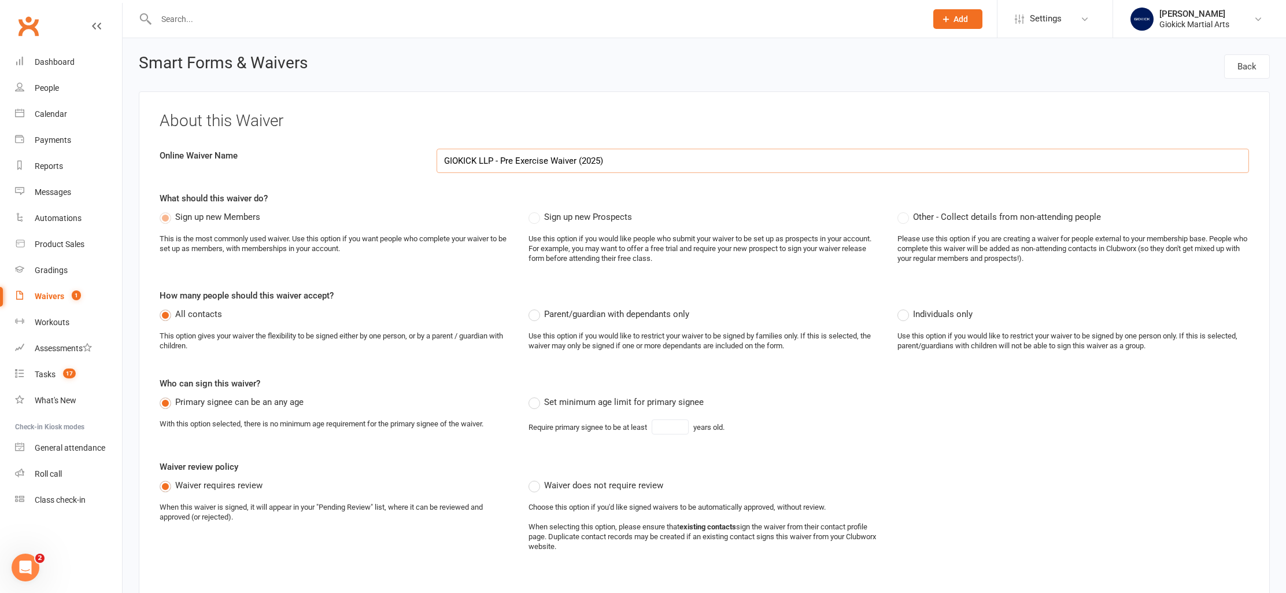
select select "applies_to_all_signees"
select select "select"
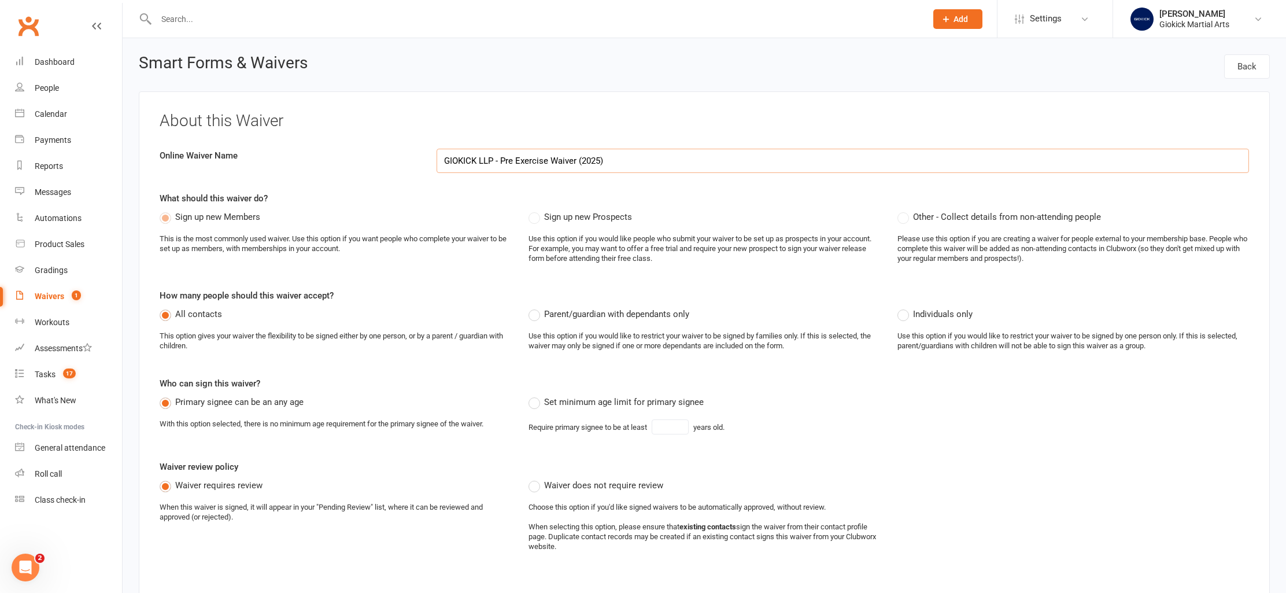
scroll to position [2, 0]
click at [501, 158] on input "GIOKICK LLP - Pre Exercise Waiver (2025)" at bounding box center [843, 159] width 813 height 24
click at [611, 160] on input "GIOKICK LLP - Existing Pre Exercise Waiver (2025)" at bounding box center [843, 159] width 813 height 24
drag, startPoint x: 533, startPoint y: 158, endPoint x: 579, endPoint y: 158, distance: 46.3
click at [579, 158] on input "GIOKICK LLP - Existing Pre Exercise Waiver (2025)" at bounding box center [843, 159] width 813 height 24
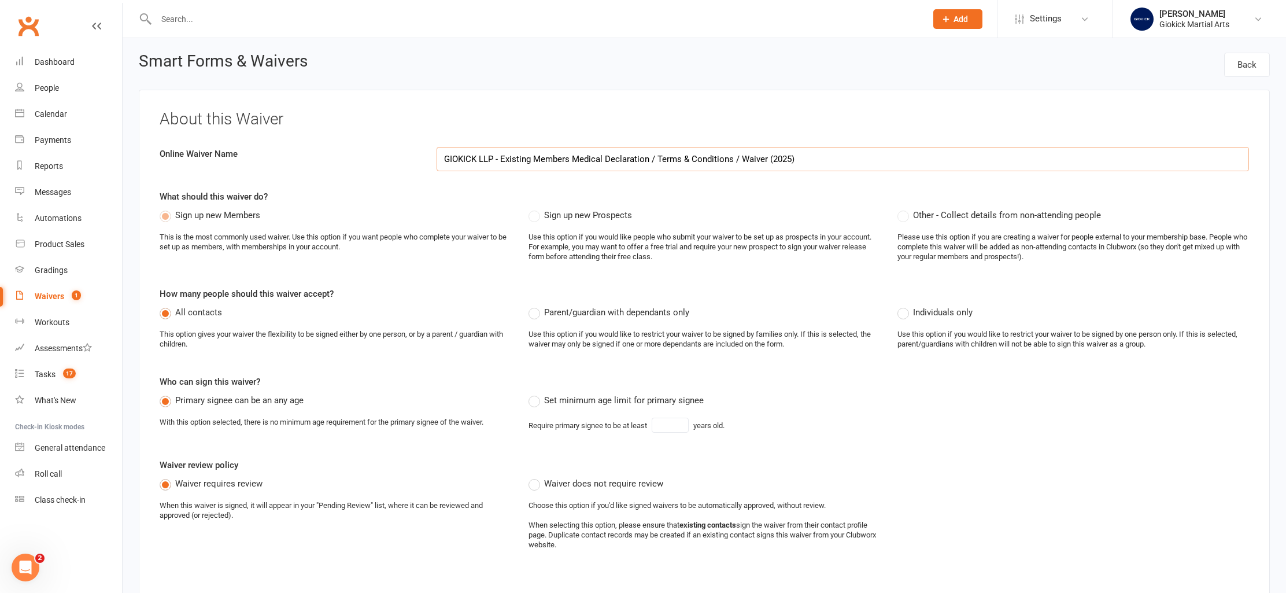
click at [819, 157] on input "GIOKICK LLP - Existing Members Medical Declaration / Terms & Conditions / Waive…" at bounding box center [843, 159] width 813 height 24
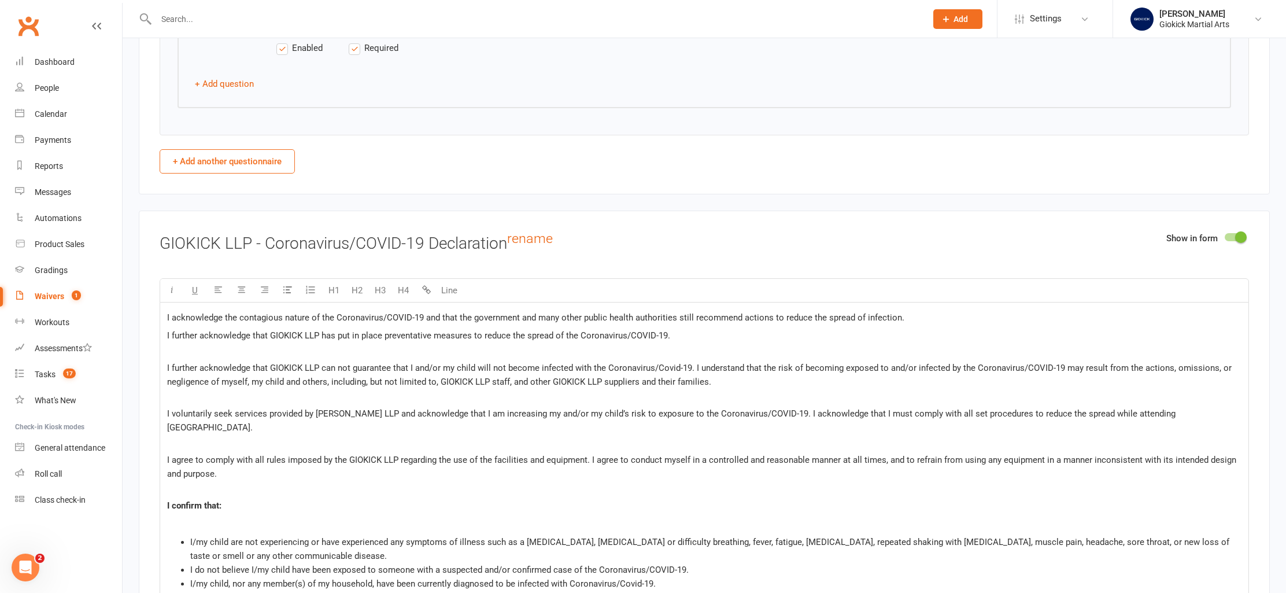
scroll to position [2824, 0]
type input "GIOKICK LLP - Existing Members Medical Declaration / Terms & Conditions / Waive…"
click at [536, 239] on link "rename" at bounding box center [530, 240] width 46 height 16
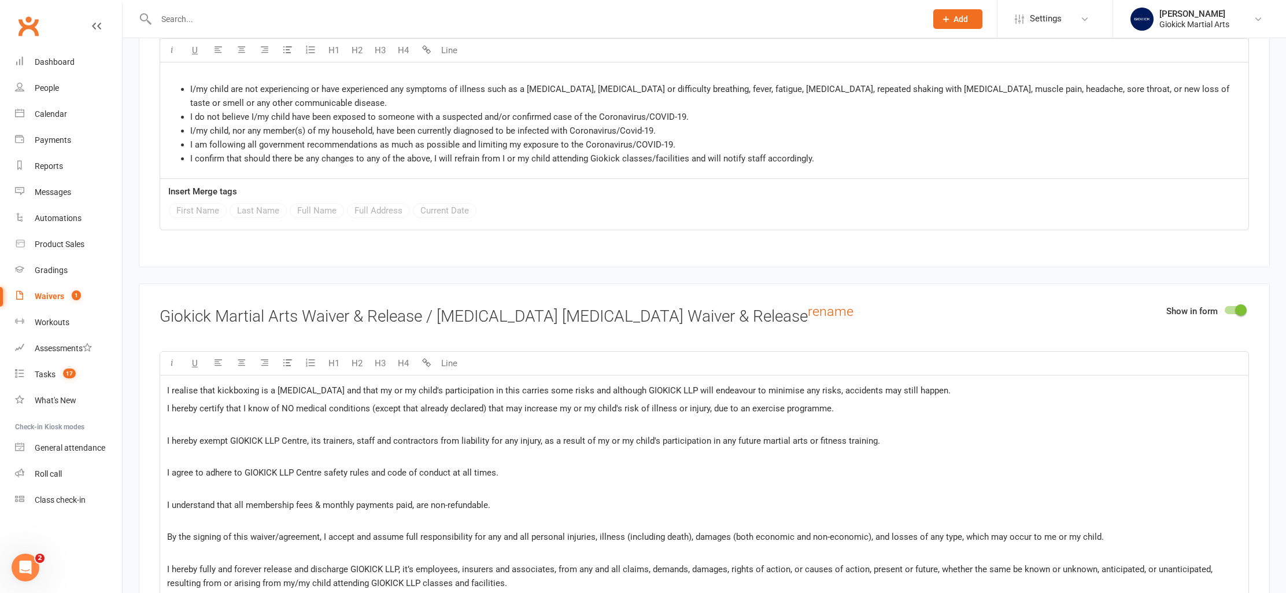
scroll to position [3291, 0]
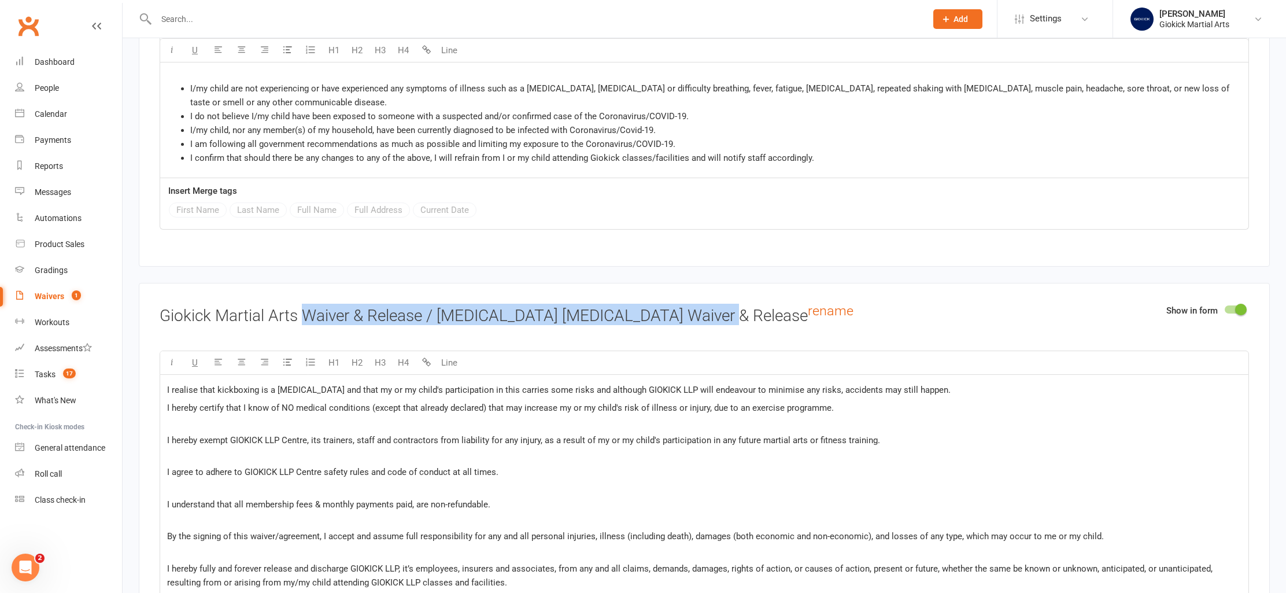
drag, startPoint x: 303, startPoint y: 301, endPoint x: 713, endPoint y: 302, distance: 409.9
click at [713, 304] on h3 "Giokick Martial Arts Waiver & Release / Coronavirus Covid 19 Waiver & Release r…" at bounding box center [704, 314] width 1089 height 21
copy h3 "Waiver & Release / Coronavirus Covid 19 Waiver & Release"
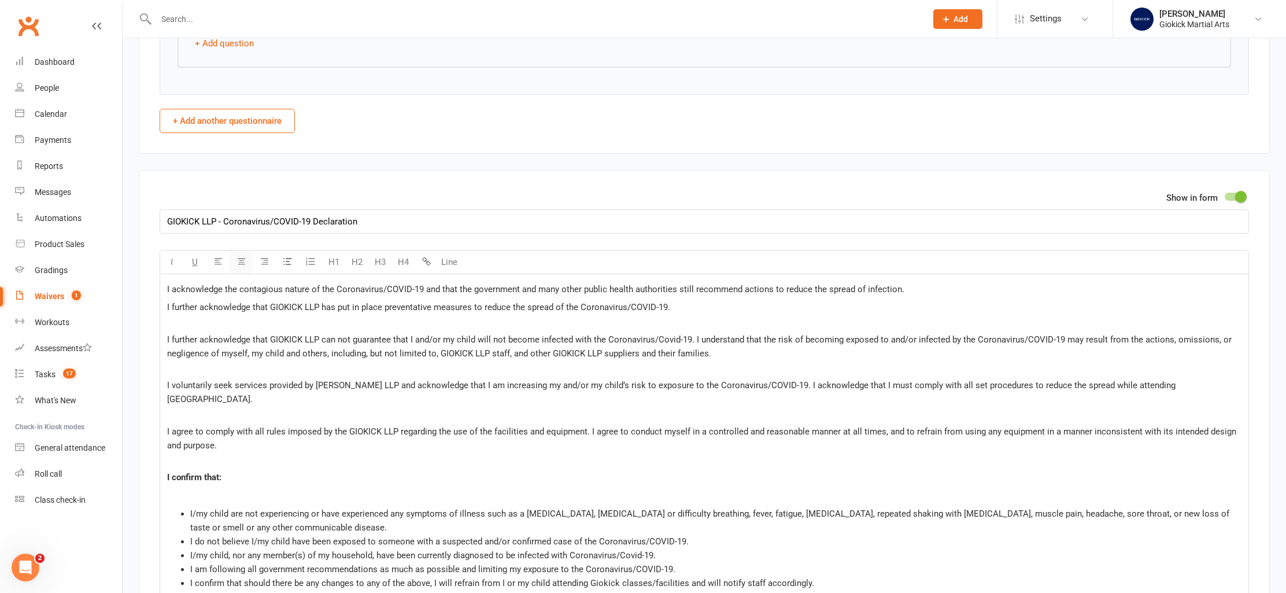
scroll to position [2869, 0]
drag, startPoint x: 225, startPoint y: 216, endPoint x: 497, endPoint y: 216, distance: 272.3
click at [497, 216] on input "GIOKICK LLP - Coronavirus/COVID-19 Declaration" at bounding box center [704, 218] width 1089 height 24
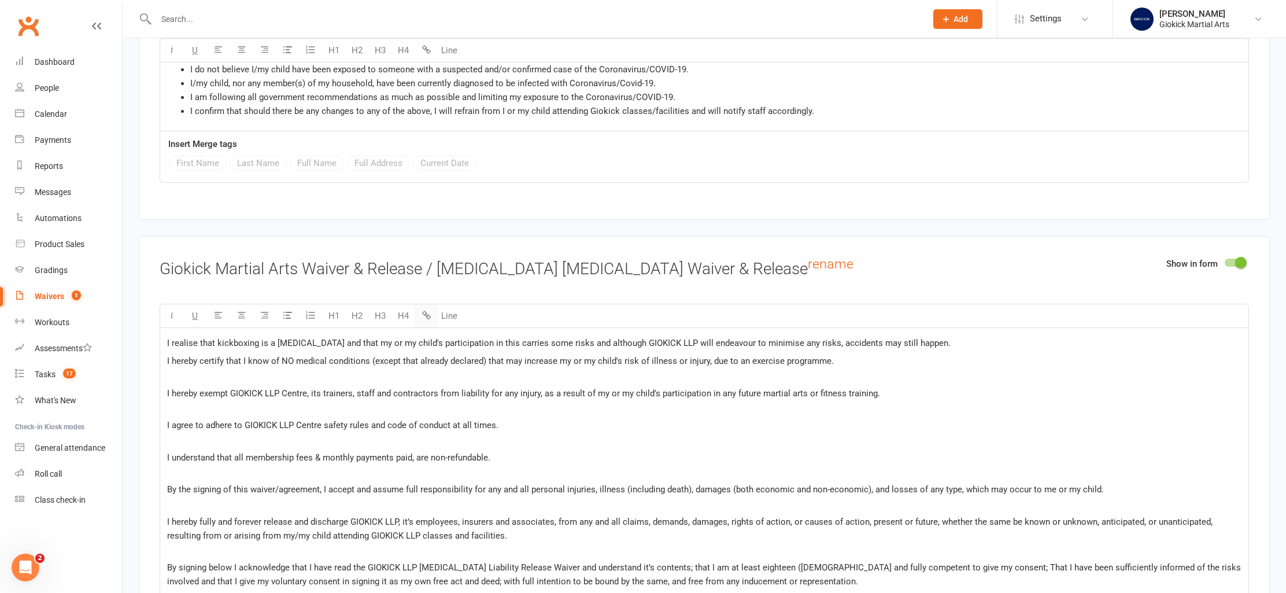
scroll to position [3349, 0]
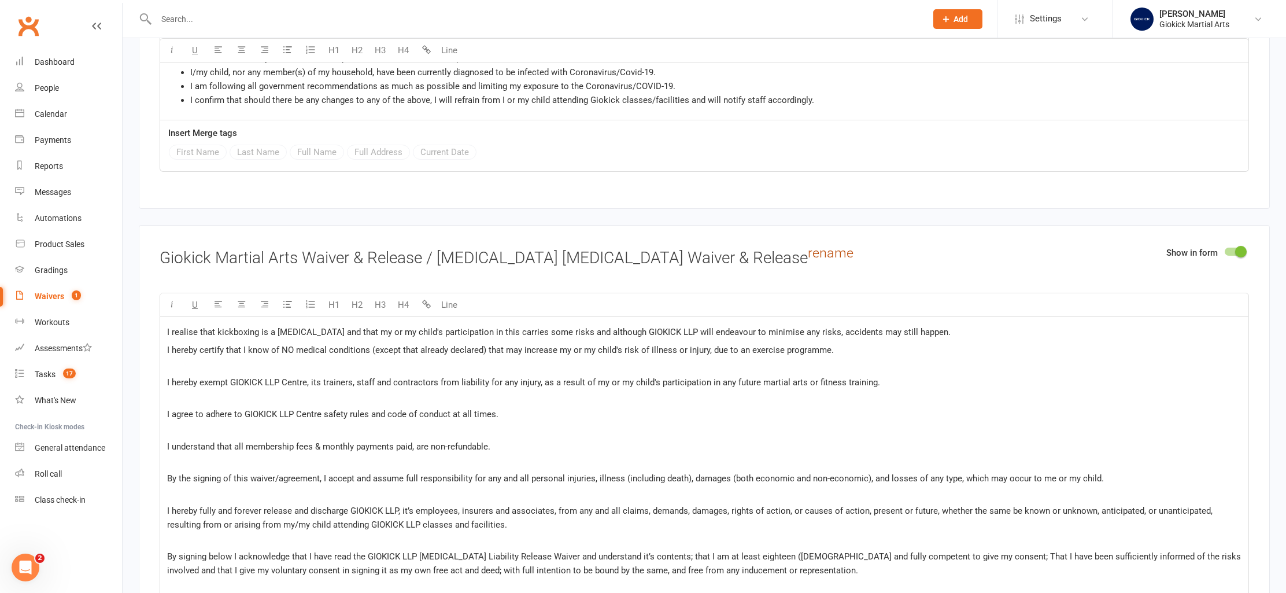
type input "GIOKICK LLP - Terms & Conditions"
click at [808, 245] on link "rename" at bounding box center [831, 253] width 46 height 16
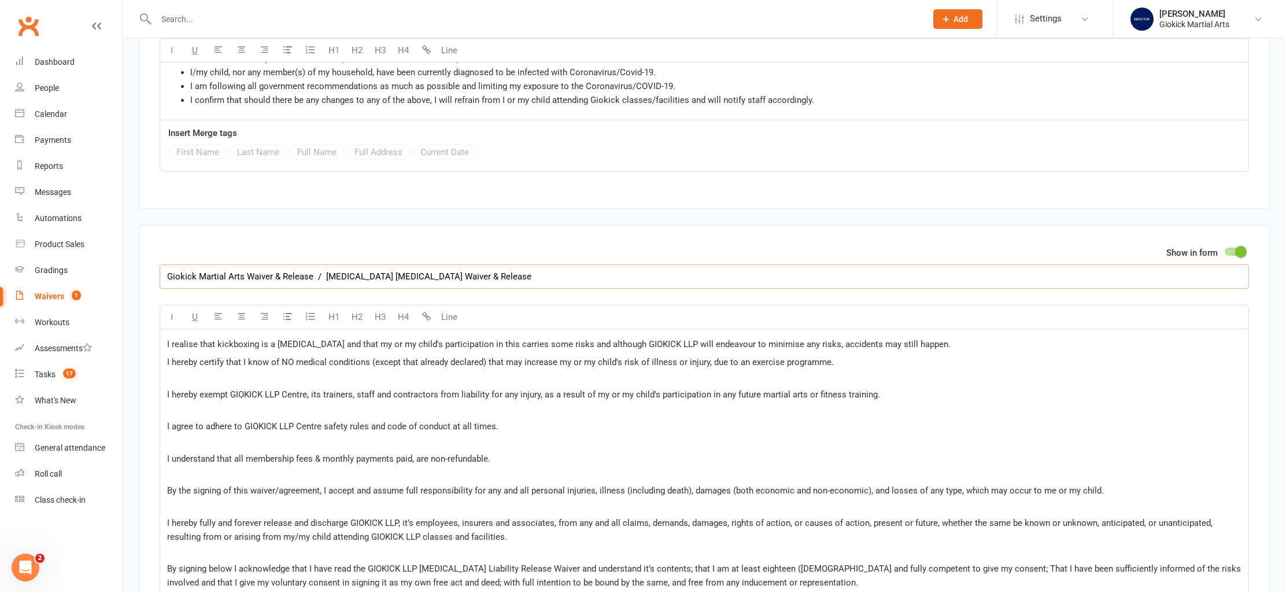
drag, startPoint x: 198, startPoint y: 262, endPoint x: 241, endPoint y: 261, distance: 43.4
click at [241, 264] on input "Giokick Martial Arts Waiver & Release / [MEDICAL_DATA] [MEDICAL_DATA] Waiver & …" at bounding box center [704, 276] width 1089 height 24
drag, startPoint x: 293, startPoint y: 261, endPoint x: 487, endPoint y: 262, distance: 194.3
click at [487, 264] on input "Giokick LLP Waiver & Release / [MEDICAL_DATA] [MEDICAL_DATA] Waiver & Release" at bounding box center [704, 276] width 1089 height 24
click at [343, 264] on input "Giokick LLP Waiver & Release / [MEDICAL_DATA] [MEDICAL_DATA] Waiver & Release" at bounding box center [704, 276] width 1089 height 24
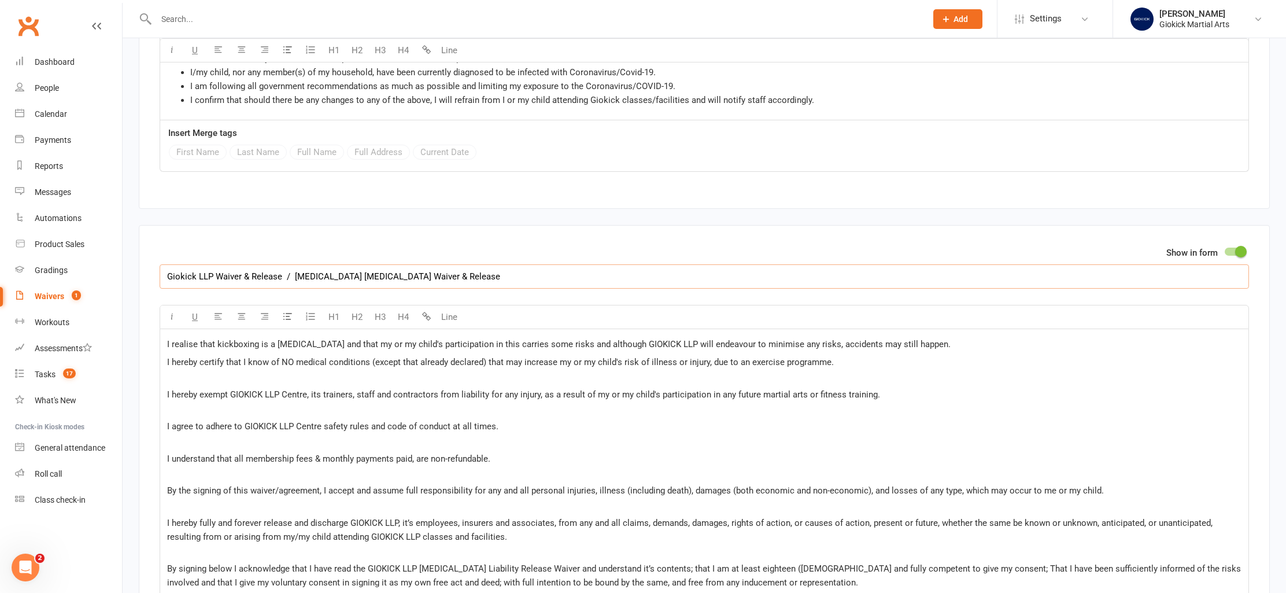
drag, startPoint x: 364, startPoint y: 260, endPoint x: 294, endPoint y: 260, distance: 70.0
click at [294, 264] on input "Giokick LLP Waiver & Release / [MEDICAL_DATA] [MEDICAL_DATA] Waiver & Release" at bounding box center [704, 276] width 1089 height 24
click at [443, 264] on input "Giokick LLP Waiver & Release / Infectious Disease Waiver & Release" at bounding box center [704, 276] width 1089 height 24
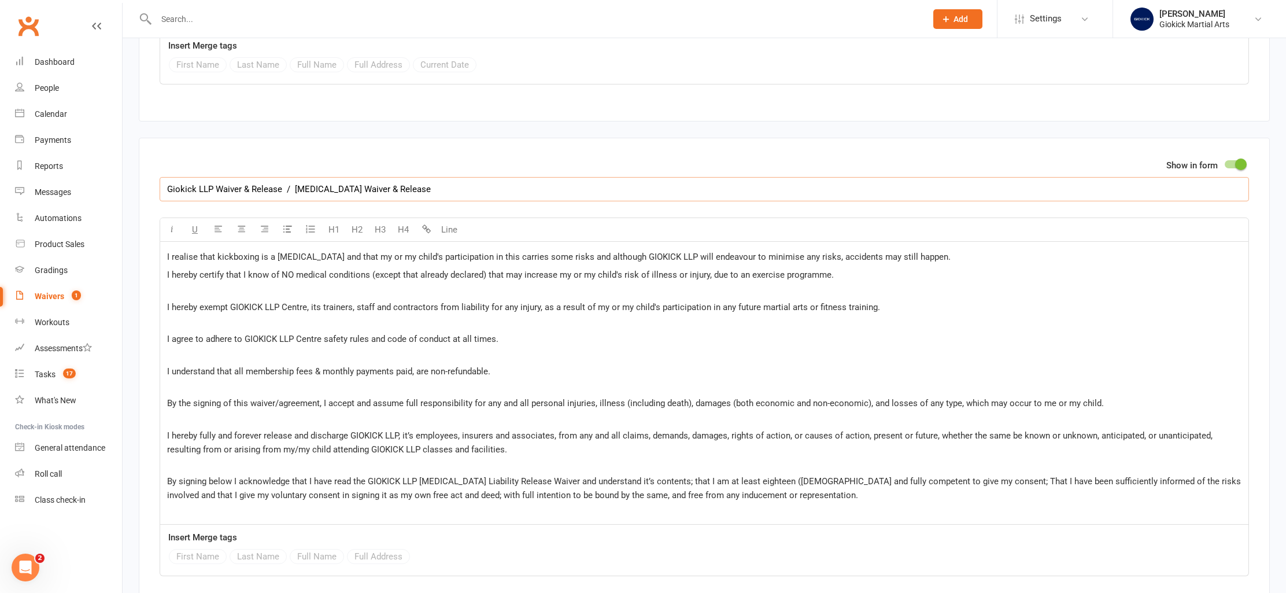
scroll to position [3471, 0]
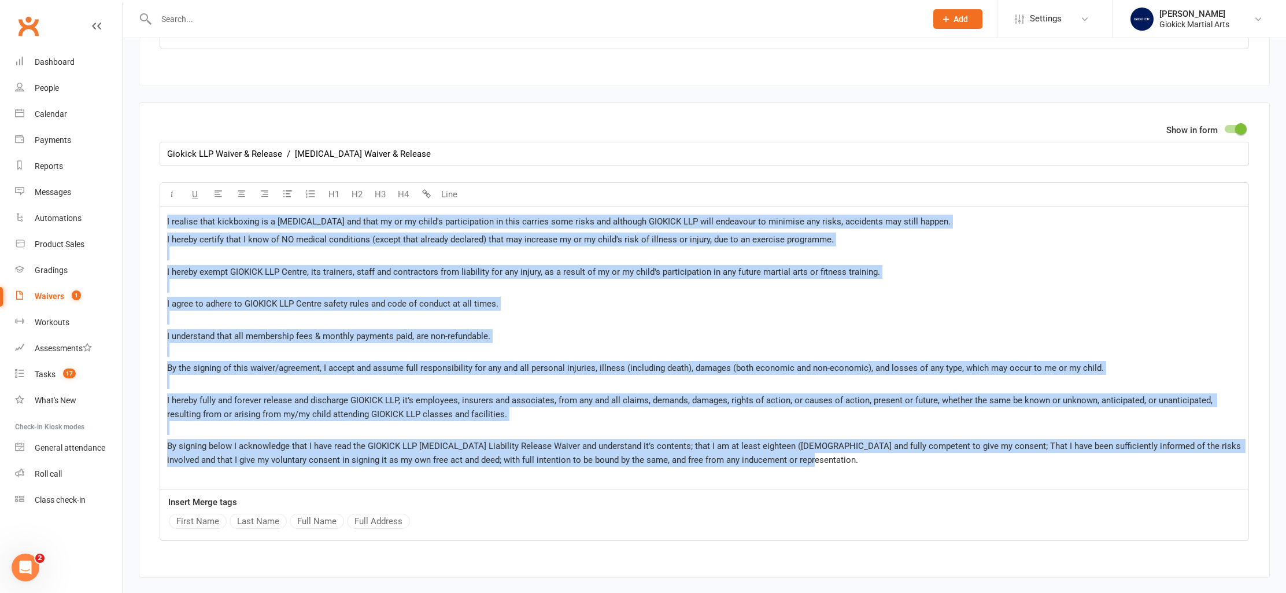
drag, startPoint x: 164, startPoint y: 206, endPoint x: 827, endPoint y: 439, distance: 702.1
click at [827, 439] on div "I realise that kickboxing is a [MEDICAL_DATA] and that my or my child's partici…" at bounding box center [704, 347] width 1088 height 282
click at [167, 216] on span "I realise that kickboxing is a [MEDICAL_DATA] and that my or my child's partici…" at bounding box center [558, 221] width 783 height 10
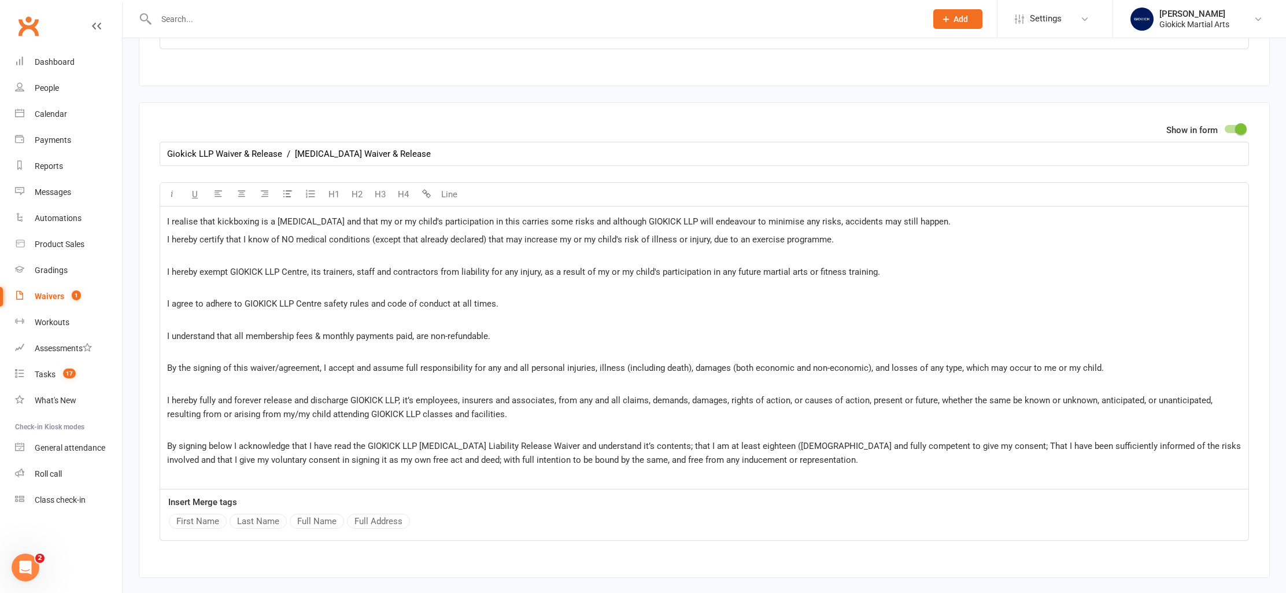
click at [165, 206] on div "I realise that kickboxing is a [MEDICAL_DATA] and that my or my child's partici…" at bounding box center [704, 347] width 1088 height 282
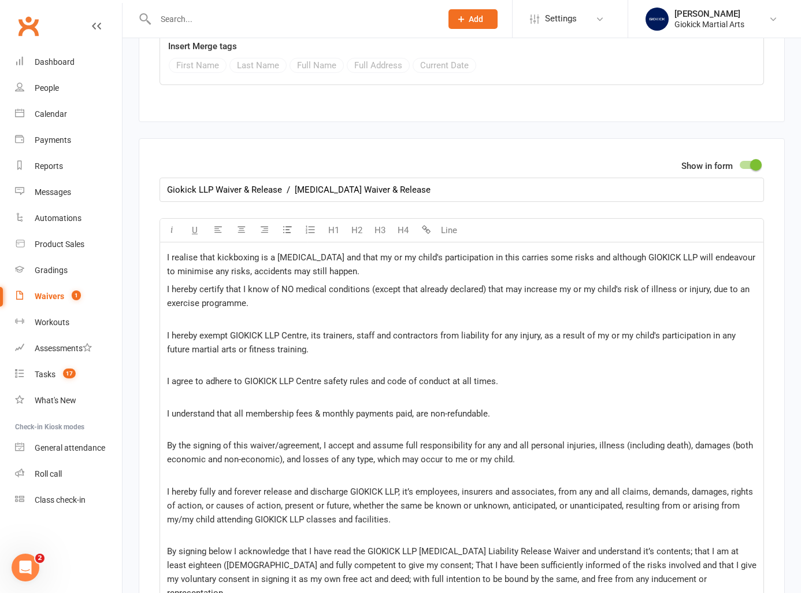
scroll to position [3597, 0]
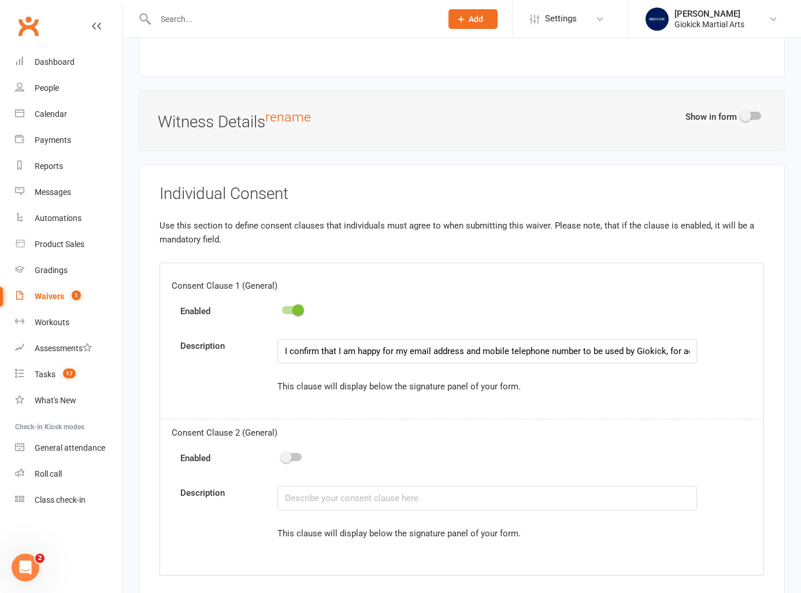
drag, startPoint x: 168, startPoint y: 235, endPoint x: 748, endPoint y: 608, distance: 689.9
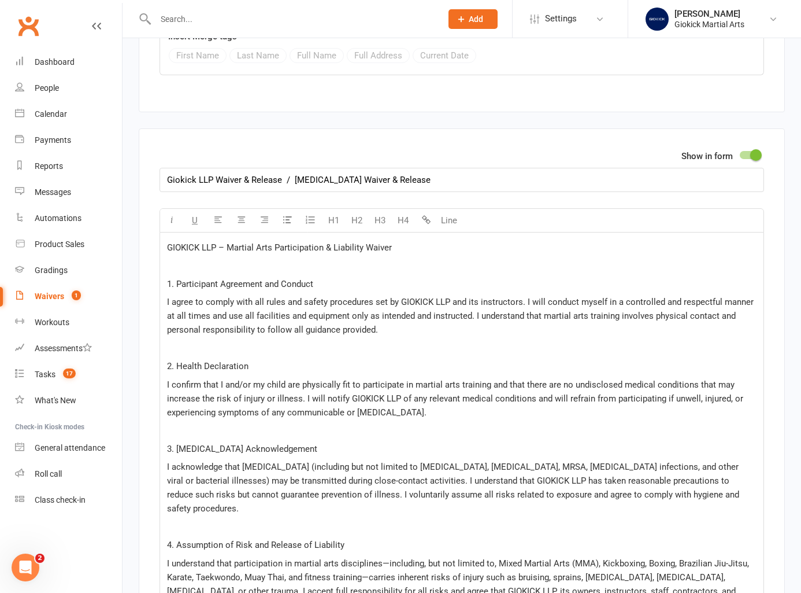
scroll to position [3608, 0]
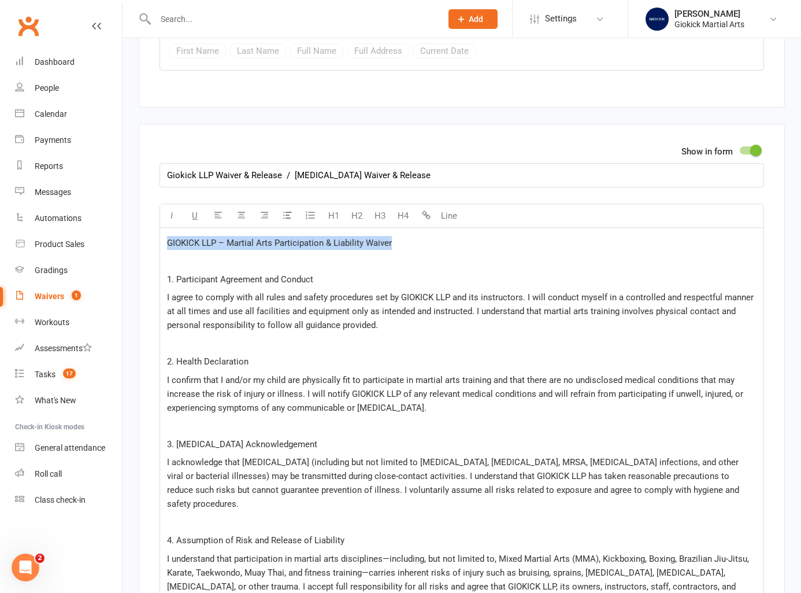
drag, startPoint x: 165, startPoint y: 225, endPoint x: 396, endPoint y: 233, distance: 231.4
click at [239, 163] on input "Giokick LLP Waiver & Release / Infectious Disease Waiver & Release" at bounding box center [462, 175] width 605 height 24
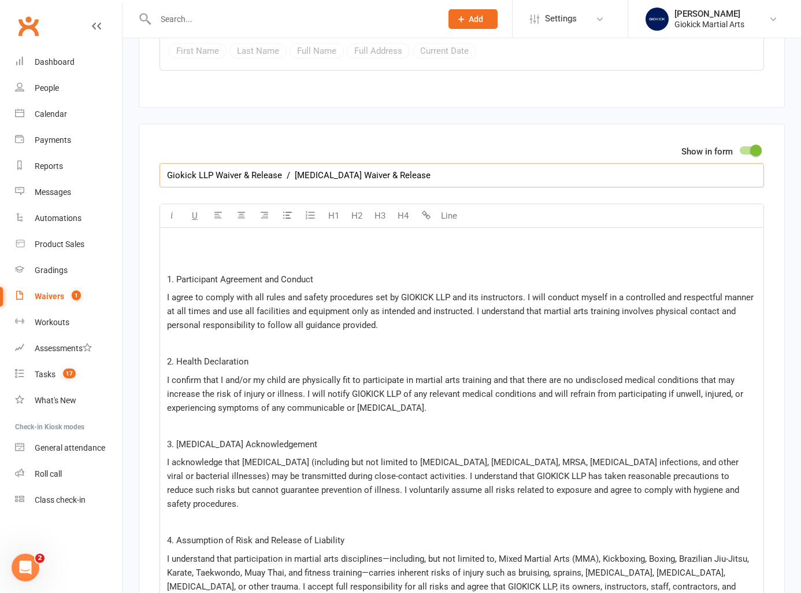
paste input "IOKICK LLP – Martial Arts Participation & Liability Waiver"
type input "GIOKICK LLP – Martial Arts Participation & Liability Waiver"
click at [177, 236] on p "﻿" at bounding box center [462, 243] width 590 height 14
click at [167, 274] on span "1. Participant Agreement and Conduct" at bounding box center [240, 279] width 146 height 10
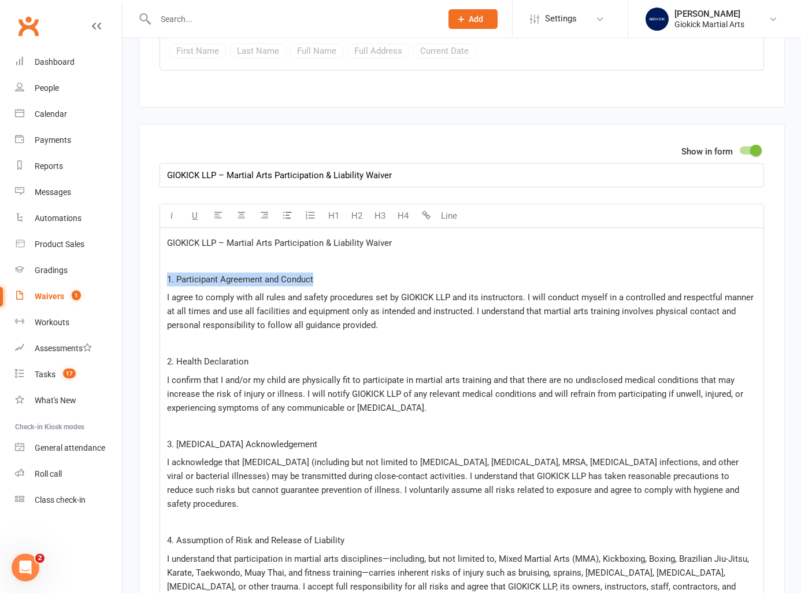
drag, startPoint x: 167, startPoint y: 261, endPoint x: 323, endPoint y: 269, distance: 156.3
click at [323, 272] on p "1. Participant Agreement and Conduct" at bounding box center [462, 279] width 590 height 14
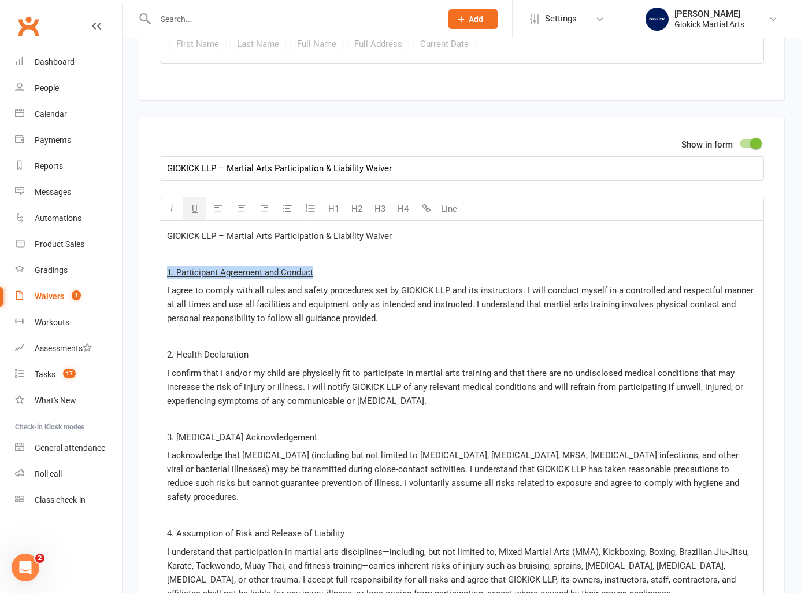
click at [193, 204] on span "U" at bounding box center [195, 209] width 6 height 10
drag, startPoint x: 165, startPoint y: 338, endPoint x: 291, endPoint y: 339, distance: 126.6
click at [195, 204] on span "U" at bounding box center [195, 209] width 6 height 10
click at [340, 197] on button "H1" at bounding box center [333, 208] width 23 height 23
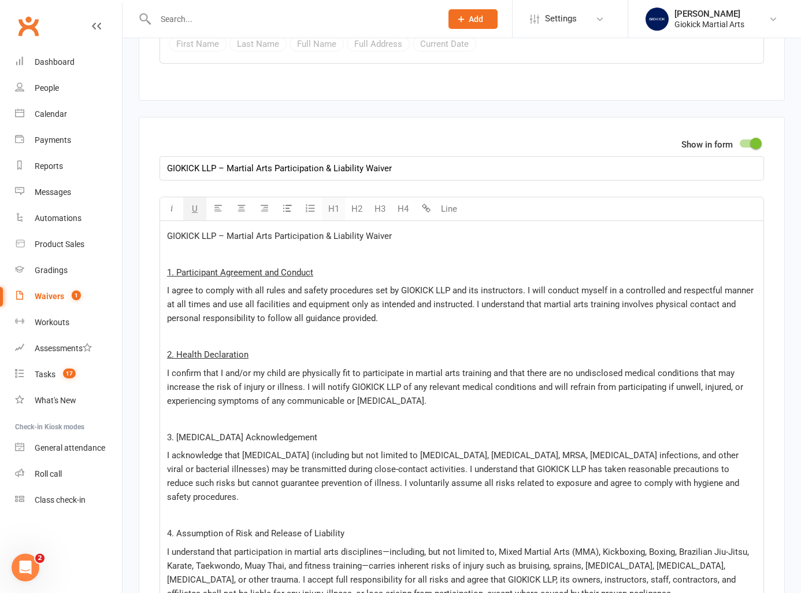
click at [338, 197] on button "H1" at bounding box center [333, 208] width 23 height 23
click at [356, 197] on button "H2" at bounding box center [356, 208] width 23 height 23
click at [383, 197] on button "H3" at bounding box center [379, 208] width 23 height 23
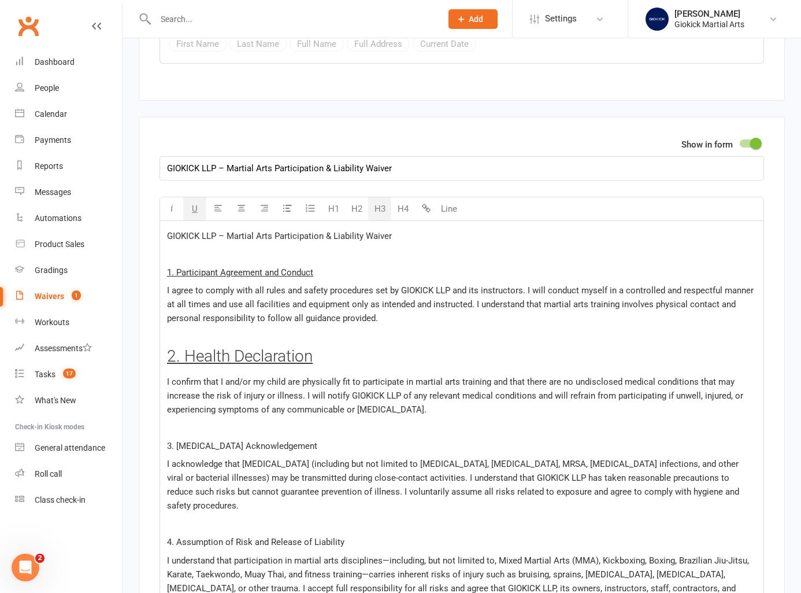
click at [383, 197] on button "H3" at bounding box center [379, 208] width 23 height 23
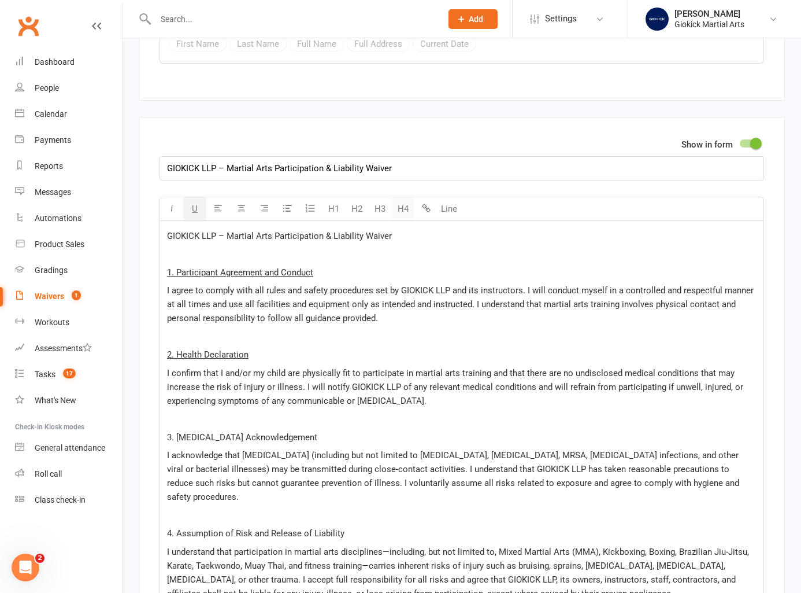
click at [398, 197] on button "H4" at bounding box center [402, 208] width 23 height 23
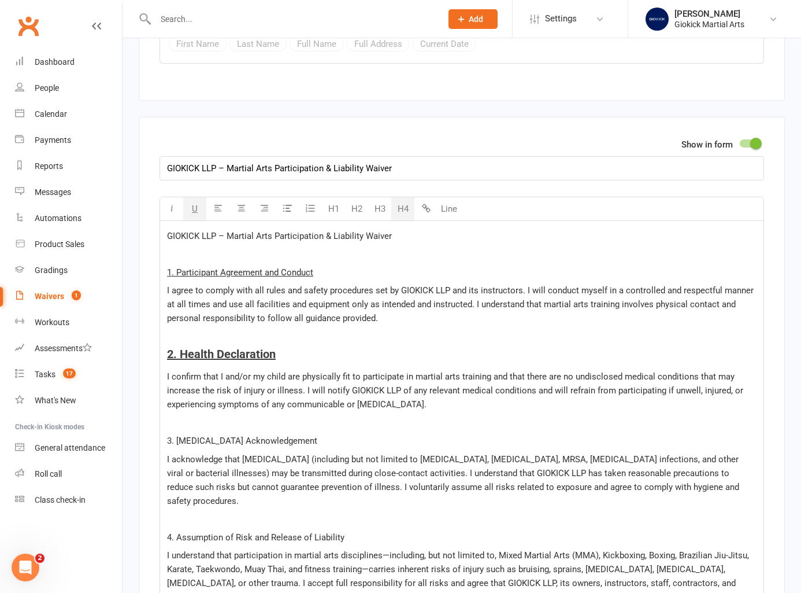
click at [398, 197] on button "H4" at bounding box center [402, 208] width 23 height 23
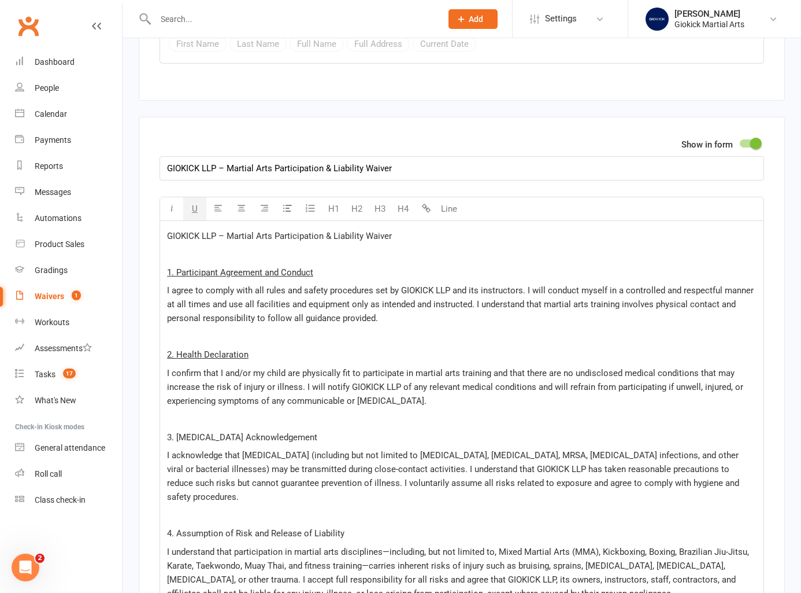
click at [224, 283] on p "I agree to comply with all rules and safety procedures set by GIOKICK LLP and i…" at bounding box center [462, 304] width 590 height 42
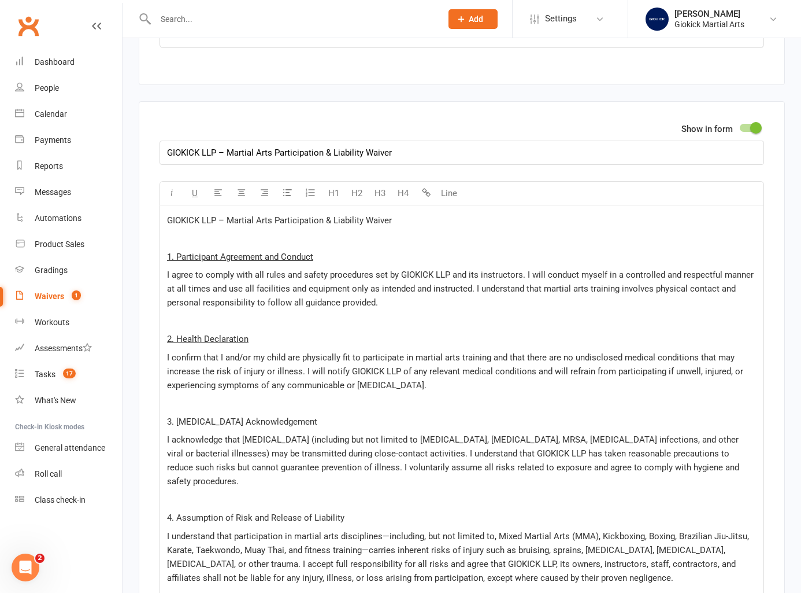
scroll to position [3642, 0]
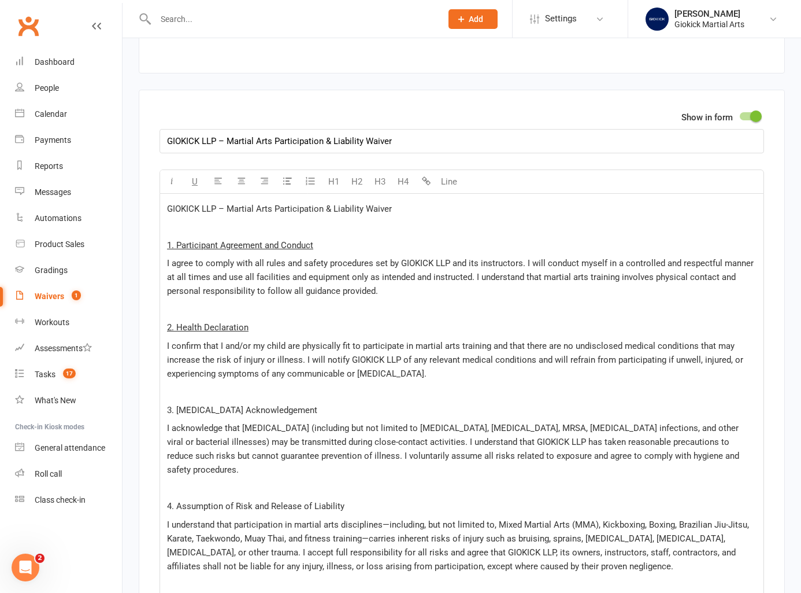
click at [172, 384] on p "﻿" at bounding box center [462, 391] width 590 height 14
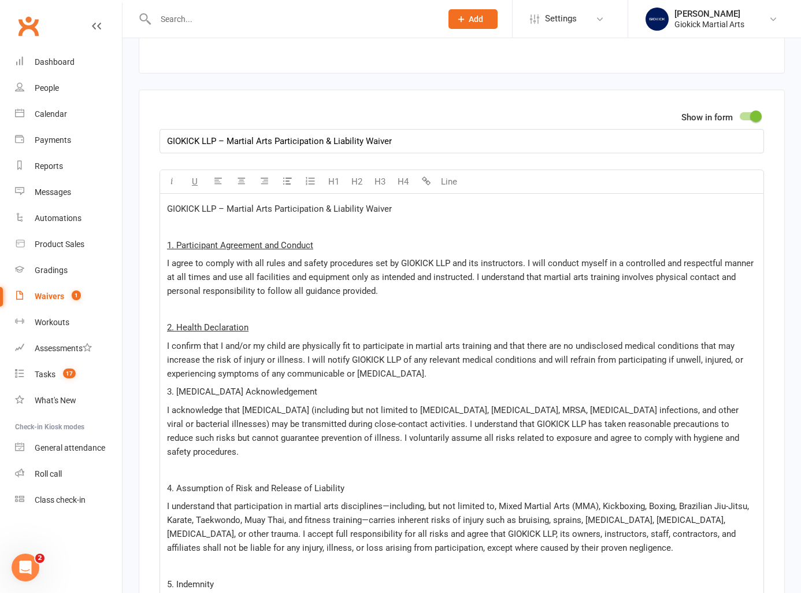
click at [175, 302] on p "﻿" at bounding box center [462, 309] width 590 height 14
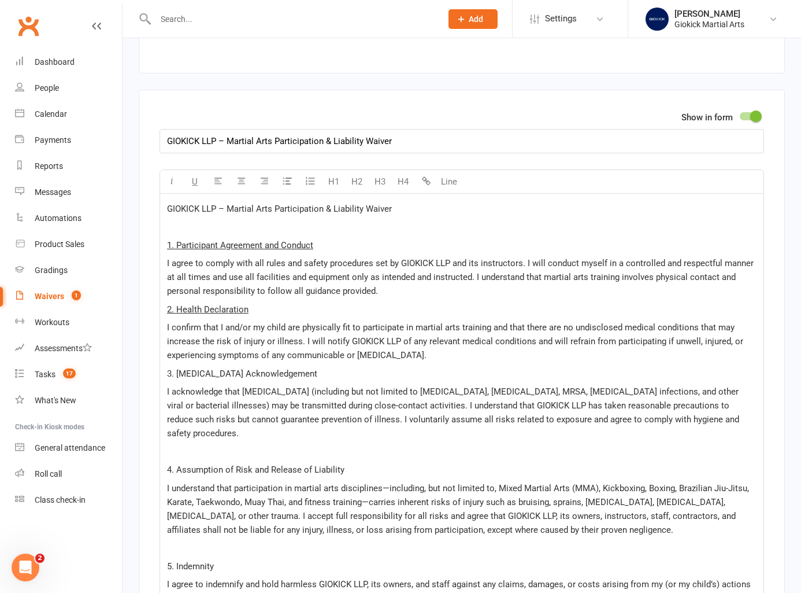
drag, startPoint x: 164, startPoint y: 356, endPoint x: 354, endPoint y: 353, distance: 190.2
click at [195, 176] on span "U" at bounding box center [195, 181] width 6 height 10
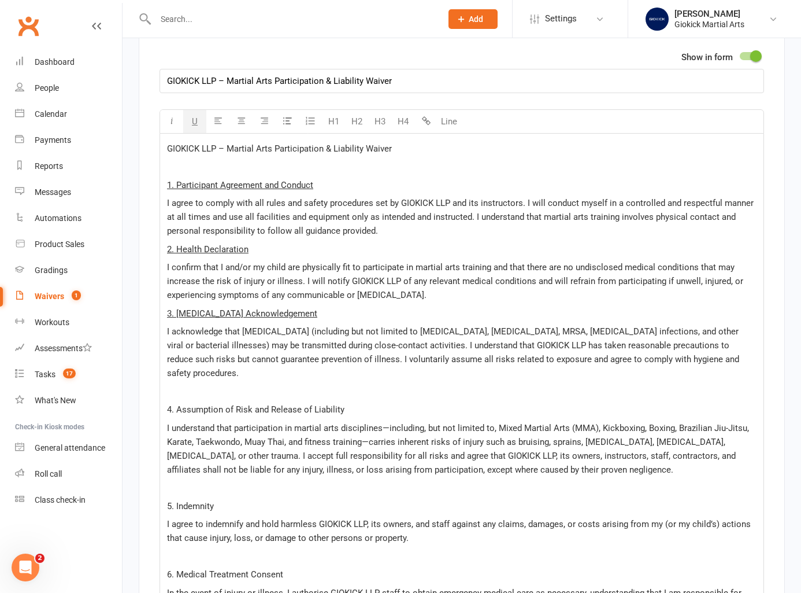
scroll to position [3719, 0]
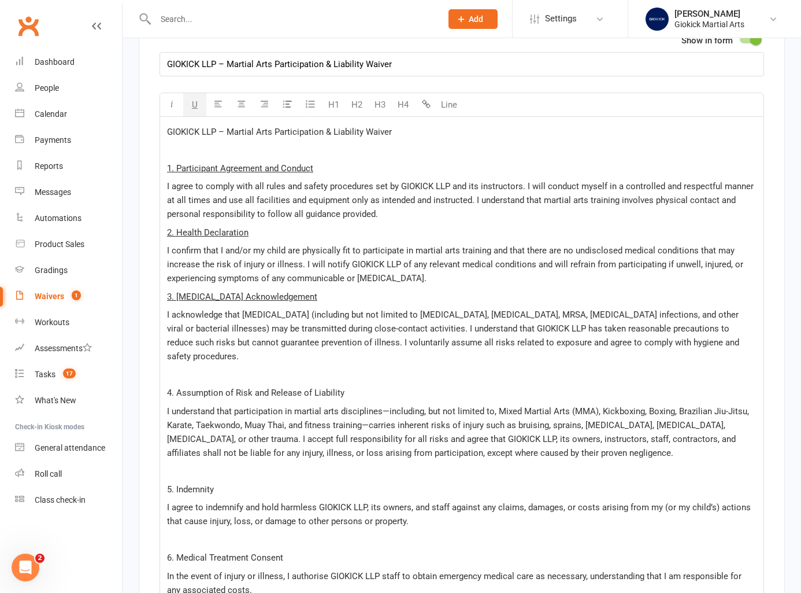
click at [181, 368] on p "﻿" at bounding box center [462, 375] width 590 height 14
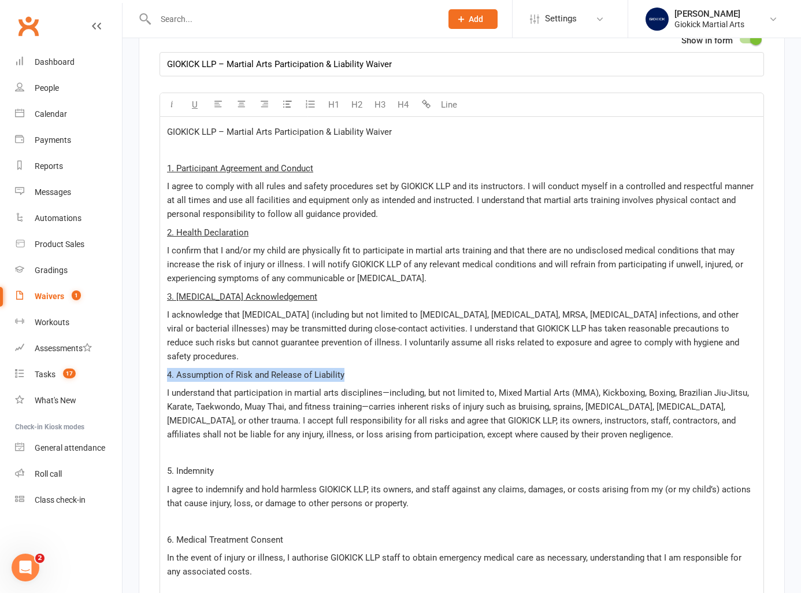
drag, startPoint x: 165, startPoint y: 343, endPoint x: 379, endPoint y: 343, distance: 213.9
click at [194, 99] on span "U" at bounding box center [195, 104] width 6 height 10
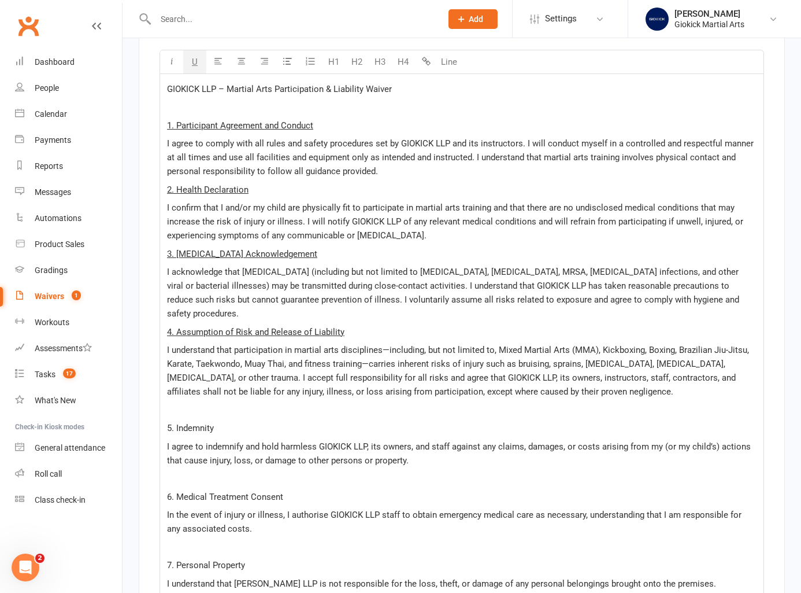
scroll to position [3775, 0]
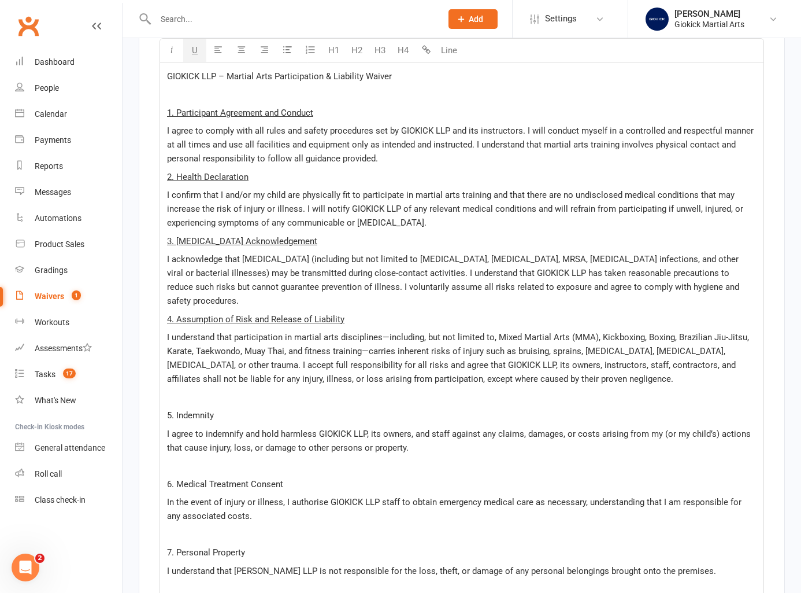
click at [168, 390] on p "﻿" at bounding box center [462, 397] width 590 height 14
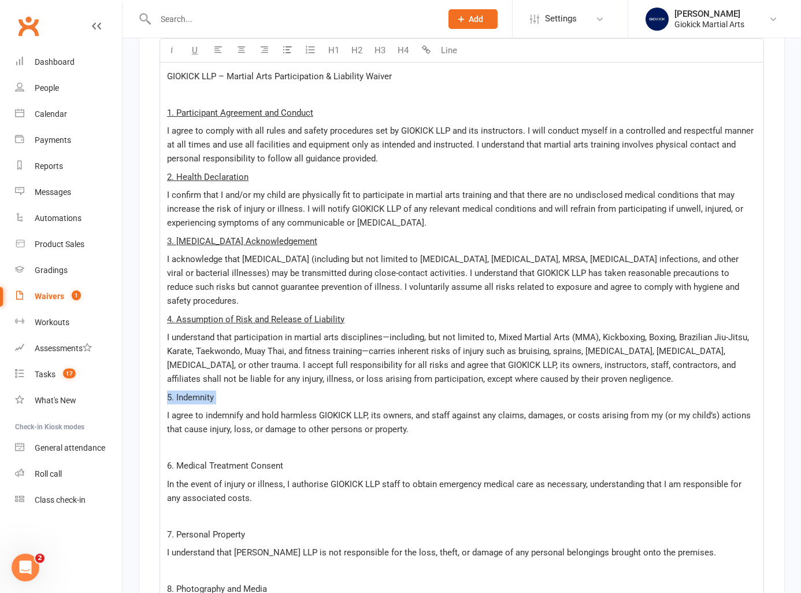
drag, startPoint x: 167, startPoint y: 366, endPoint x: 276, endPoint y: 375, distance: 110.2
click at [276, 375] on div "GIOKICK LLP – Martial Arts Participation & Liability Waiver ﻿ 1. Participant Ag…" at bounding box center [462, 587] width 604 height 1053
click at [196, 52] on span "U" at bounding box center [195, 50] width 6 height 10
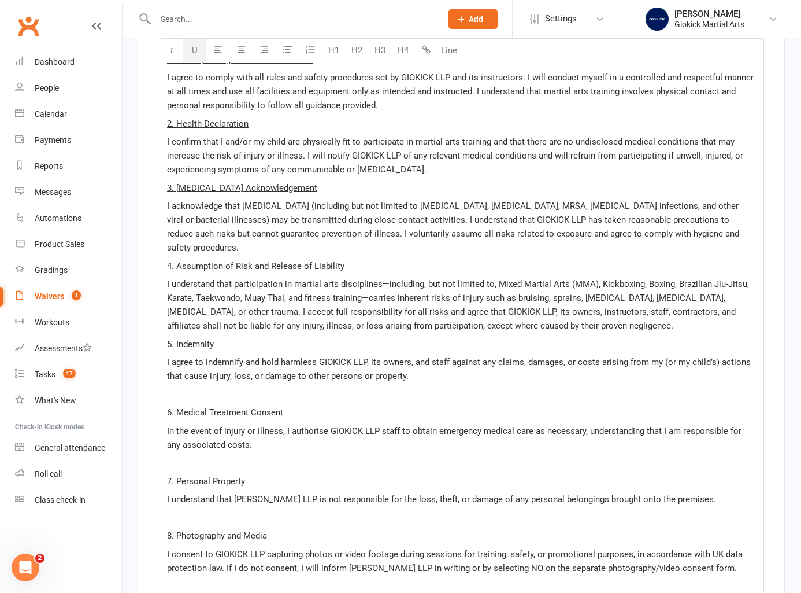
scroll to position [3842, 0]
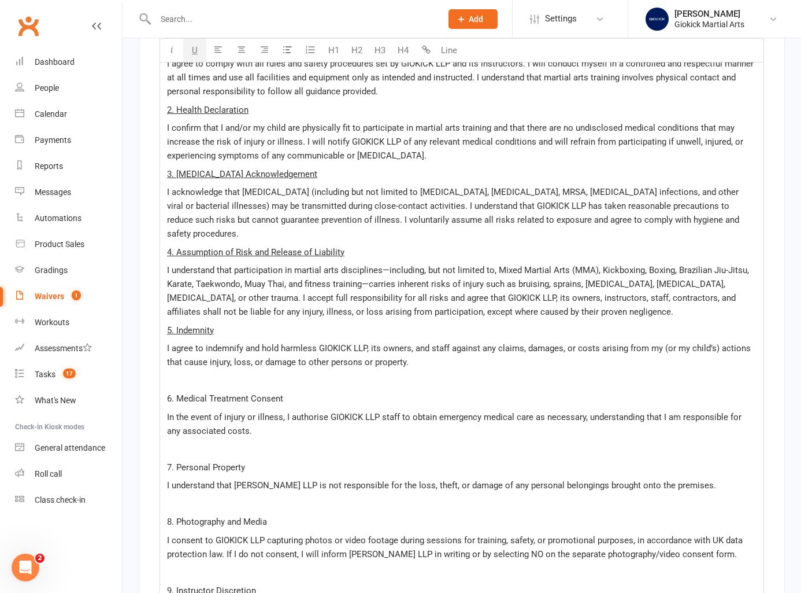
click at [171, 373] on p "﻿" at bounding box center [462, 380] width 590 height 14
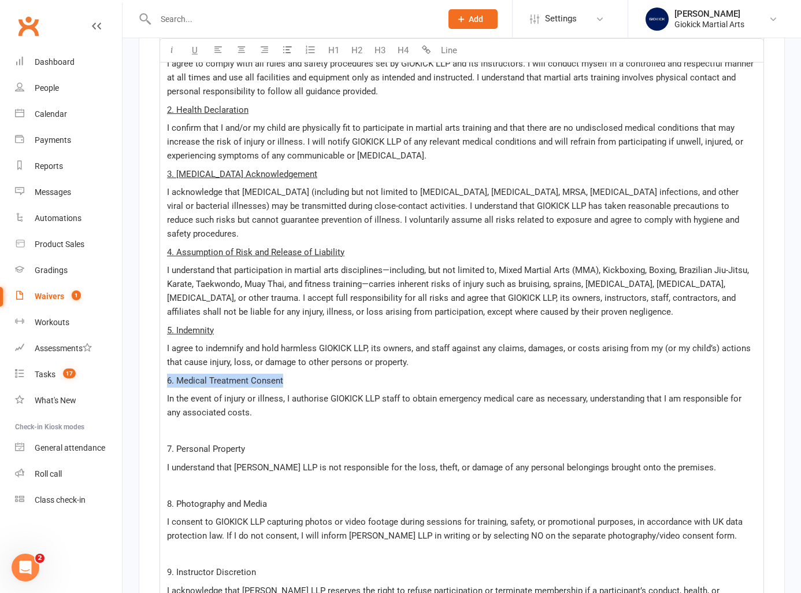
drag, startPoint x: 167, startPoint y: 348, endPoint x: 356, endPoint y: 346, distance: 189.1
click at [356, 346] on div "GIOKICK LLP – Martial Arts Participation & Liability Waiver ﻿ 1. Participant Ag…" at bounding box center [462, 511] width 604 height 1035
click at [197, 50] on span "U" at bounding box center [195, 50] width 6 height 10
click at [165, 405] on div "GIOKICK LLP – Martial Arts Participation & Liability Waiver ﻿ 1. Participant Ag…" at bounding box center [462, 511] width 604 height 1035
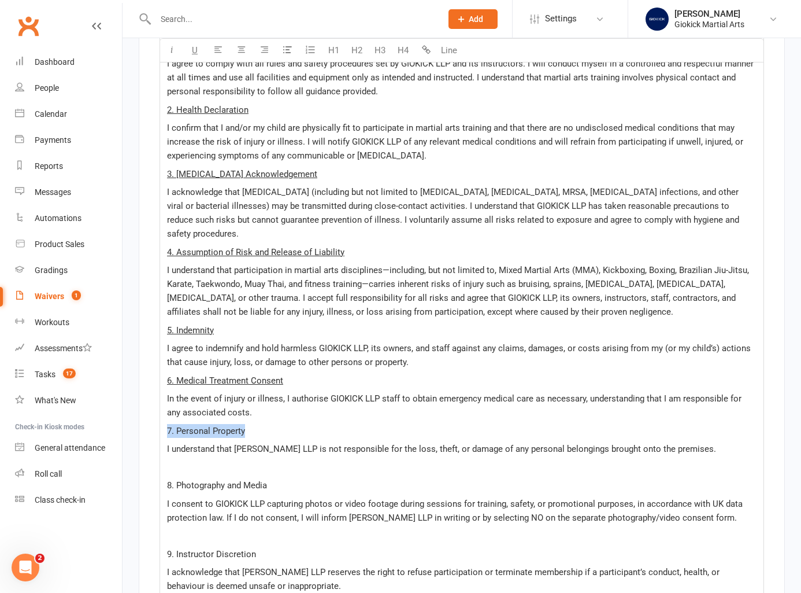
drag, startPoint x: 165, startPoint y: 400, endPoint x: 354, endPoint y: 400, distance: 188.5
click at [354, 400] on div "GIOKICK LLP – Martial Arts Participation & Liability Waiver ﻿ 1. Participant Ag…" at bounding box center [462, 502] width 604 height 1016
click at [197, 50] on span "U" at bounding box center [195, 50] width 6 height 10
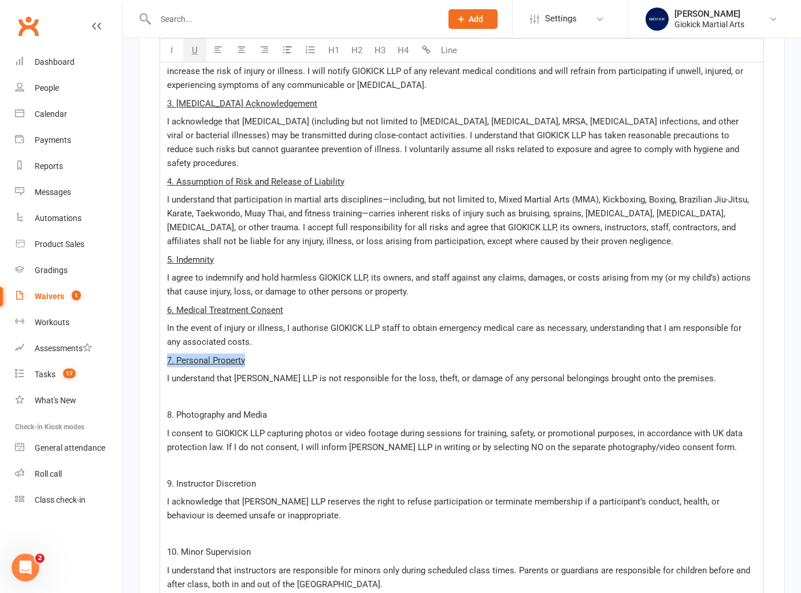
scroll to position [3941, 0]
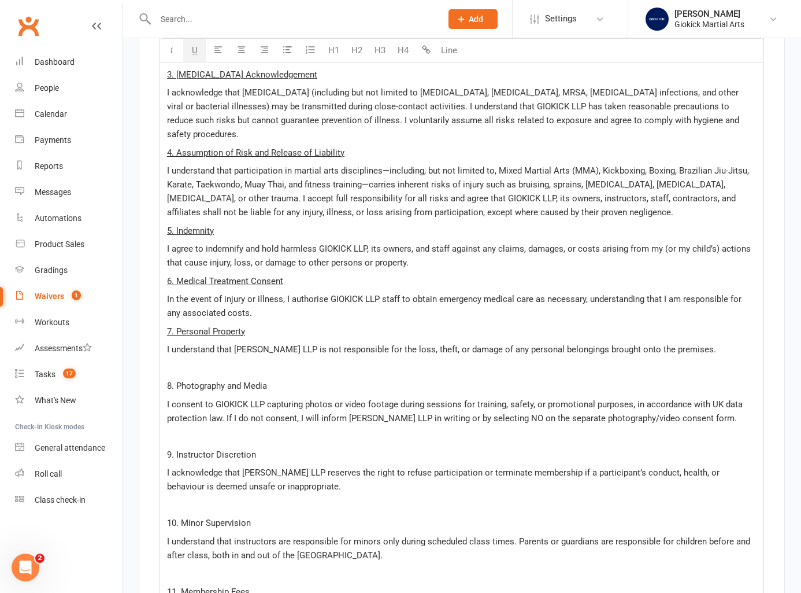
click at [182, 361] on p "﻿" at bounding box center [462, 368] width 590 height 14
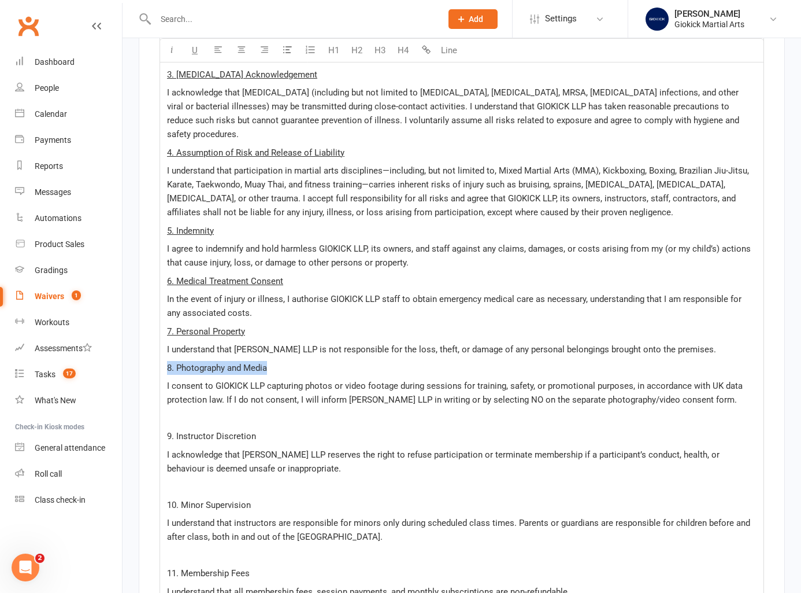
drag, startPoint x: 166, startPoint y: 335, endPoint x: 345, endPoint y: 338, distance: 178.7
click at [345, 338] on div "GIOKICK LLP – Martial Arts Participation & Liability Waiver ﻿ 1. Participant Ag…" at bounding box center [462, 394] width 604 height 998
click at [196, 51] on span "U" at bounding box center [195, 50] width 6 height 10
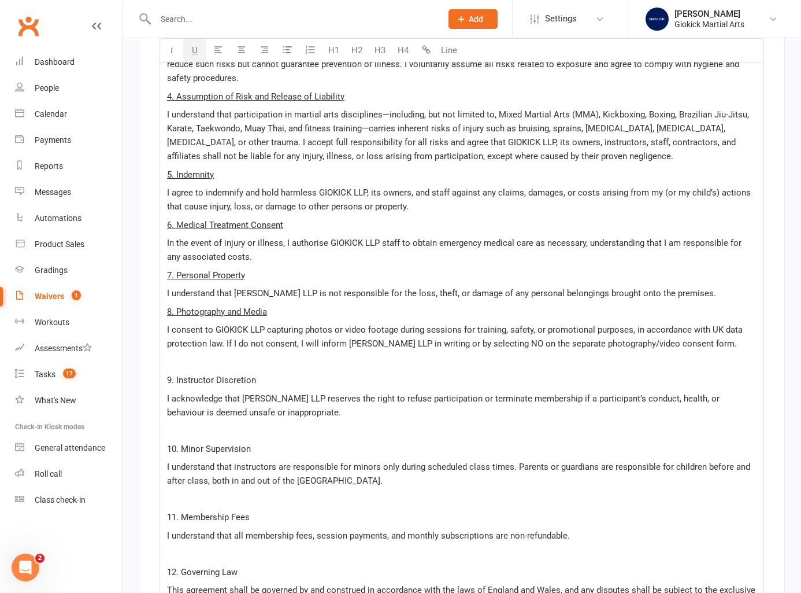
scroll to position [4025, 0]
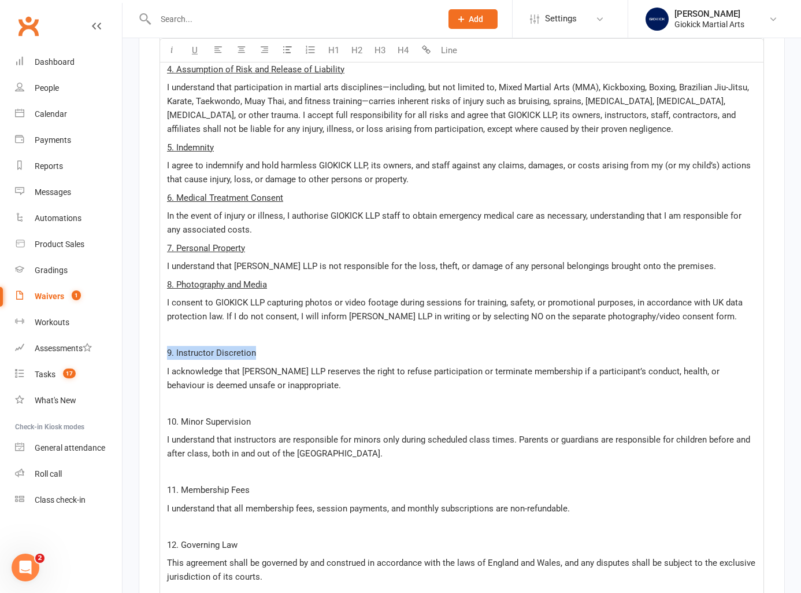
drag, startPoint x: 165, startPoint y: 321, endPoint x: 278, endPoint y: 321, distance: 113.3
click at [278, 321] on div "GIOKICK LLP – Martial Arts Participation & Liability Waiver ﻿ 1. Participant Ag…" at bounding box center [462, 311] width 604 height 998
click at [196, 53] on span "U" at bounding box center [195, 50] width 6 height 10
click at [176, 328] on p "﻿" at bounding box center [462, 335] width 590 height 14
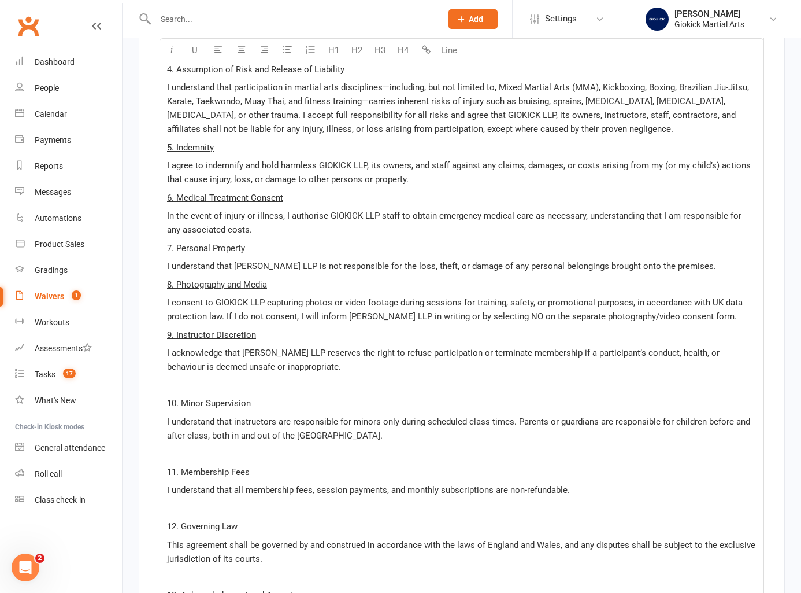
click at [167, 378] on p "﻿" at bounding box center [462, 385] width 590 height 14
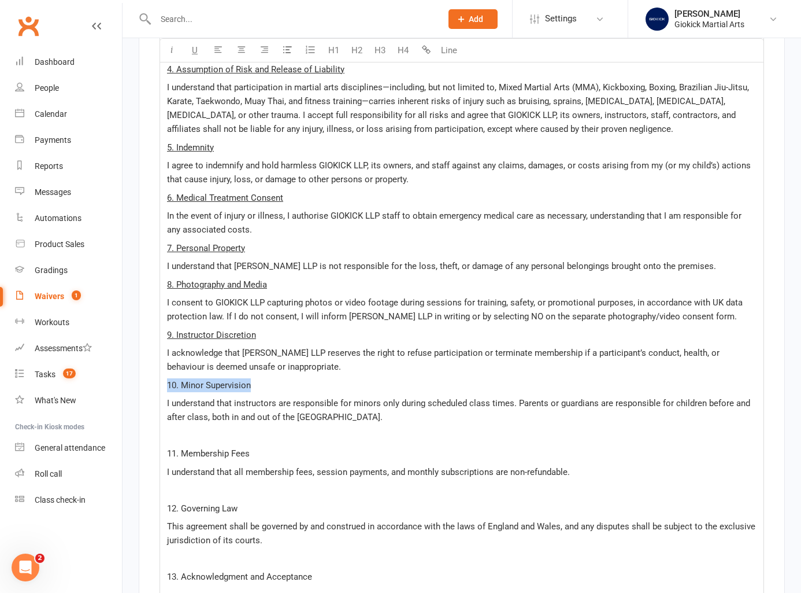
drag, startPoint x: 168, startPoint y: 355, endPoint x: 272, endPoint y: 357, distance: 104.1
click at [272, 378] on p "10. Minor Supervision" at bounding box center [462, 385] width 590 height 14
click at [195, 53] on span "U" at bounding box center [195, 50] width 6 height 10
click at [179, 428] on p "﻿" at bounding box center [462, 435] width 590 height 14
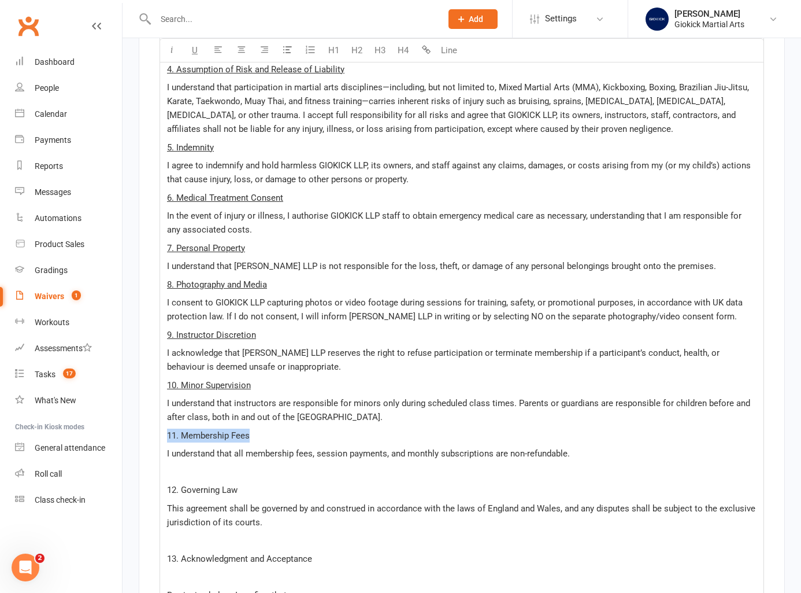
drag, startPoint x: 167, startPoint y: 408, endPoint x: 295, endPoint y: 408, distance: 128.3
click at [295, 428] on p "11. Membership Fees" at bounding box center [462, 435] width 590 height 14
click at [198, 48] on button "U" at bounding box center [194, 50] width 23 height 23
click at [299, 448] on span "I understand that all membership fees, session payments, and monthly subscripti…" at bounding box center [368, 453] width 403 height 10
click at [176, 465] on p "﻿" at bounding box center [462, 472] width 590 height 14
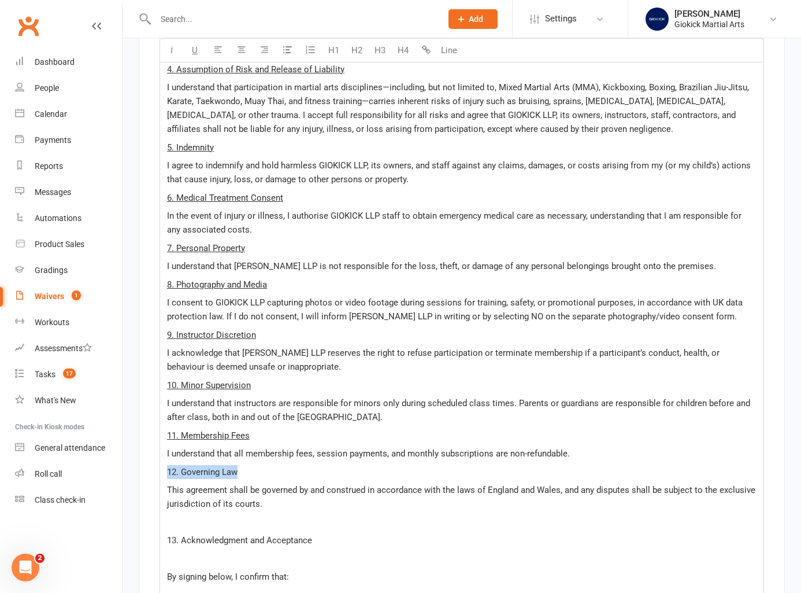
drag, startPoint x: 165, startPoint y: 442, endPoint x: 316, endPoint y: 446, distance: 151.0
click at [316, 446] on div "GIOKICK LLP – Martial Arts Participation & Liability Waiver ﻿ 1. Participant Ag…" at bounding box center [462, 275] width 604 height 926
click at [195, 50] on span "U" at bounding box center [195, 50] width 6 height 10
click at [242, 413] on div "GIOKICK LLP – Martial Arts Participation & Liability Waiver ﻿ 1. Participant Ag…" at bounding box center [462, 275] width 604 height 926
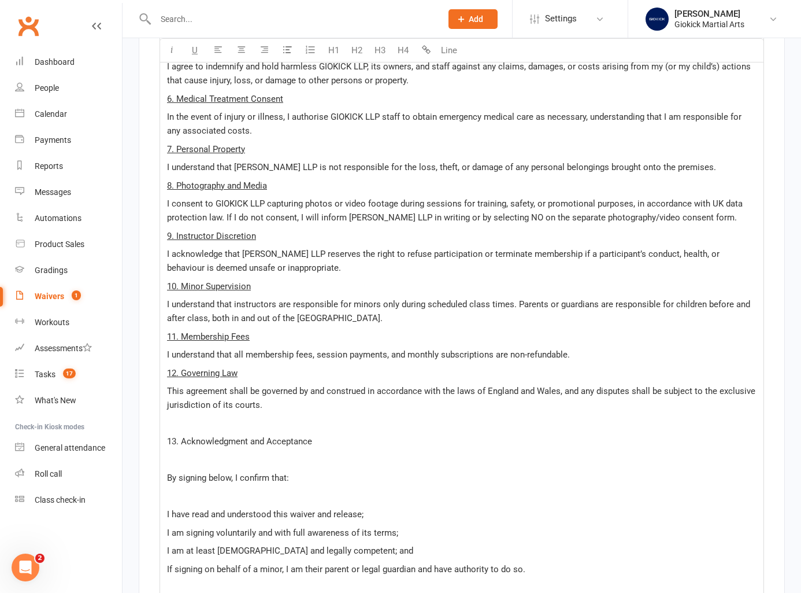
click at [185, 416] on p "﻿" at bounding box center [462, 423] width 590 height 14
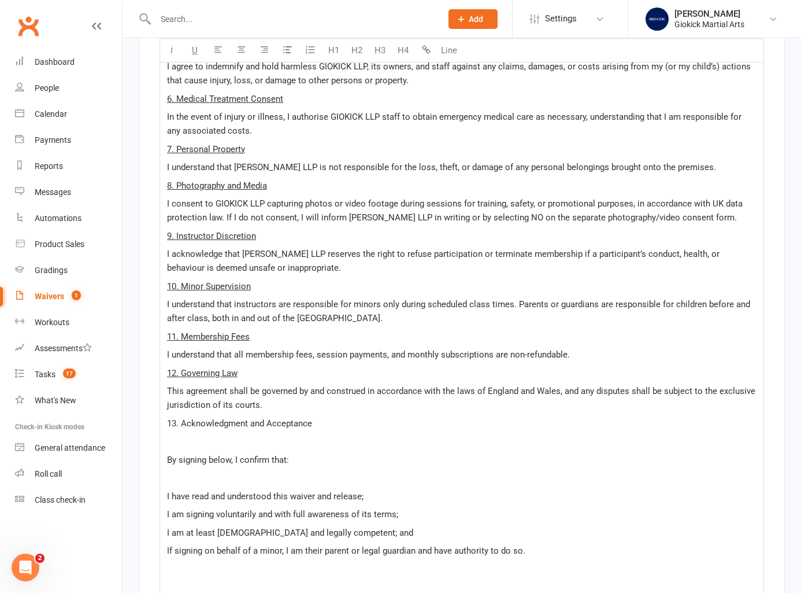
click at [170, 418] on span "13. Acknowledgment and Acceptance" at bounding box center [239, 423] width 145 height 10
drag, startPoint x: 167, startPoint y: 393, endPoint x: 360, endPoint y: 393, distance: 193.7
click at [360, 416] on p "13. Acknowledgment and Acceptance" at bounding box center [462, 423] width 590 height 14
click at [195, 51] on span "U" at bounding box center [195, 50] width 6 height 10
click at [201, 434] on p "﻿" at bounding box center [462, 441] width 590 height 14
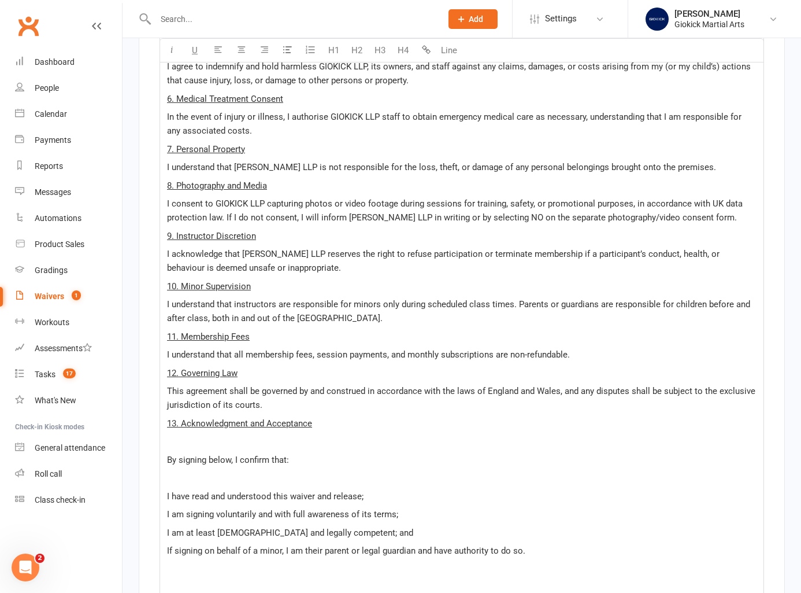
click at [168, 471] on p "﻿" at bounding box center [462, 478] width 590 height 14
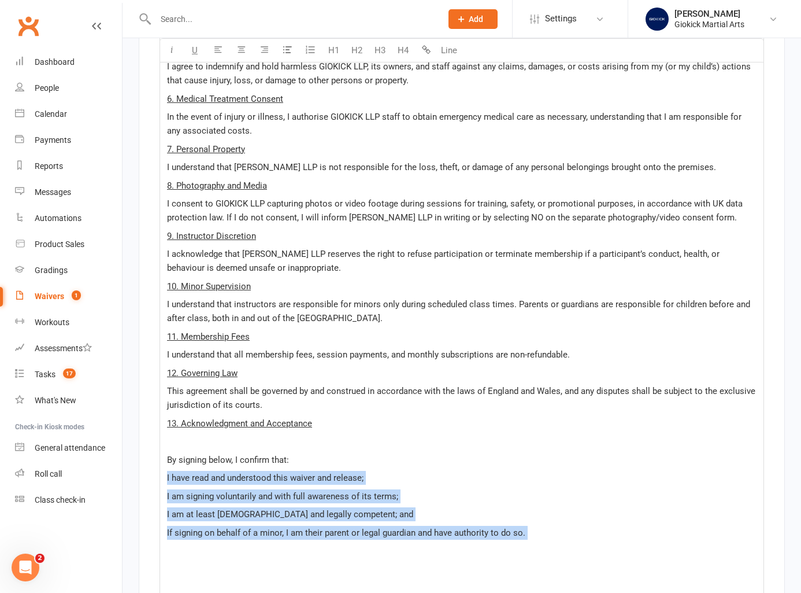
drag, startPoint x: 164, startPoint y: 447, endPoint x: 554, endPoint y: 521, distance: 396.5
click at [554, 521] on div "GIOKICK LLP – Martial Arts Participation & Liability Waiver ﻿ 1. Participant Ag…" at bounding box center [462, 157] width 604 height 889
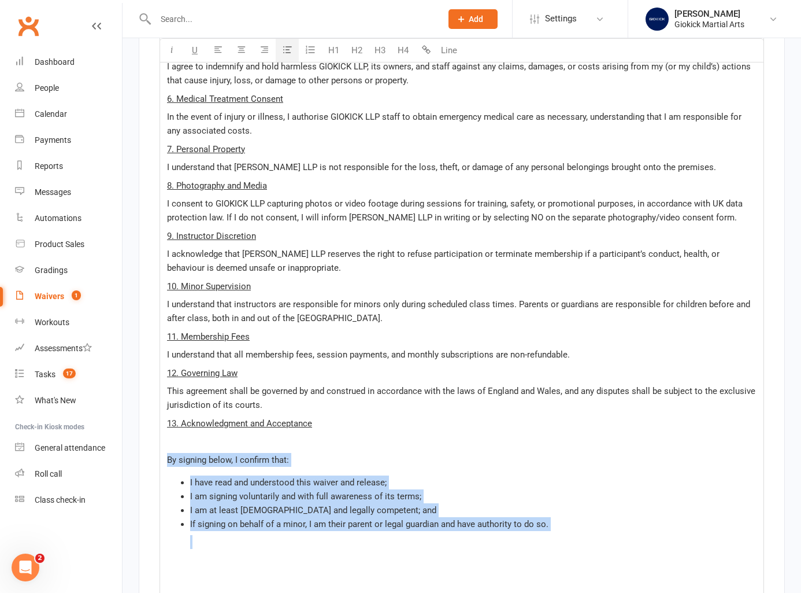
click at [287, 49] on icon "button" at bounding box center [287, 49] width 9 height 9
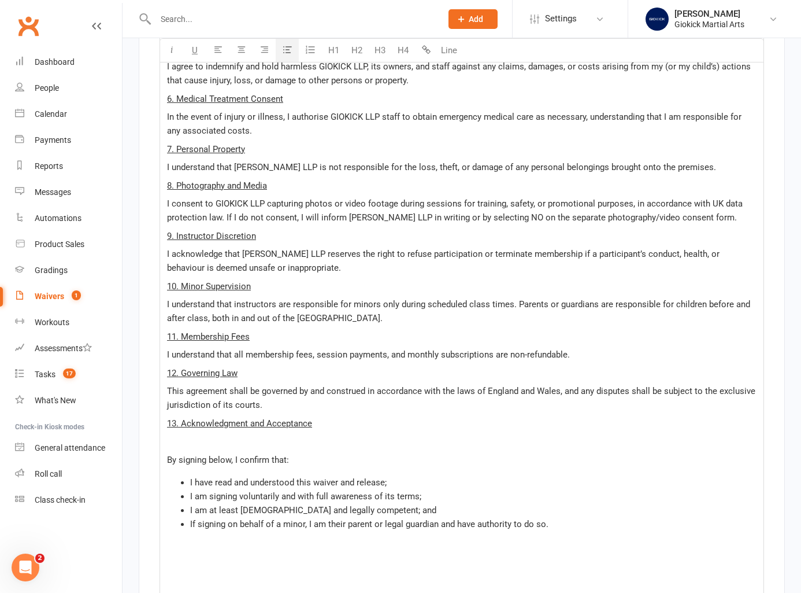
click at [372, 434] on p "﻿" at bounding box center [462, 441] width 590 height 14
click at [212, 558] on p "﻿" at bounding box center [462, 565] width 590 height 14
click at [193, 576] on p "﻿" at bounding box center [462, 583] width 590 height 14
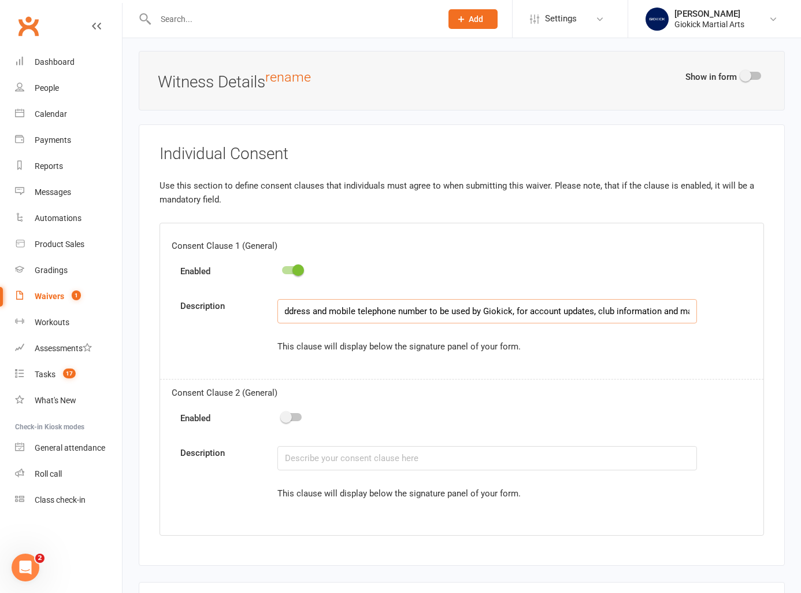
scroll to position [0, 221]
drag, startPoint x: 639, startPoint y: 279, endPoint x: 716, endPoint y: 279, distance: 76.9
click at [716, 299] on div "Description I confirm that I am happy for my email address and mobile telephone…" at bounding box center [463, 311] width 583 height 24
click at [203, 326] on div "Consent Clause 1 (General) Enabled Description I confirm that I am happy for my…" at bounding box center [462, 305] width 604 height 147
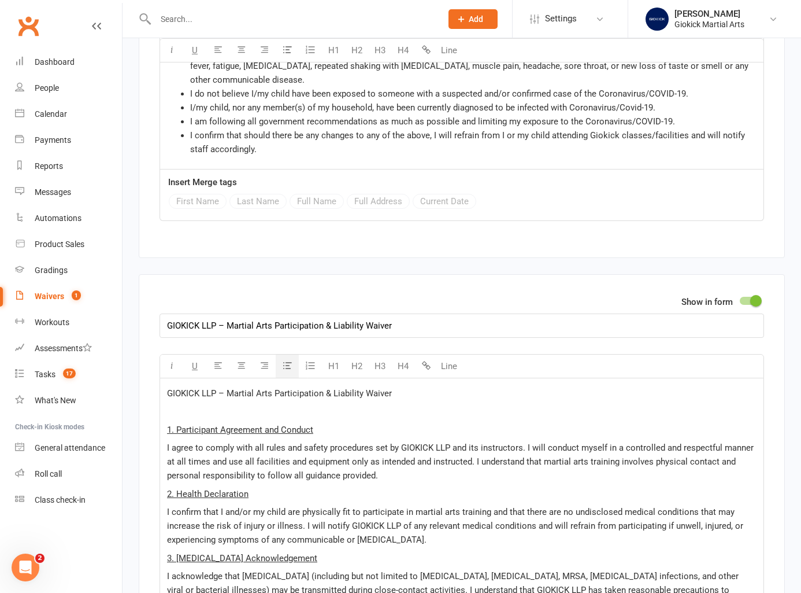
scroll to position [3480, 0]
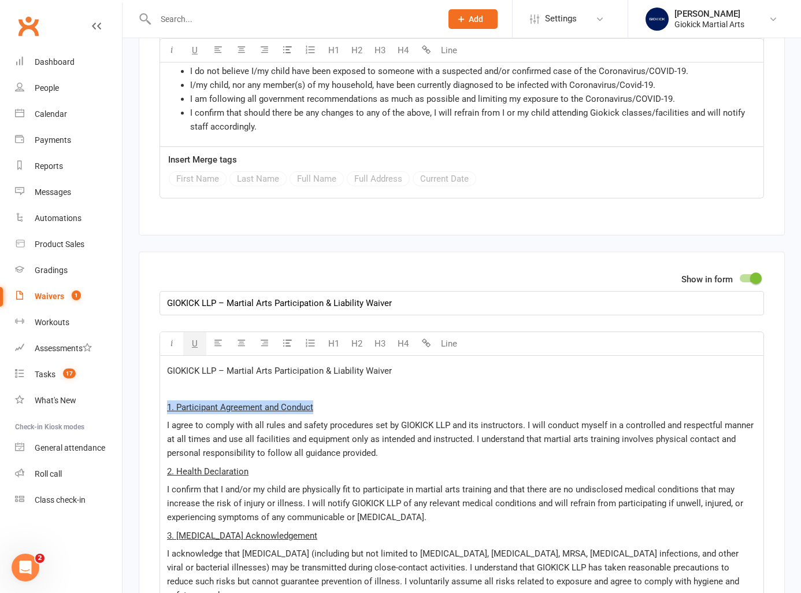
drag, startPoint x: 165, startPoint y: 390, endPoint x: 335, endPoint y: 390, distance: 169.4
click at [317, 420] on span "I agree to comply with all rules and safety procedures set by GIOKICK LLP and i…" at bounding box center [461, 439] width 589 height 38
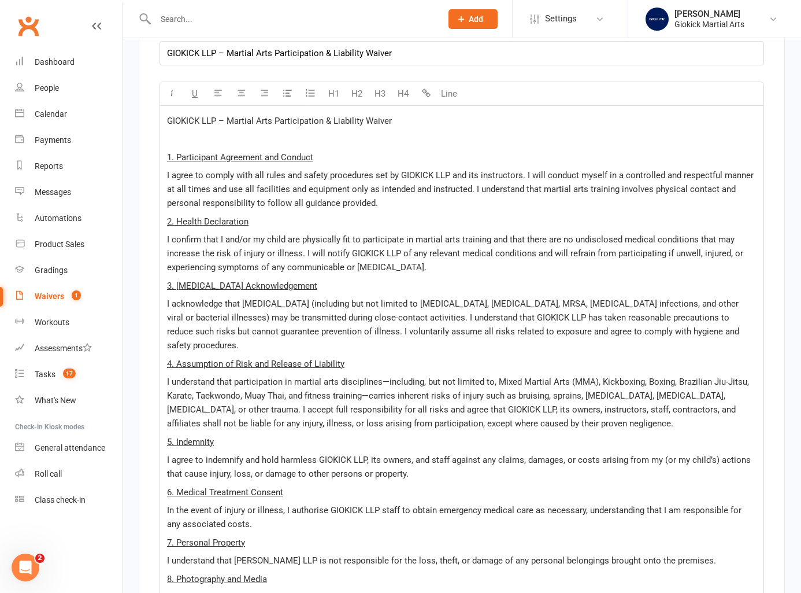
scroll to position [3716, 0]
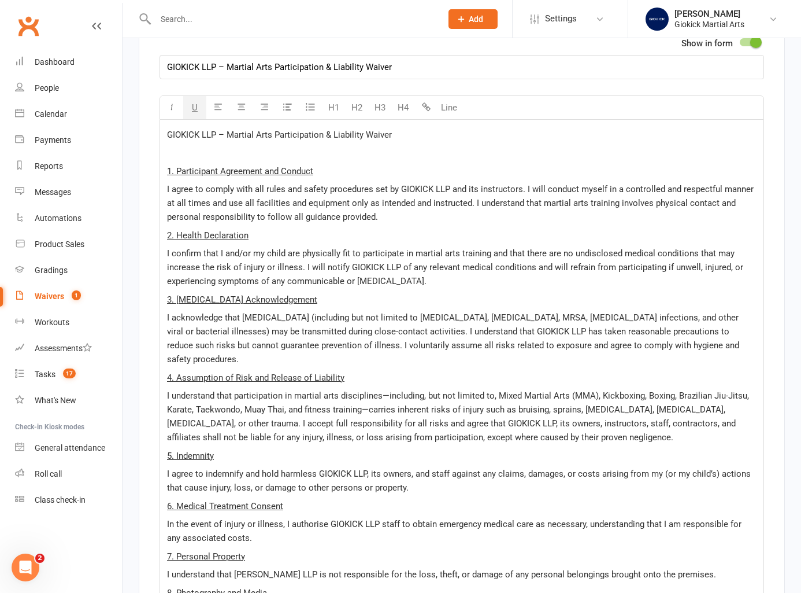
click at [177, 166] on span "1. Participant Agreement and Conduct" at bounding box center [240, 171] width 146 height 10
click at [176, 230] on span "2. Health Declaration" at bounding box center [208, 235] width 82 height 10
click at [177, 294] on span "3. Infectious Disease Acknowledgement" at bounding box center [242, 299] width 150 height 10
click at [177, 372] on span "4. Assumption of Risk and Release of Liability" at bounding box center [255, 377] width 177 height 10
click at [177, 450] on span "5. Indemnity" at bounding box center [190, 455] width 47 height 10
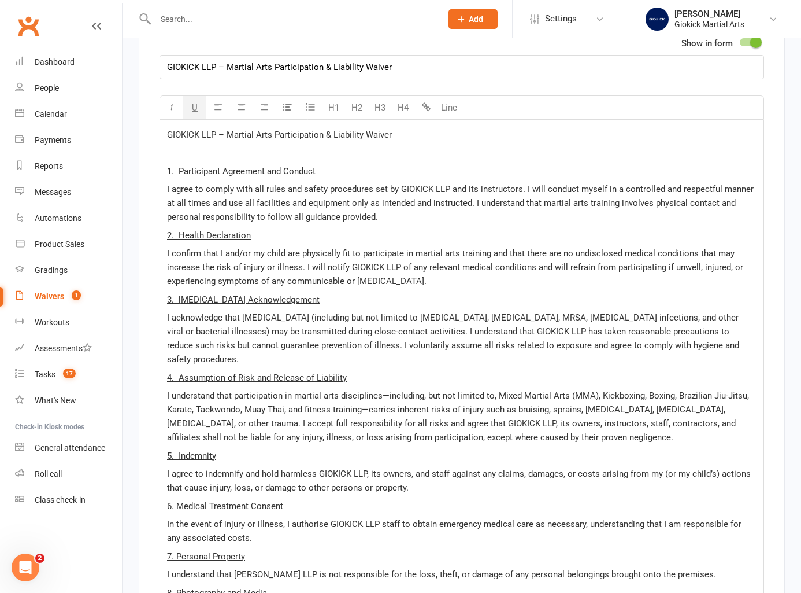
click at [176, 501] on span "6. Medical Treatment Consent" at bounding box center [225, 506] width 116 height 10
click at [179, 551] on span "7. Personal Property" at bounding box center [206, 556] width 78 height 10
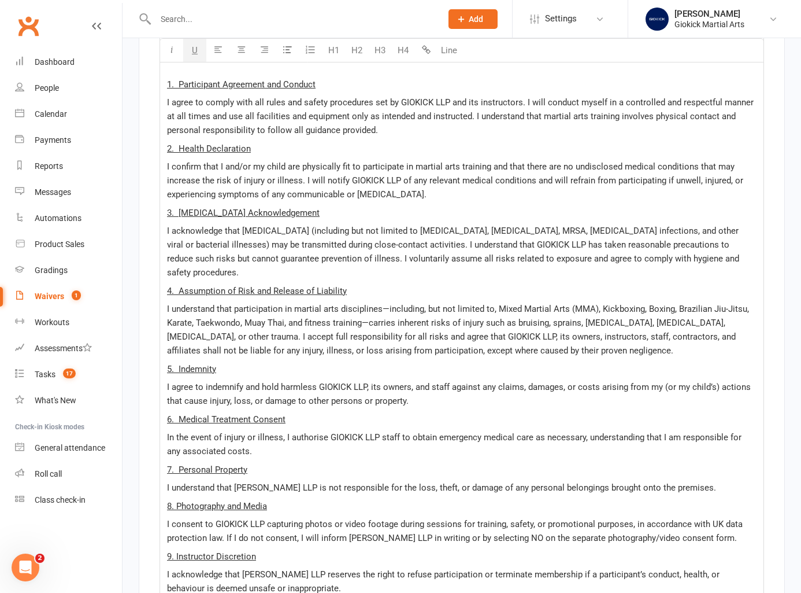
scroll to position [3839, 0]
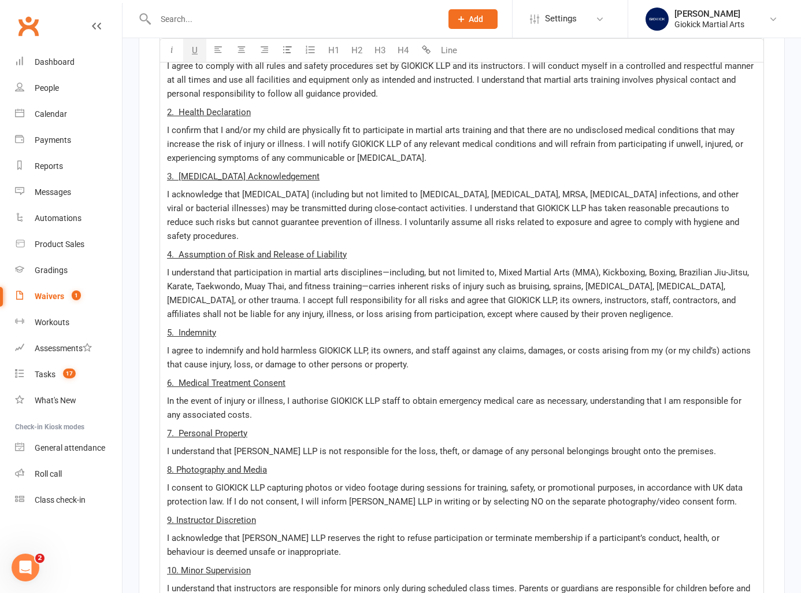
click at [176, 464] on span "8. Photography and Media" at bounding box center [217, 469] width 100 height 10
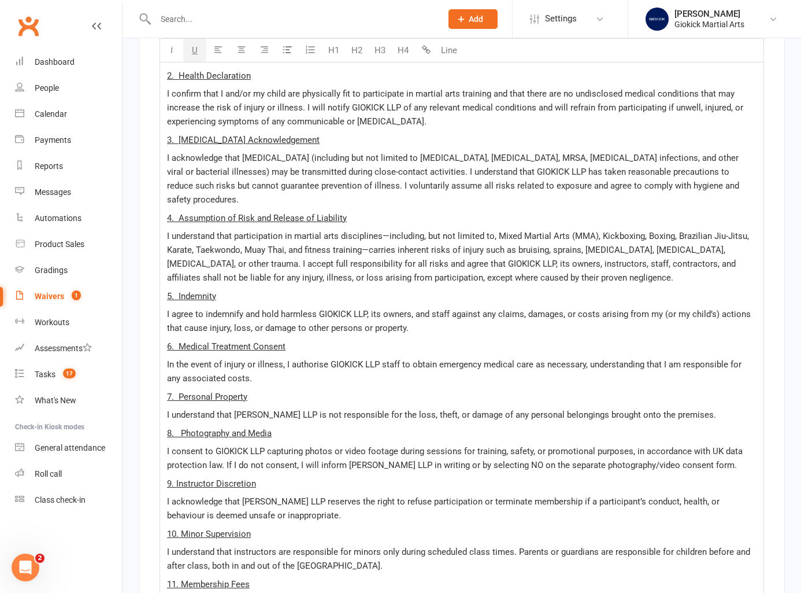
scroll to position [3883, 0]
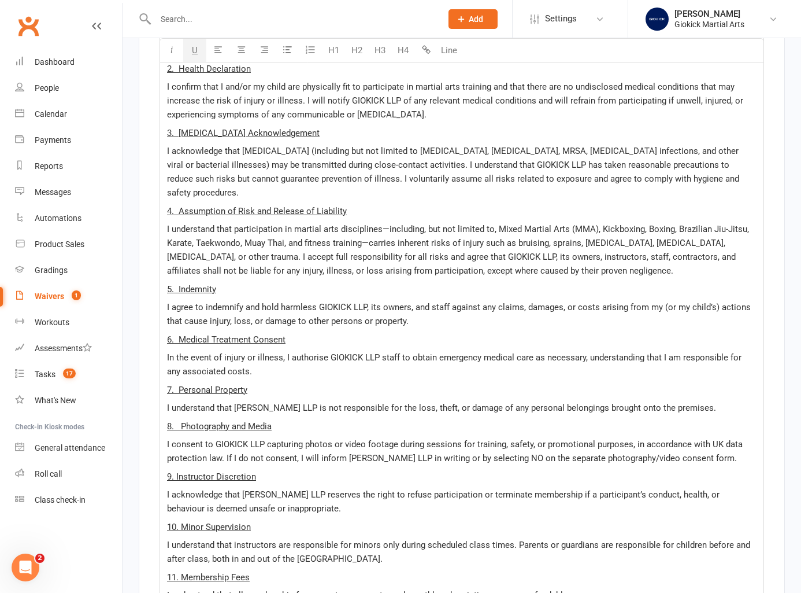
click at [176, 471] on span "9. Instructor Discretion" at bounding box center [211, 476] width 89 height 10
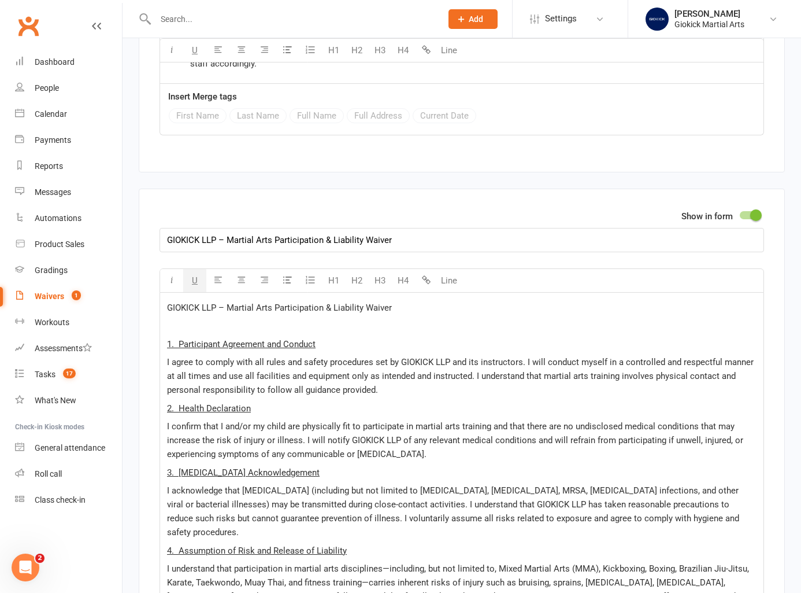
scroll to position [3535, 0]
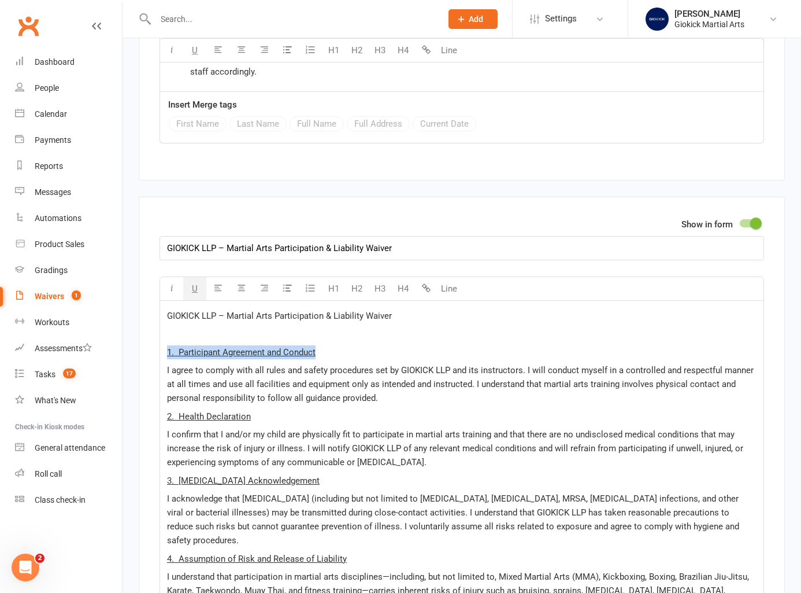
drag, startPoint x: 168, startPoint y: 336, endPoint x: 331, endPoint y: 336, distance: 163.0
click at [331, 345] on p "1. Participant Agreement and Conduct" at bounding box center [462, 352] width 590 height 14
click at [193, 283] on span "U" at bounding box center [195, 288] width 6 height 10
click at [225, 387] on p "I agree to comply with all rules and safety procedures set by GIOKICK LLP and i…" at bounding box center [462, 384] width 590 height 42
drag, startPoint x: 167, startPoint y: 401, endPoint x: 265, endPoint y: 401, distance: 98.9
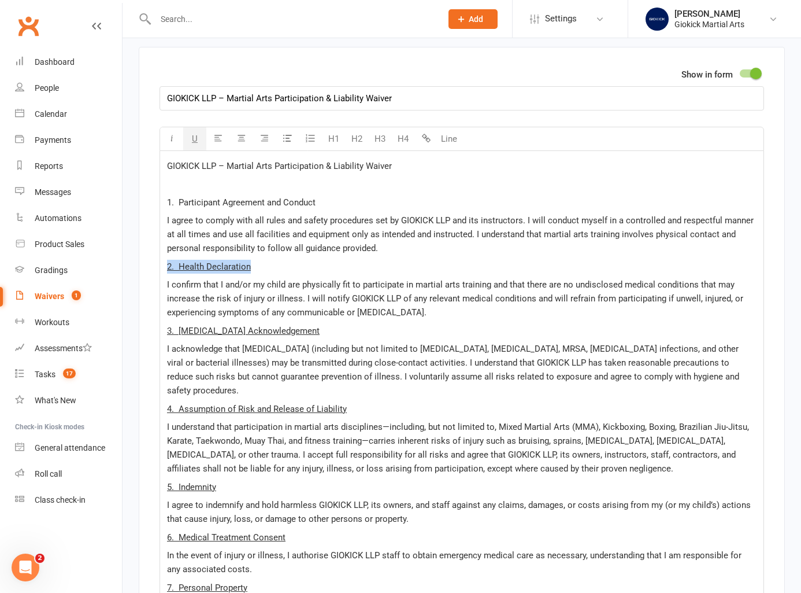
scroll to position [3705, 0]
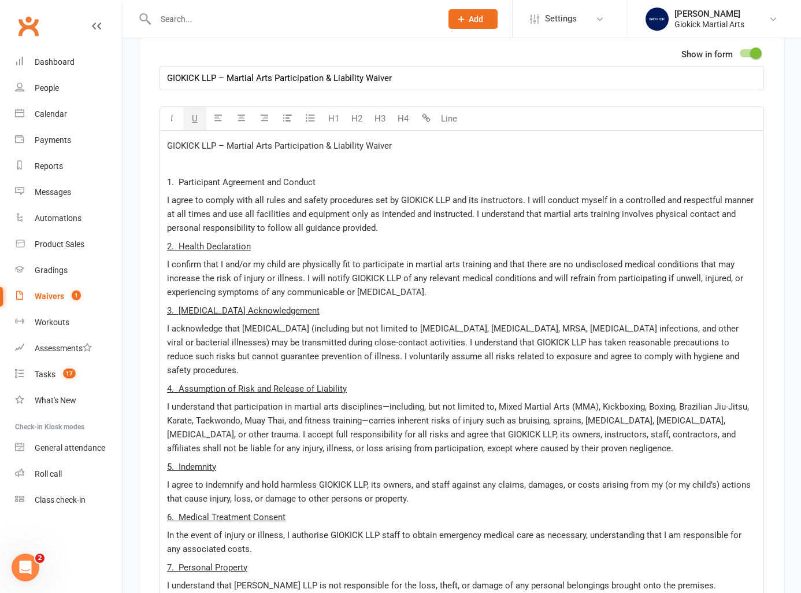
click at [290, 285] on div "GIOKICK LLP – Martial Arts Participation & Liability Waiver ﻿ 1. Participant Ag…" at bounding box center [462, 546] width 604 height 831
drag, startPoint x: 168, startPoint y: 166, endPoint x: 326, endPoint y: 166, distance: 157.8
click at [326, 175] on p "1. Participant Agreement and Conduct" at bounding box center [462, 182] width 590 height 14
click at [198, 107] on button "U" at bounding box center [194, 118] width 23 height 23
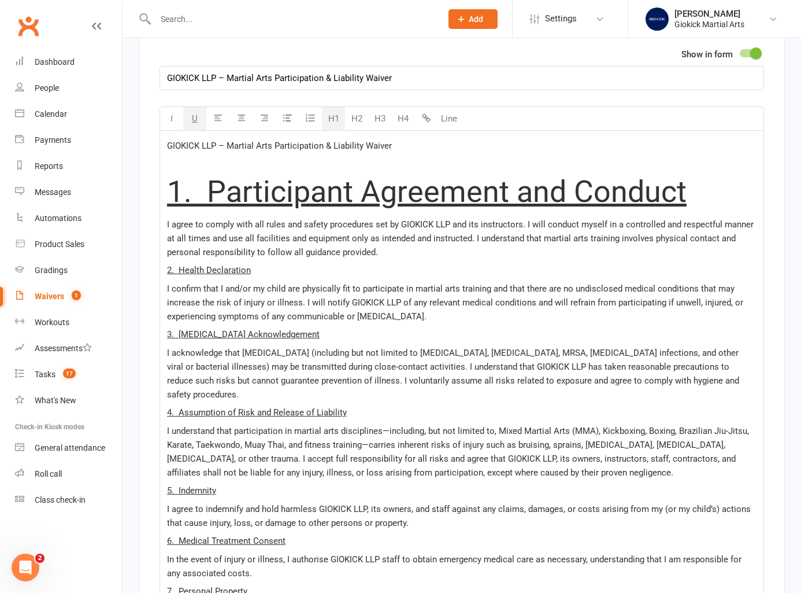
click at [332, 107] on button "H1" at bounding box center [333, 118] width 23 height 23
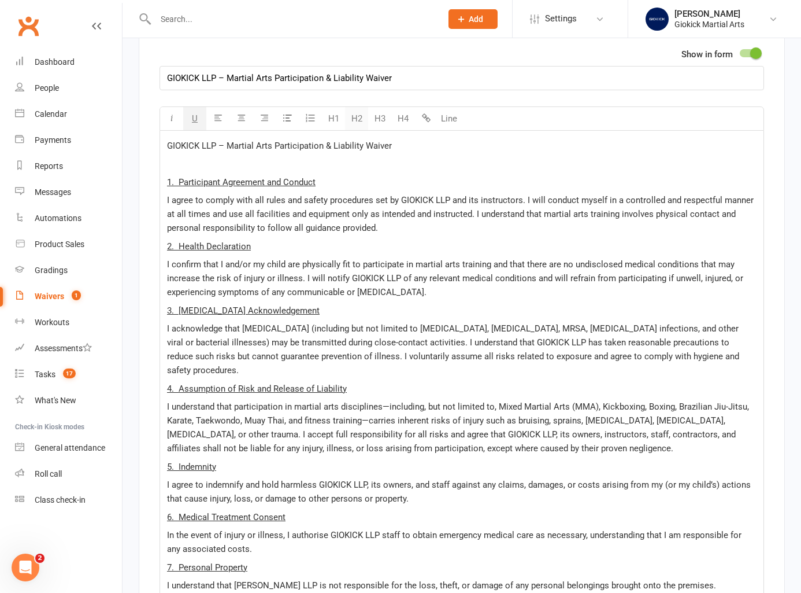
click at [354, 107] on button "H2" at bounding box center [356, 118] width 23 height 23
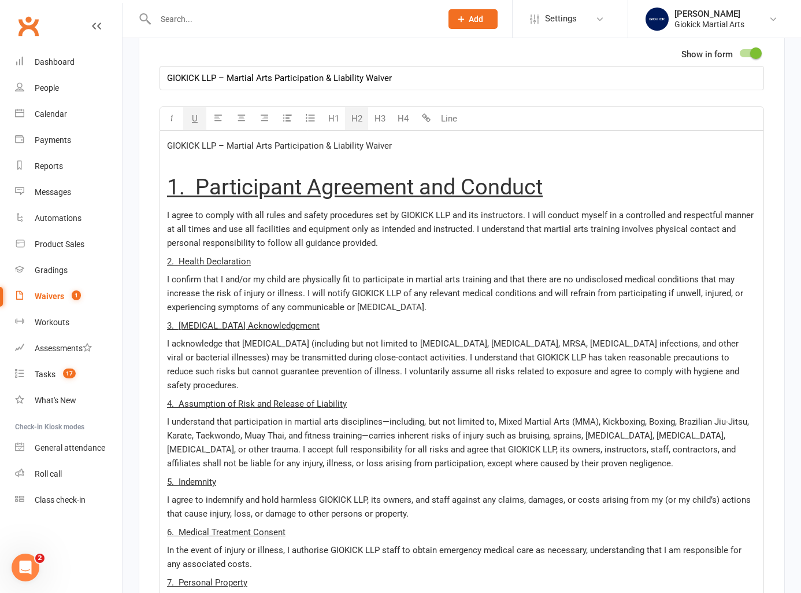
click at [354, 107] on button "H2" at bounding box center [356, 118] width 23 height 23
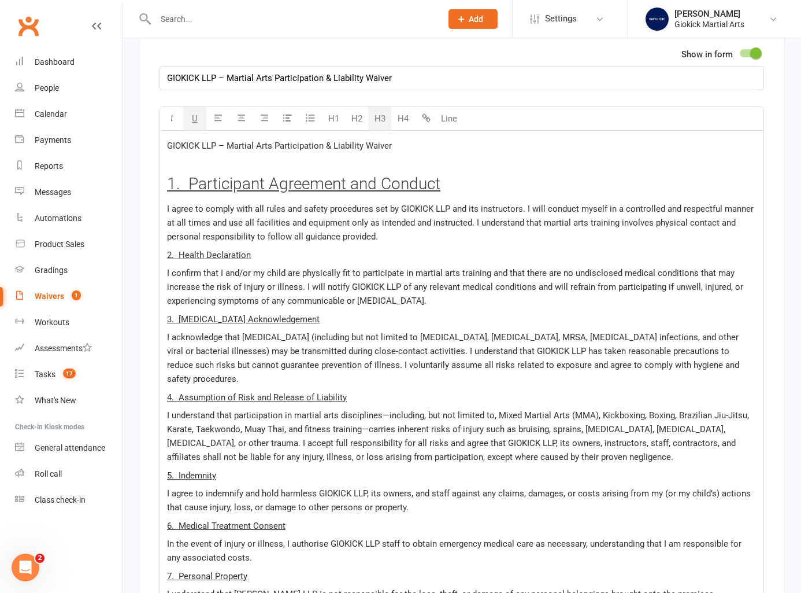
click at [377, 107] on button "H3" at bounding box center [379, 118] width 23 height 23
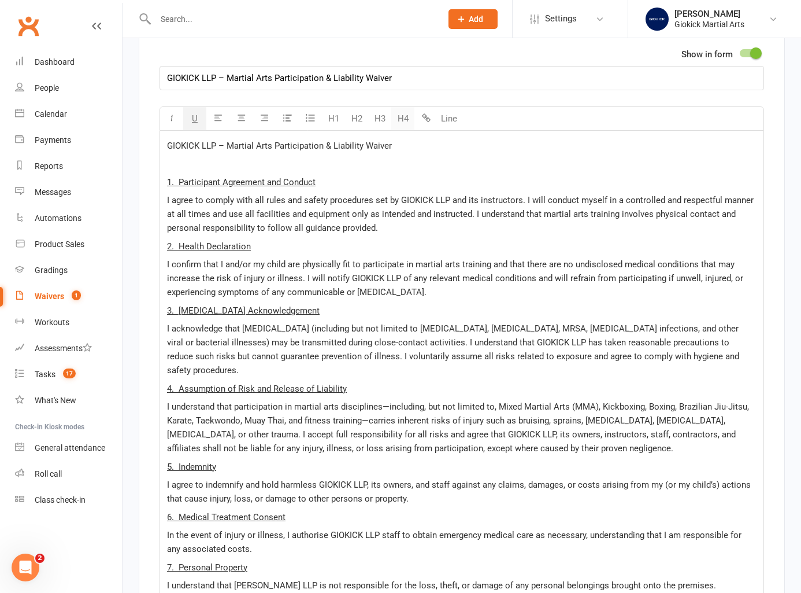
click at [402, 107] on button "H4" at bounding box center [402, 118] width 23 height 23
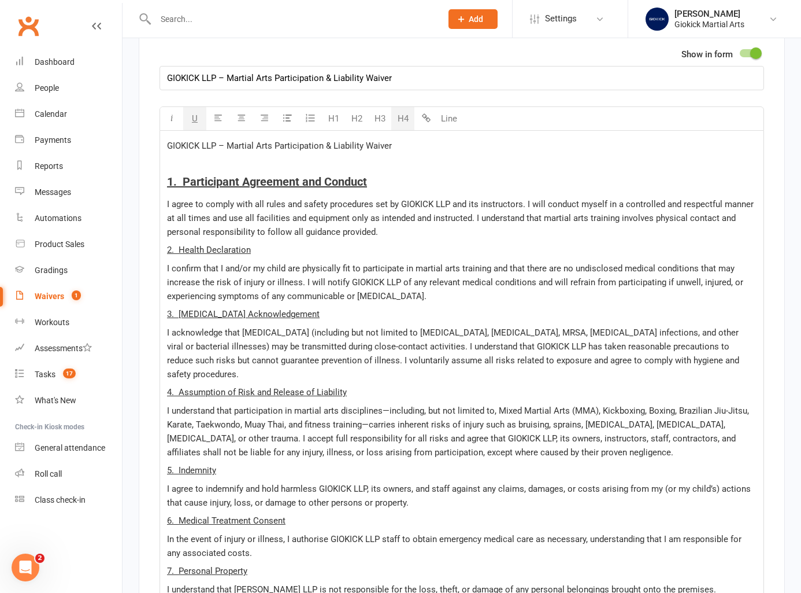
click at [377, 199] on span "I agree to comply with all rules and safety procedures set by GIOKICK LLP and i…" at bounding box center [461, 218] width 589 height 38
click at [264, 175] on span "1. Participant Agreement and Conduct" at bounding box center [267, 182] width 200 height 14
click at [195, 113] on span "U" at bounding box center [195, 118] width 6 height 10
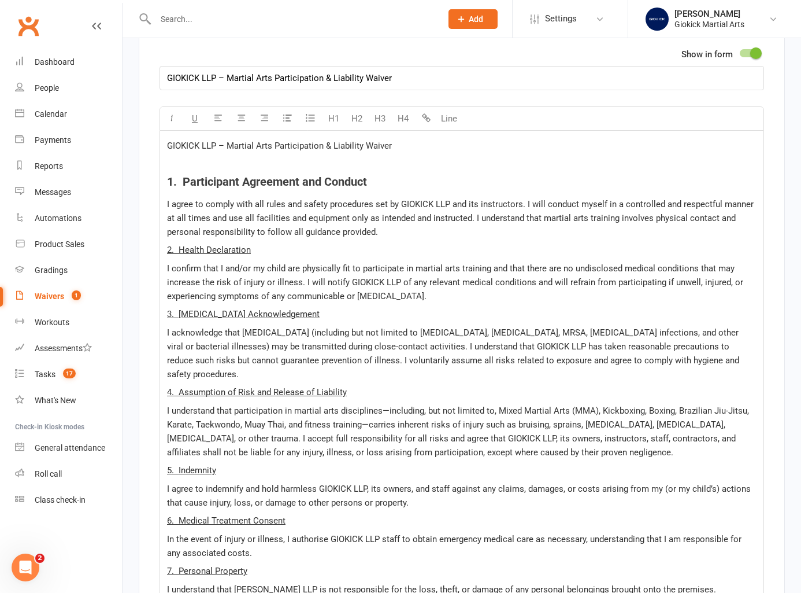
click at [245, 219] on span "I agree to comply with all rules and safety procedures set by GIOKICK LLP and i…" at bounding box center [461, 218] width 589 height 38
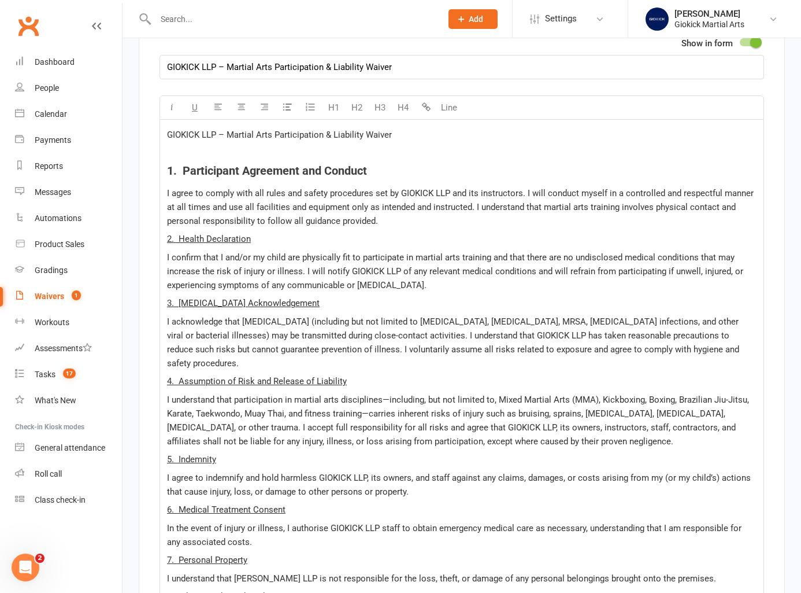
scroll to position [3719, 0]
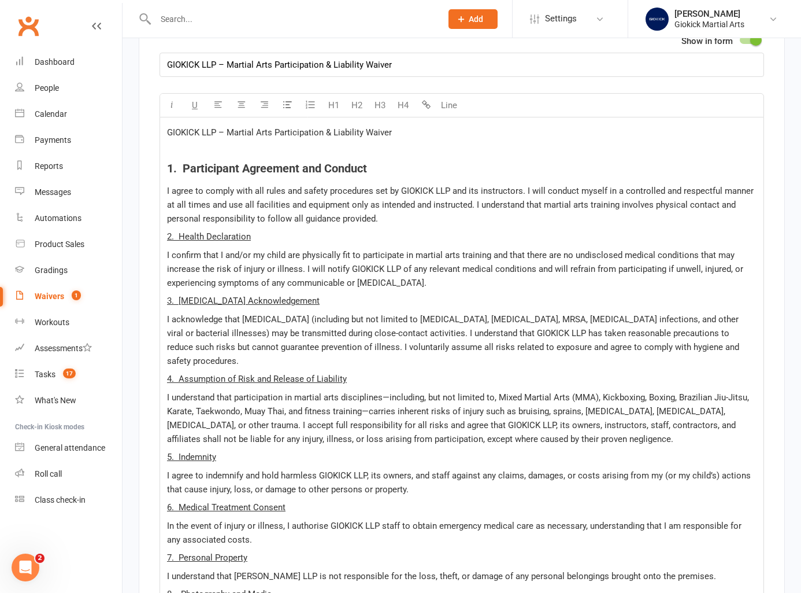
click at [216, 231] on span "2. Health Declaration" at bounding box center [209, 236] width 84 height 10
click at [194, 100] on span "U" at bounding box center [195, 105] width 6 height 10
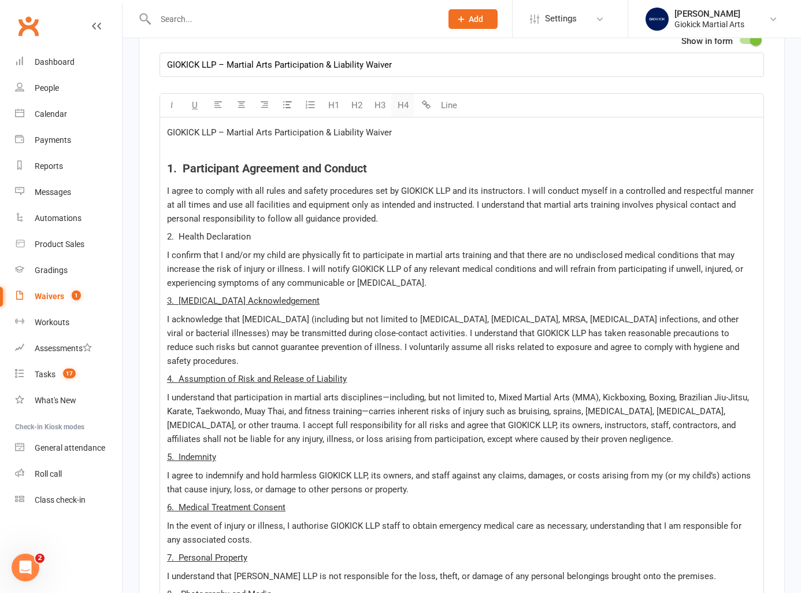
click at [399, 94] on button "H4" at bounding box center [402, 105] width 23 height 23
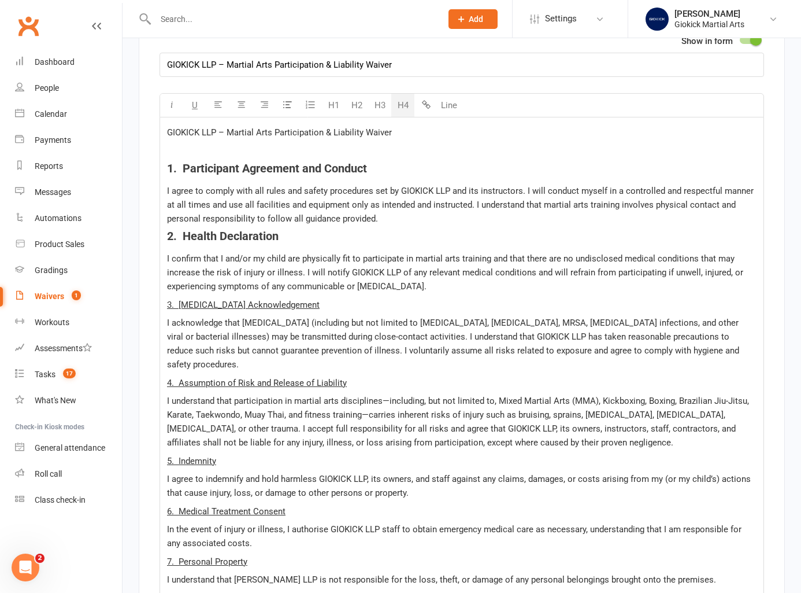
click at [361, 230] on h4 "2. Health Declaration" at bounding box center [462, 236] width 590 height 13
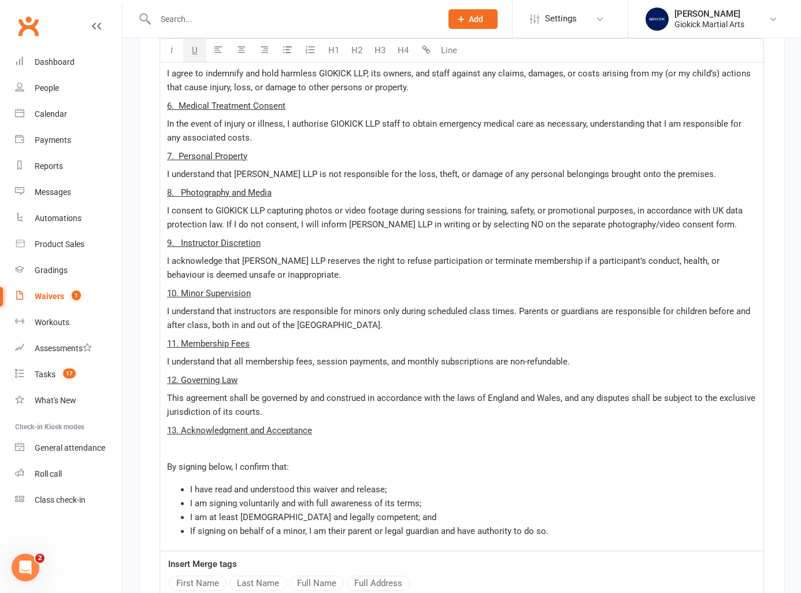
scroll to position [4118, 0]
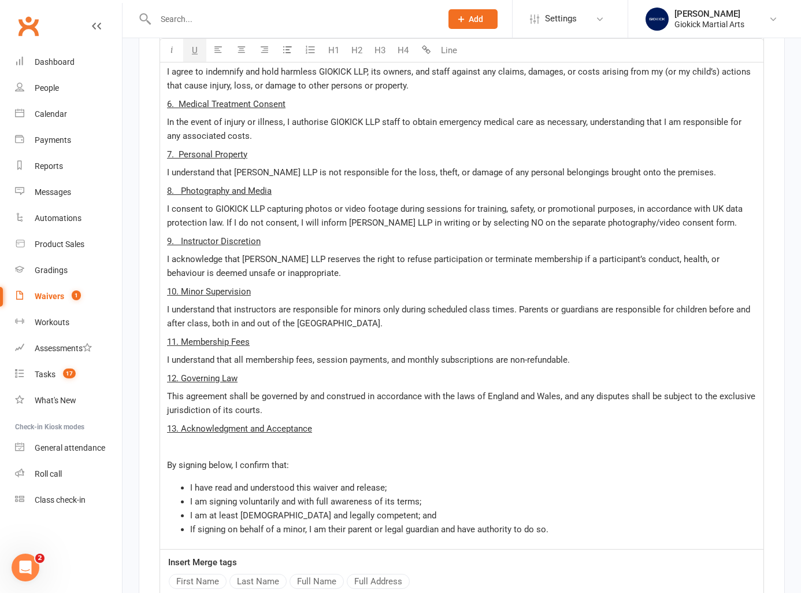
click at [180, 423] on span "13. Acknowledgment and Acceptance" at bounding box center [239, 428] width 145 height 10
click at [183, 373] on span "12. Governing Law" at bounding box center [202, 378] width 71 height 10
click at [180, 439] on p "﻿" at bounding box center [462, 446] width 590 height 14
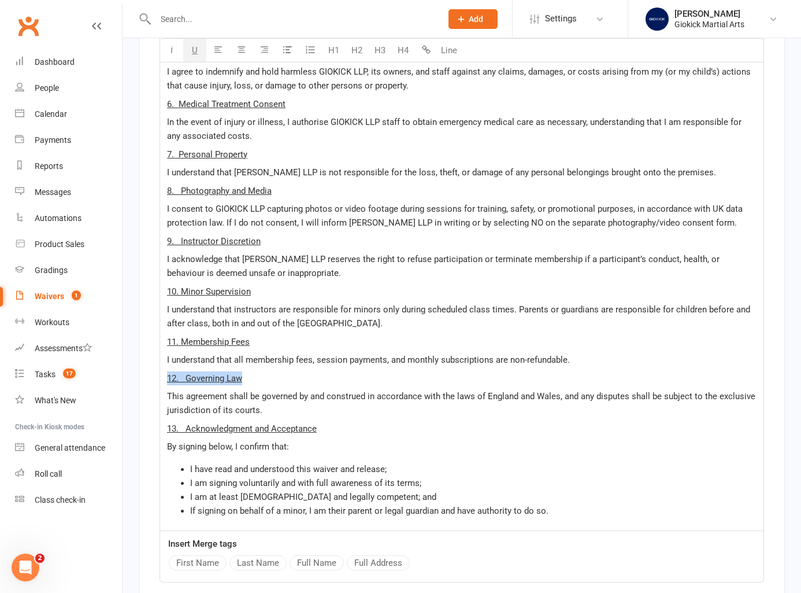
drag, startPoint x: 165, startPoint y: 348, endPoint x: 265, endPoint y: 348, distance: 100.0
click at [265, 348] on div "GIOKICK LLP – Martial Arts Participation & Liability Waiver ﻿ 1. Participant Ag…" at bounding box center [462, 124] width 604 height 812
click at [195, 50] on span "U" at bounding box center [195, 50] width 6 height 10
click at [205, 441] on span "By signing below, I confirm that:" at bounding box center [228, 446] width 122 height 10
drag, startPoint x: 167, startPoint y: 402, endPoint x: 356, endPoint y: 402, distance: 189.1
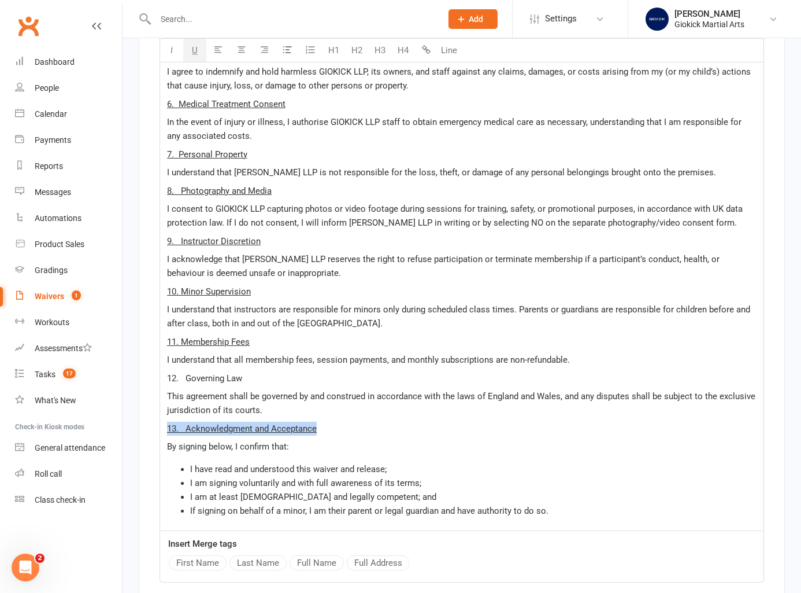
click at [356, 402] on div "GIOKICK LLP – Martial Arts Participation & Liability Waiver ﻿ 1. Participant Ag…" at bounding box center [462, 124] width 604 height 812
click at [197, 50] on span "U" at bounding box center [195, 50] width 6 height 10
click at [273, 389] on p "This agreement shall be governed by and construed in accordance with the laws o…" at bounding box center [462, 403] width 590 height 28
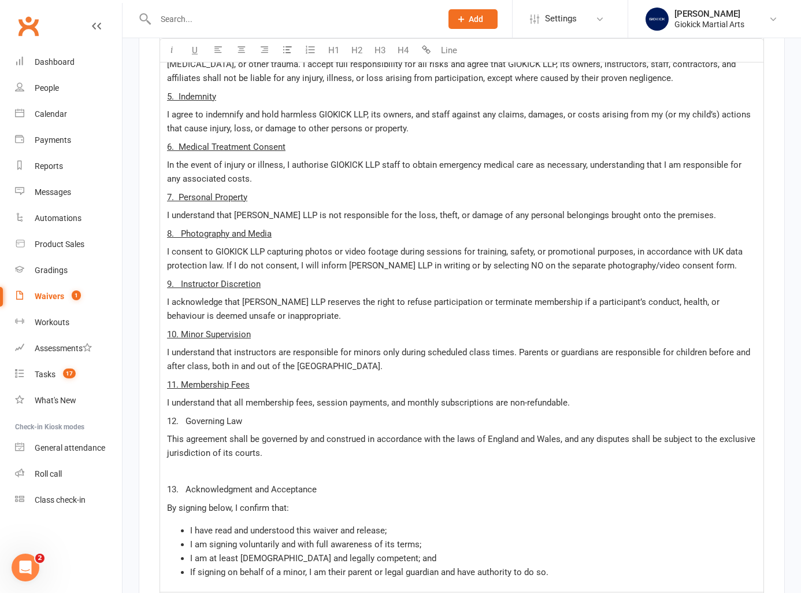
scroll to position [4074, 0]
drag, startPoint x: 254, startPoint y: 353, endPoint x: 148, endPoint y: 349, distance: 105.9
click at [148, 349] on div "Show in form GIOKICK LLP – Martial Arts Participation & Liability Waiver U H1 H…" at bounding box center [462, 170] width 646 height 1024
click at [198, 50] on button "U" at bounding box center [194, 50] width 23 height 23
click at [283, 363] on div "GIOKICK LLP – Martial Arts Participation & Liability Waiver ﻿ 1. Participant Ag…" at bounding box center [462, 177] width 604 height 831
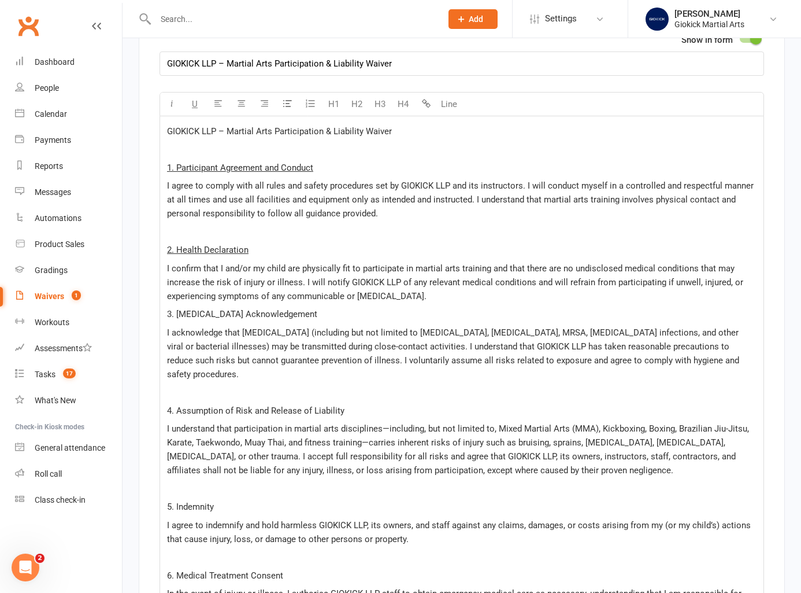
scroll to position [3717, 0]
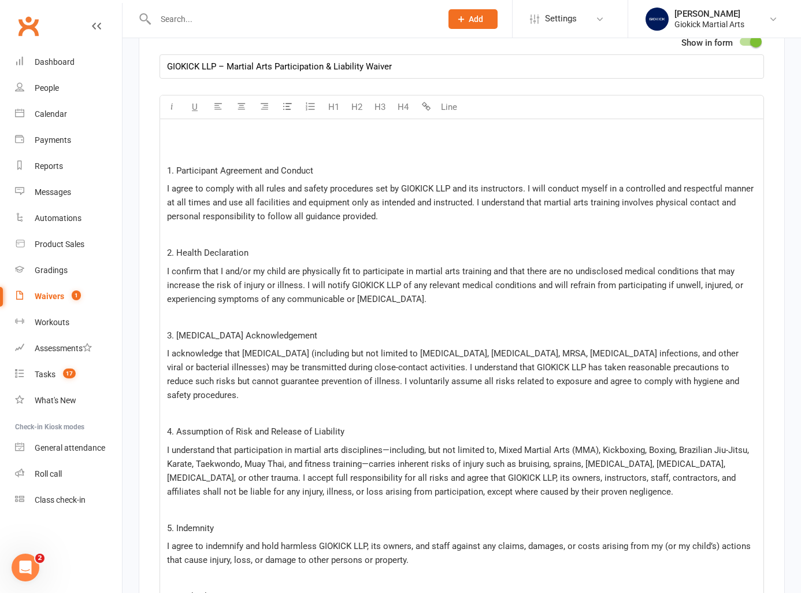
click at [360, 228] on p "﻿" at bounding box center [462, 235] width 590 height 14
click at [176, 127] on p "﻿" at bounding box center [462, 134] width 590 height 14
click at [192, 127] on p "﻿" at bounding box center [462, 134] width 590 height 14
click at [206, 54] on input "GIOKICK LLP – Martial Arts Participation & Liability Waiver" at bounding box center [462, 66] width 605 height 24
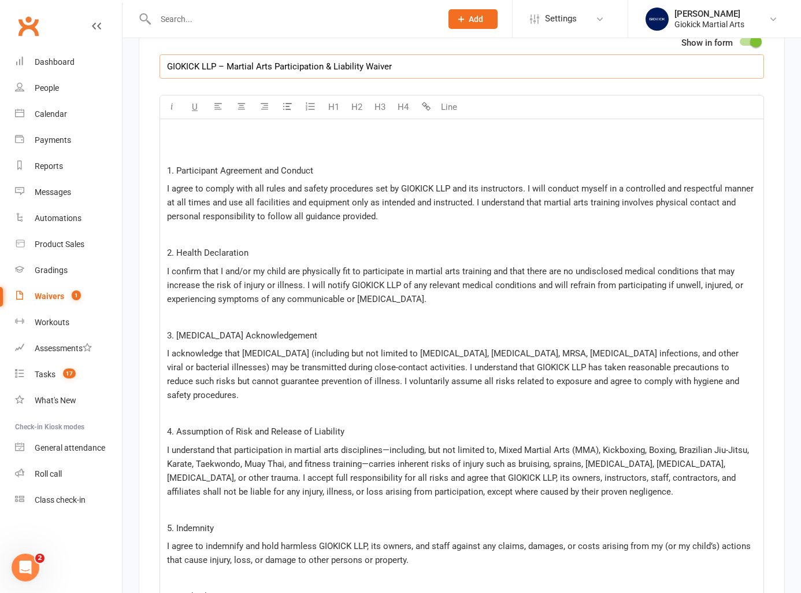
click at [206, 54] on input "GIOKICK LLP – Martial Arts Participation & Liability Waiver" at bounding box center [462, 66] width 605 height 24
click at [182, 127] on p "﻿" at bounding box center [462, 134] width 590 height 14
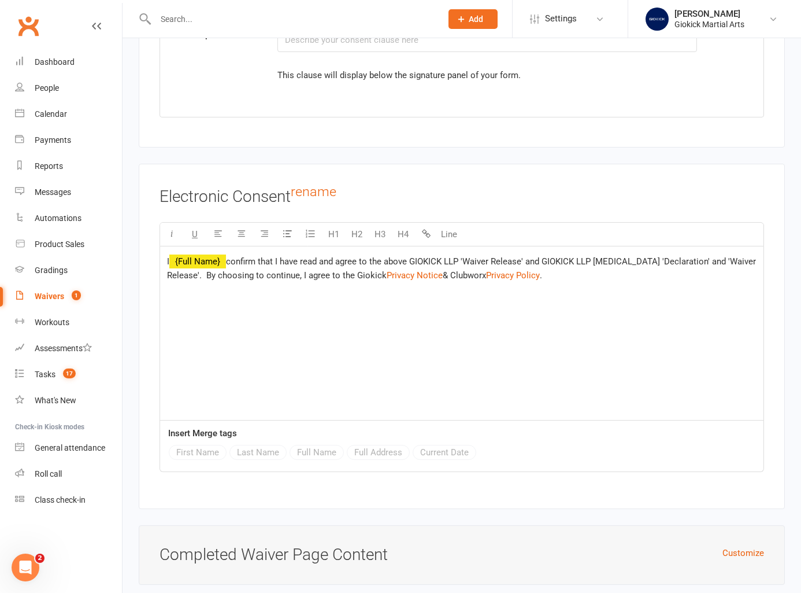
scroll to position [5681, 0]
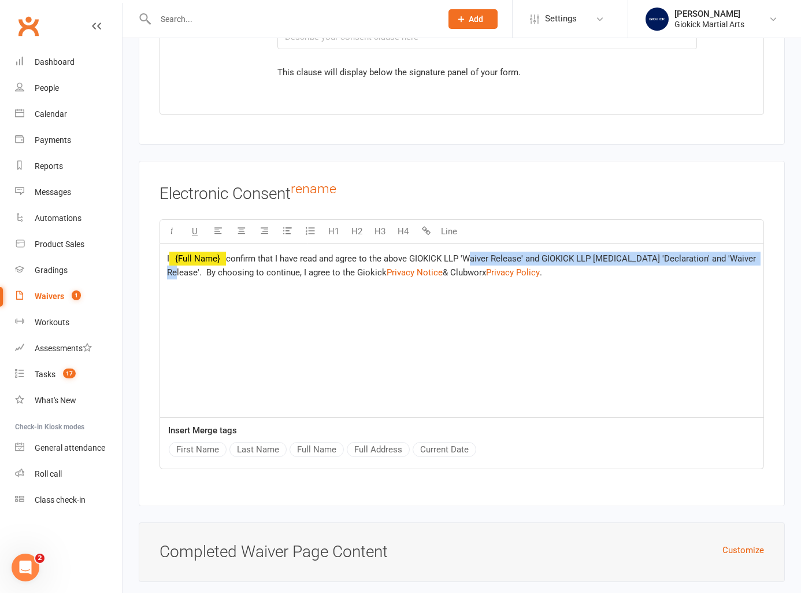
drag, startPoint x: 467, startPoint y: 228, endPoint x: 196, endPoint y: 237, distance: 270.7
click at [196, 253] on span "confirm that I have read and agree to the above GIOKICK LLP 'Waiver Release' an…" at bounding box center [462, 265] width 591 height 24
click at [505, 253] on span "confirm that I have read and agree to the above GIOKICK LLP 'Waiver Release' an…" at bounding box center [462, 265] width 591 height 24
click at [467, 253] on span "confirm that I have read and agree to the above GIOKICK LLP 'Waiver Release' an…" at bounding box center [462, 265] width 591 height 24
drag, startPoint x: 626, startPoint y: 227, endPoint x: 707, endPoint y: 227, distance: 81.5
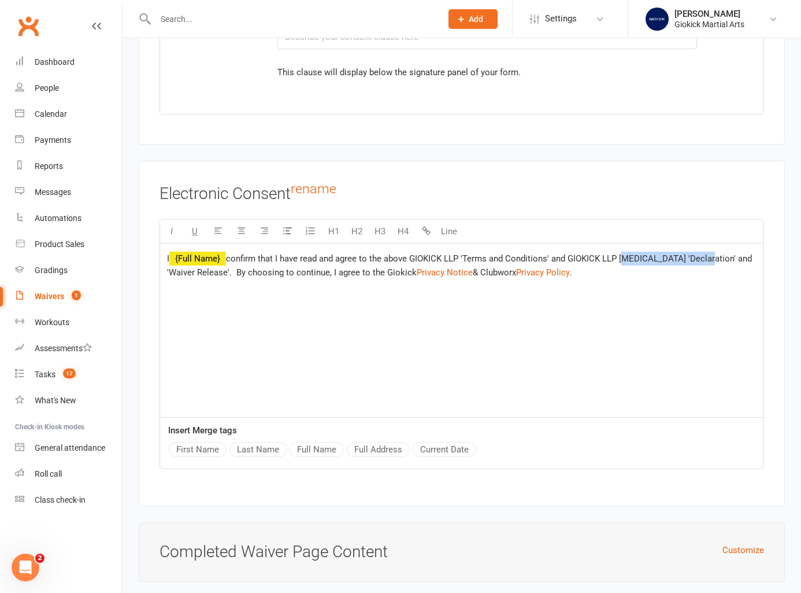
click at [707, 253] on span "confirm that I have read and agree to the above GIOKICK LLP 'Terms and Conditio…" at bounding box center [460, 265] width 587 height 24
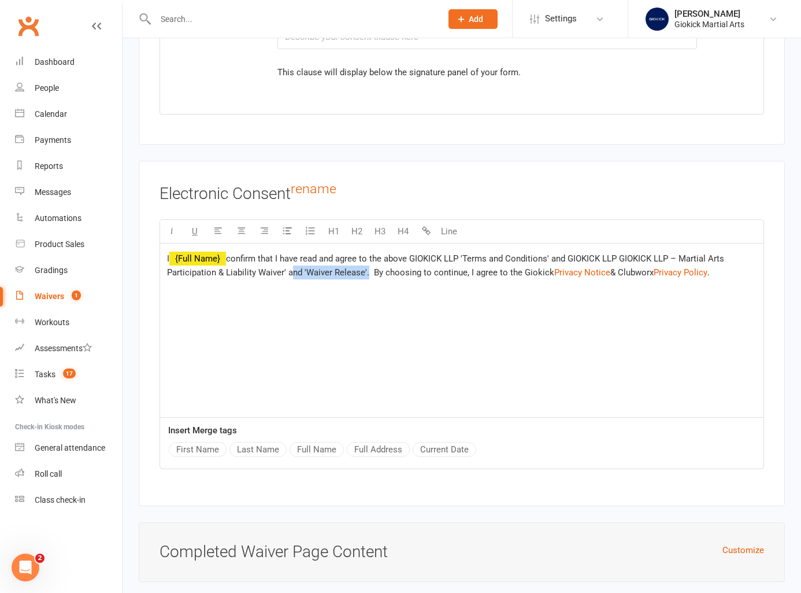
drag, startPoint x: 288, startPoint y: 239, endPoint x: 365, endPoint y: 241, distance: 77.5
click at [365, 253] on span "confirm that I have read and agree to the above GIOKICK LLP 'Terms and Conditio…" at bounding box center [447, 265] width 560 height 24
drag, startPoint x: 572, startPoint y: 227, endPoint x: 622, endPoint y: 225, distance: 49.7
click at [623, 253] on span "confirm that I have read and agree to the above GIOKICK LLP 'Terms and Conditio…" at bounding box center [447, 265] width 560 height 24
click at [413, 253] on span "confirm that I have read and agree to the above GIOKICK LLP 'Terms and Conditio…" at bounding box center [450, 265] width 567 height 24
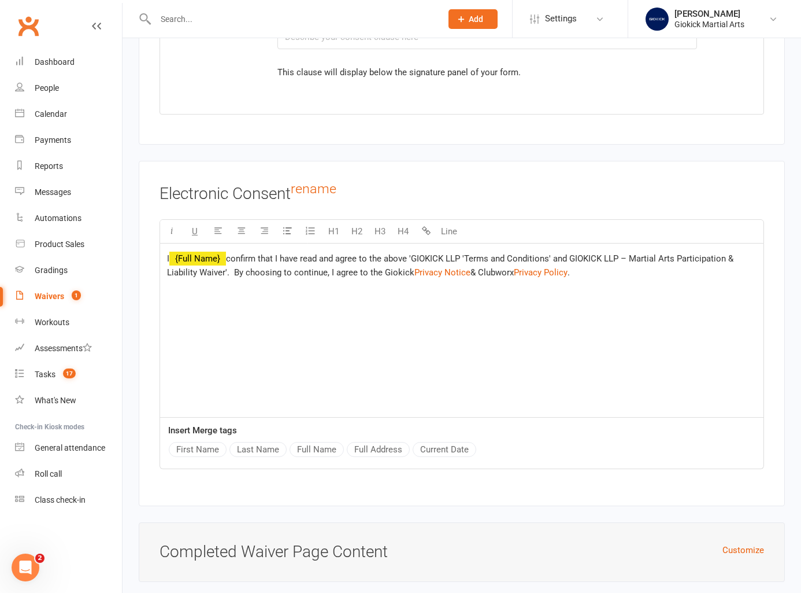
click at [469, 253] on span "confirm that I have read and agree to the above 'GIOKICK LLP 'Terms and Conditi…" at bounding box center [451, 265] width 569 height 24
click at [576, 253] on span "confirm that I have read and agree to the above 'GIOKICK LLP - Terms and Condit…" at bounding box center [453, 265] width 572 height 24
click at [234, 253] on span "confirm that I have read and agree to the above 'GIOKICK LLP - Terms and Condit…" at bounding box center [454, 265] width 574 height 24
click at [455, 267] on span "Privacy Notice" at bounding box center [445, 272] width 56 height 10
click at [443, 267] on span "Privacy Notice" at bounding box center [445, 272] width 56 height 10
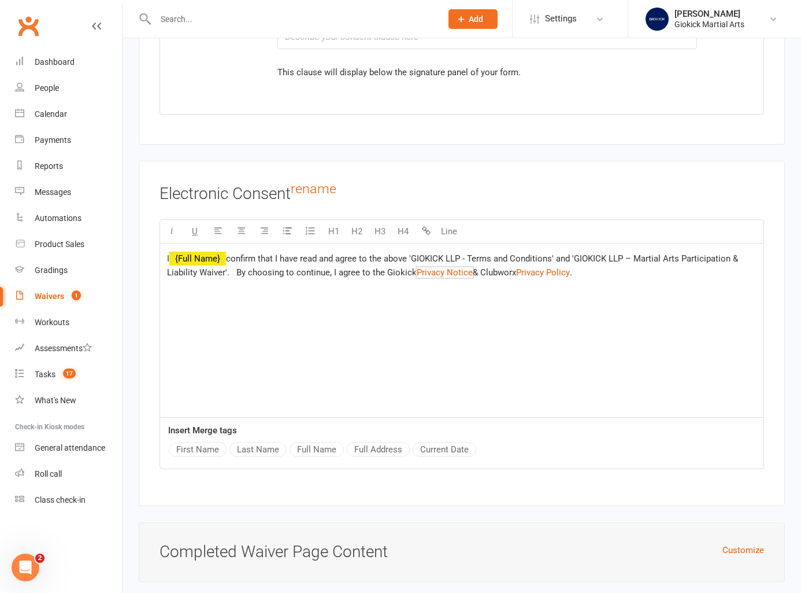
click at [447, 276] on div "I ﻿ {Full Name} confirm that I have read and agree to the above 'GIOKICK LLP - …" at bounding box center [462, 329] width 604 height 173
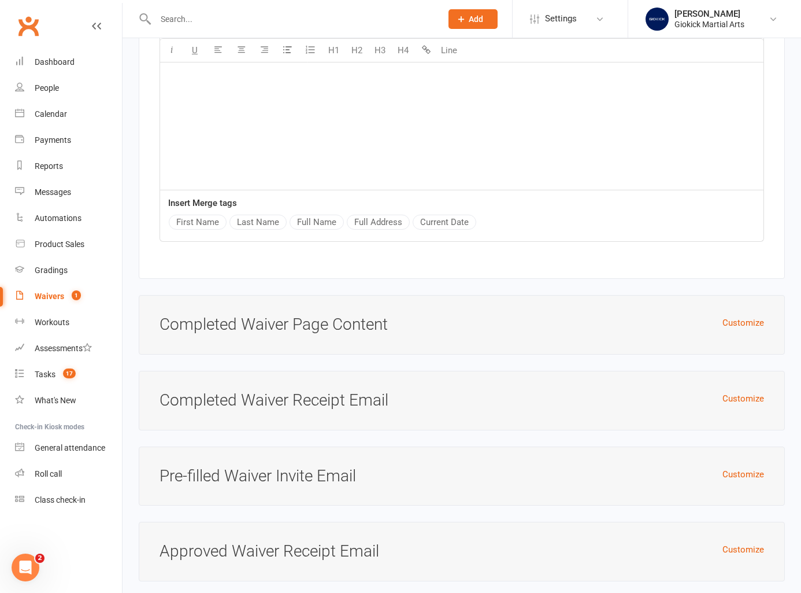
scroll to position [5940, 0]
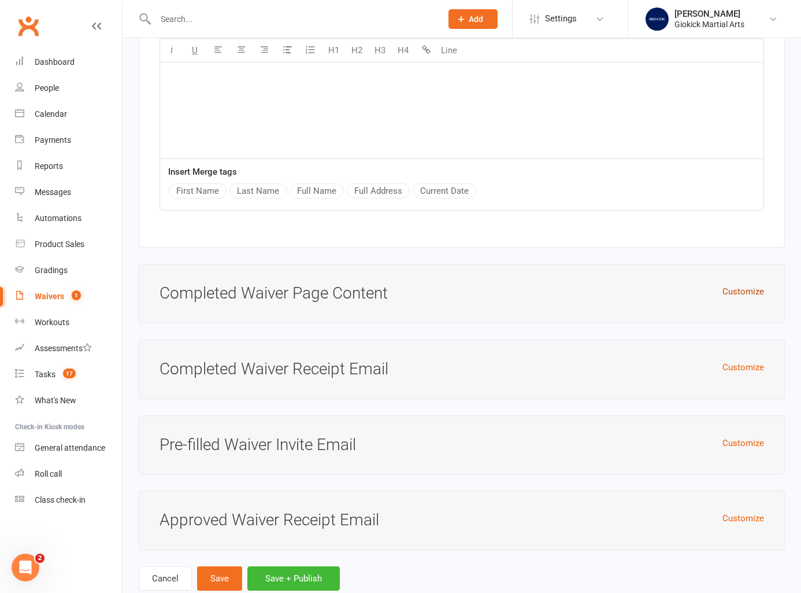
click at [744, 284] on button "Customize" at bounding box center [744, 291] width 42 height 14
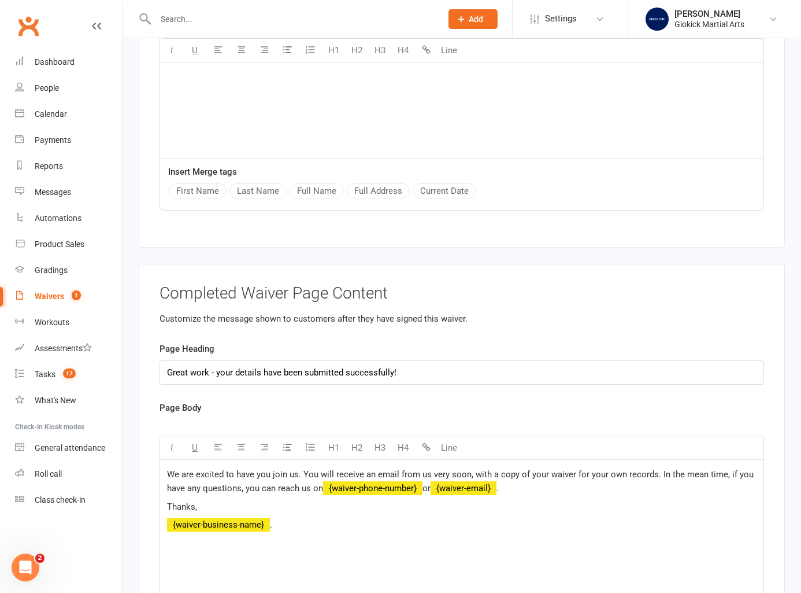
scroll to position [6006, 0]
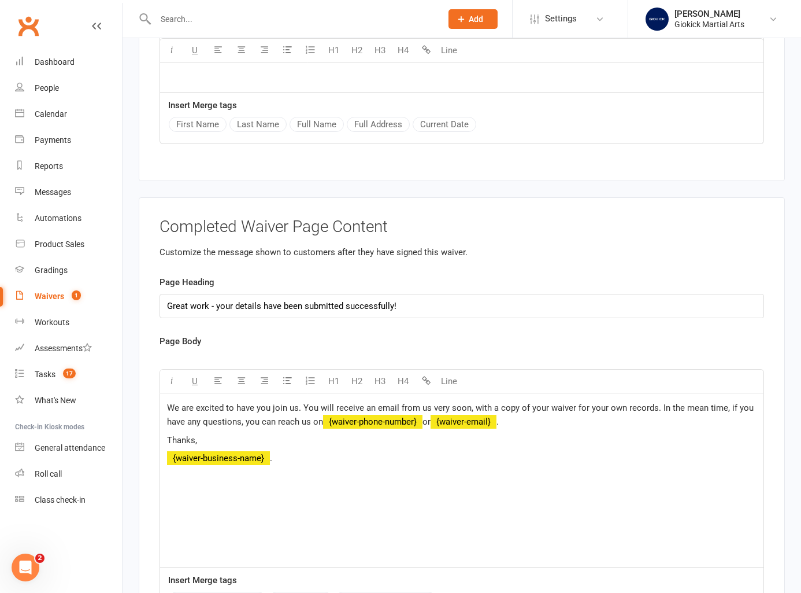
click at [170, 402] on span "We are excited to have you join us. You will receive an email from us very soon…" at bounding box center [461, 414] width 589 height 24
drag, startPoint x: 167, startPoint y: 376, endPoint x: 299, endPoint y: 376, distance: 131.8
click at [298, 402] on span "We are excited to have you join us. You will receive an email from us very soon…" at bounding box center [461, 414] width 589 height 24
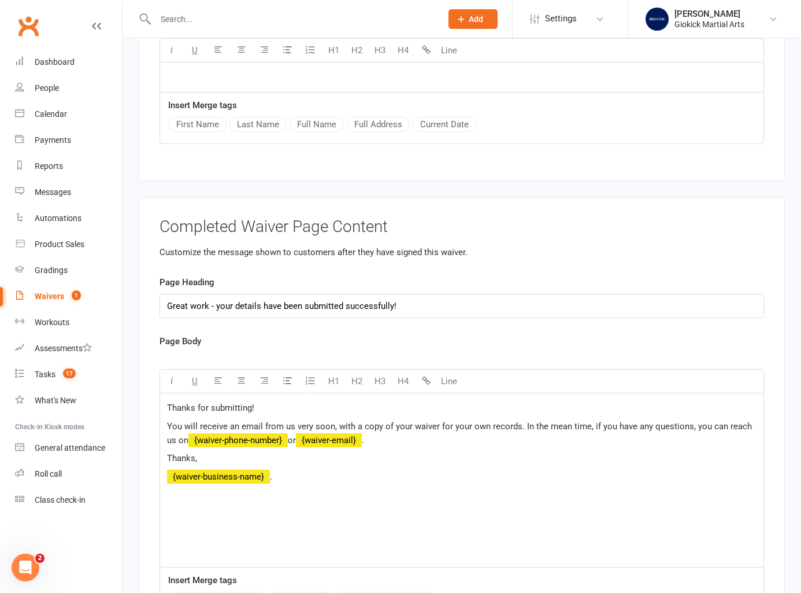
click at [296, 401] on p "Thanks for submitting!" at bounding box center [462, 408] width 590 height 14
click at [292, 469] on p "﻿ {waiver-business-name} ." at bounding box center [462, 476] width 590 height 14
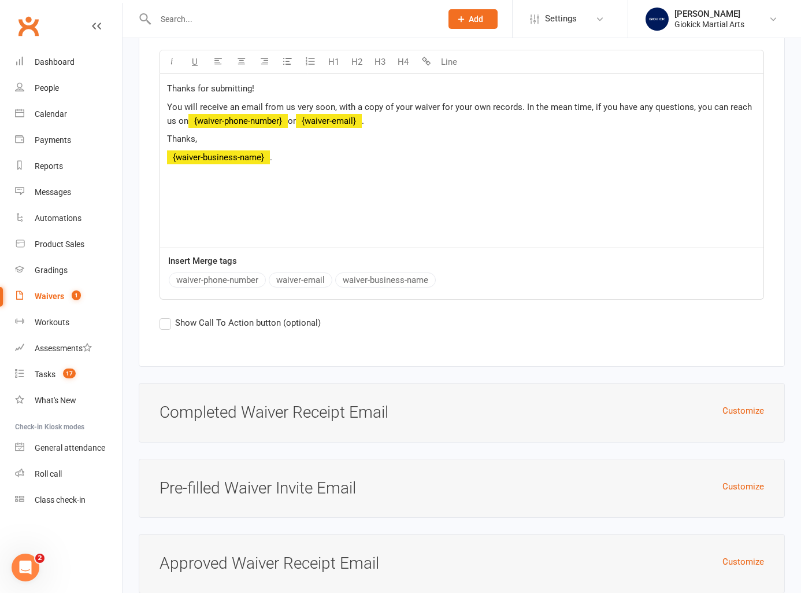
scroll to position [6369, 0]
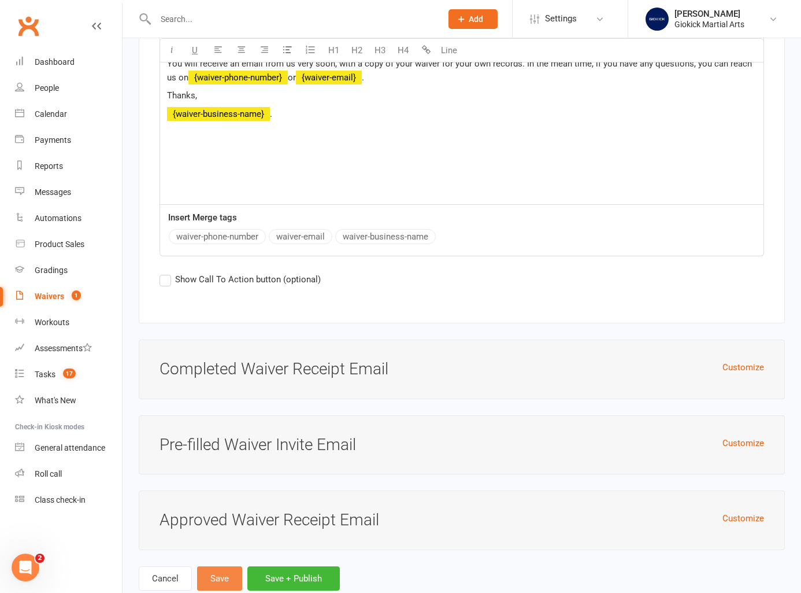
click at [214, 566] on button "Save" at bounding box center [219, 578] width 45 height 24
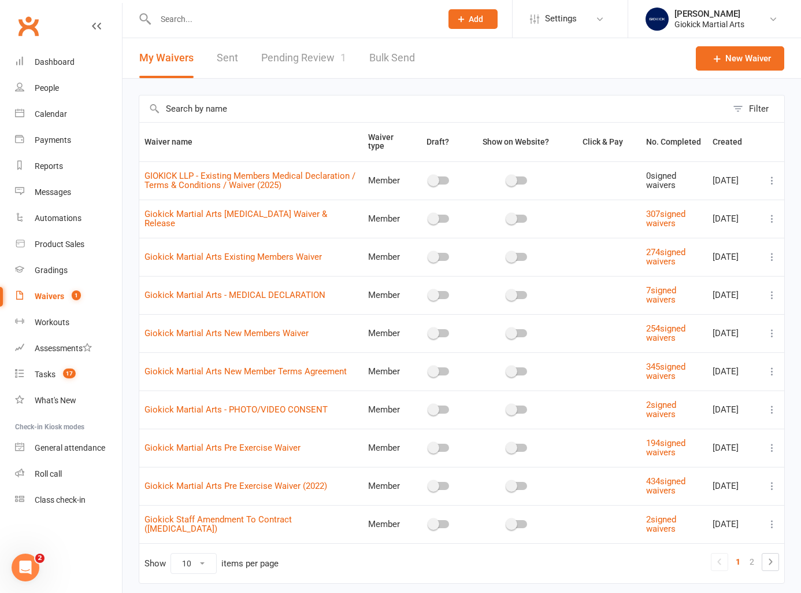
click at [774, 182] on icon at bounding box center [773, 181] width 12 height 12
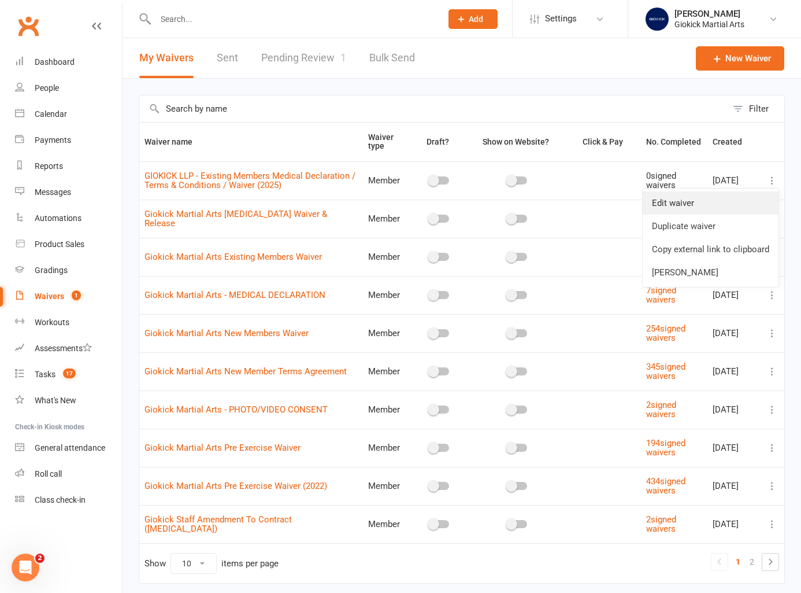
click at [696, 197] on link "Edit waiver" at bounding box center [711, 202] width 136 height 23
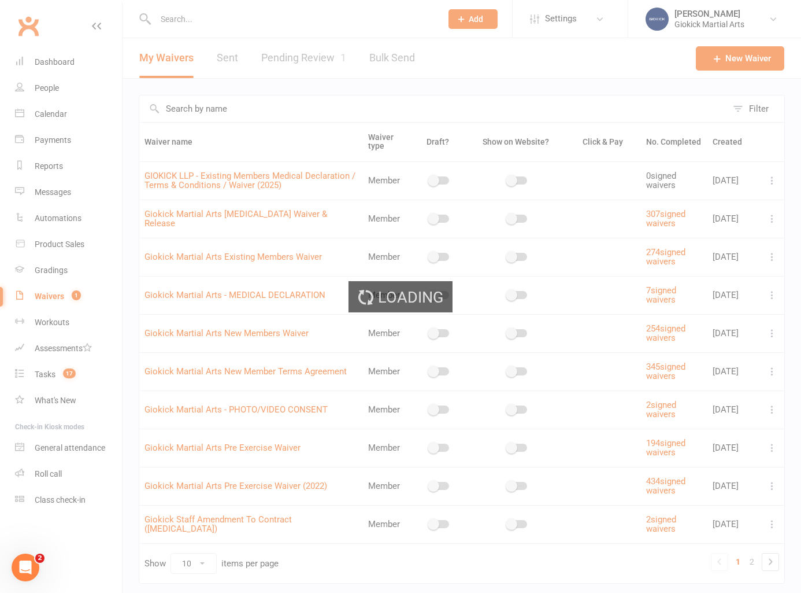
select select "applies_to_all_signees"
select select "select"
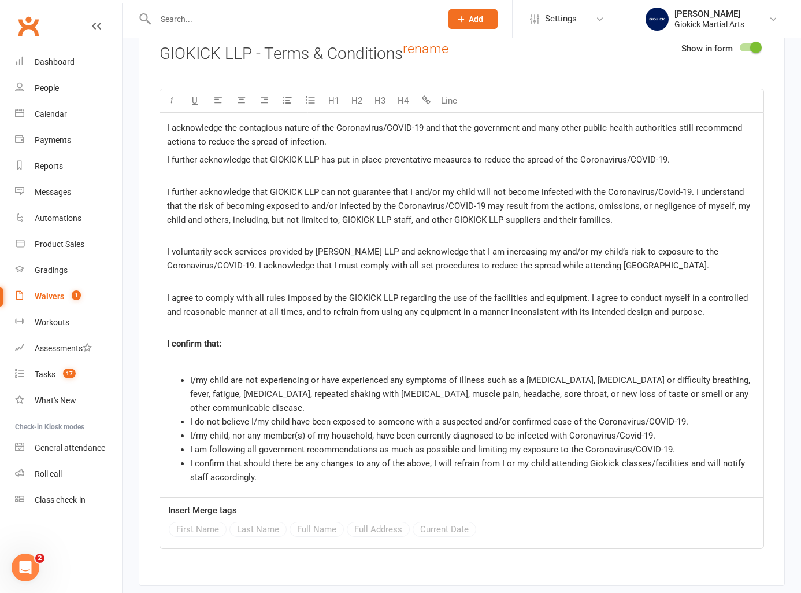
scroll to position [3035, 0]
